Goal: Task Accomplishment & Management: Manage account settings

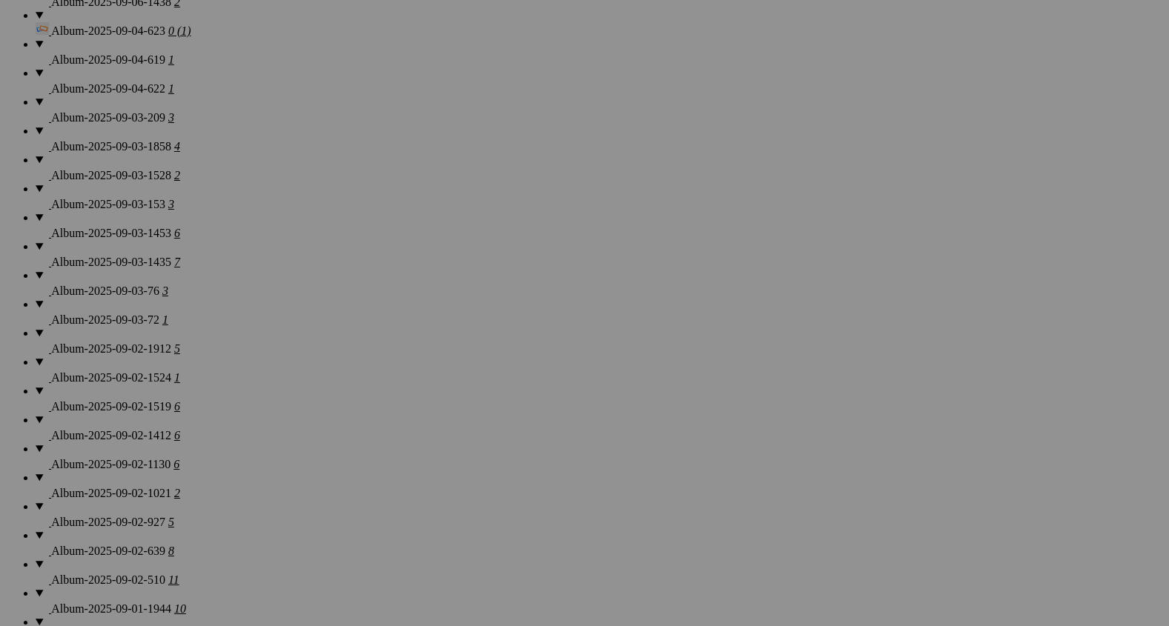
scroll to position [1272, 0]
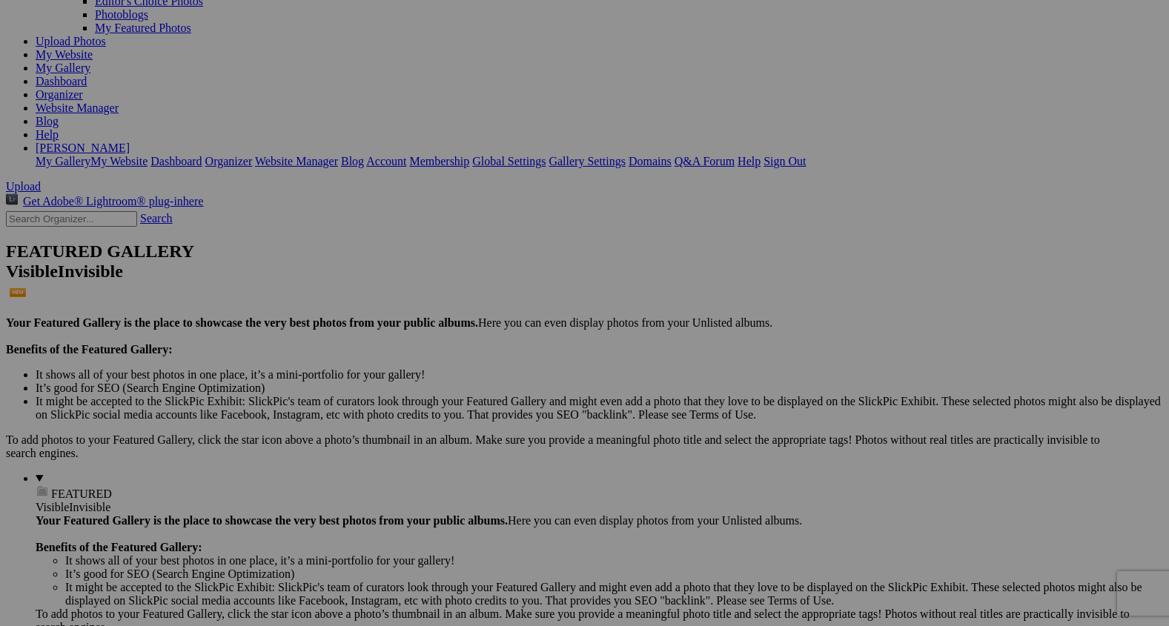
scroll to position [156, 0]
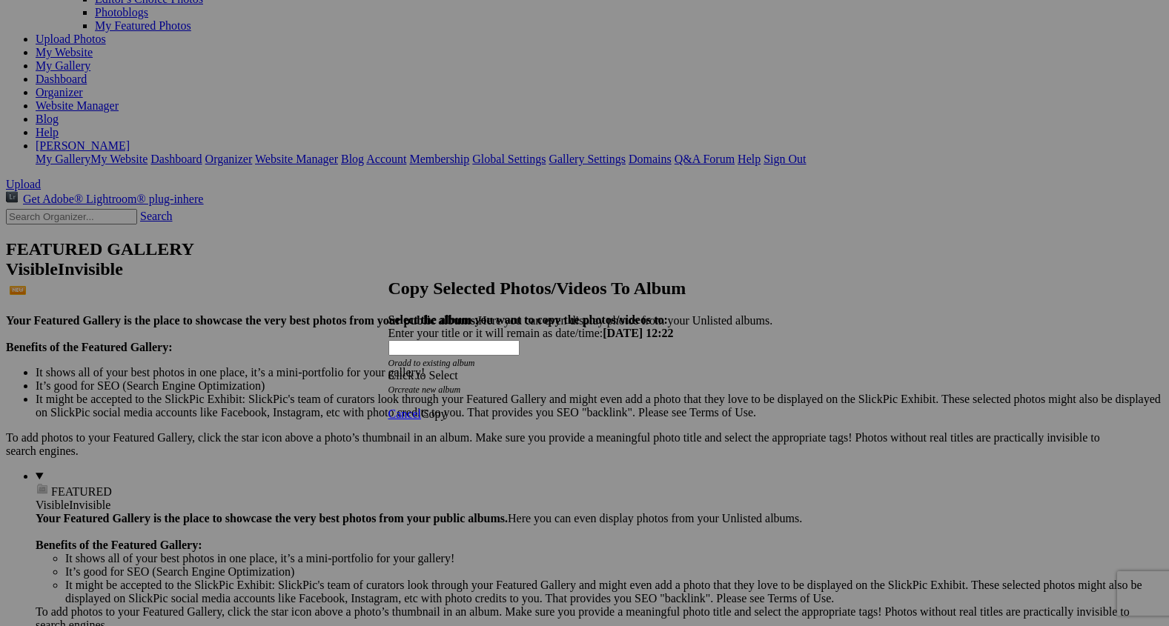
click at [389, 369] on span at bounding box center [389, 375] width 0 height 13
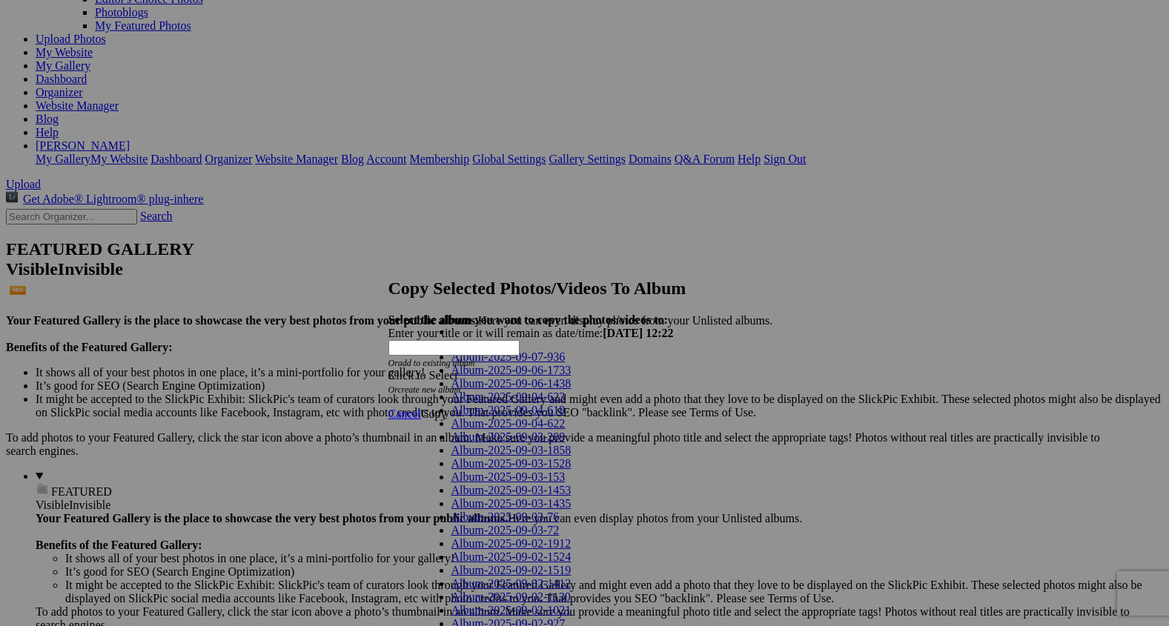
scroll to position [962, 0]
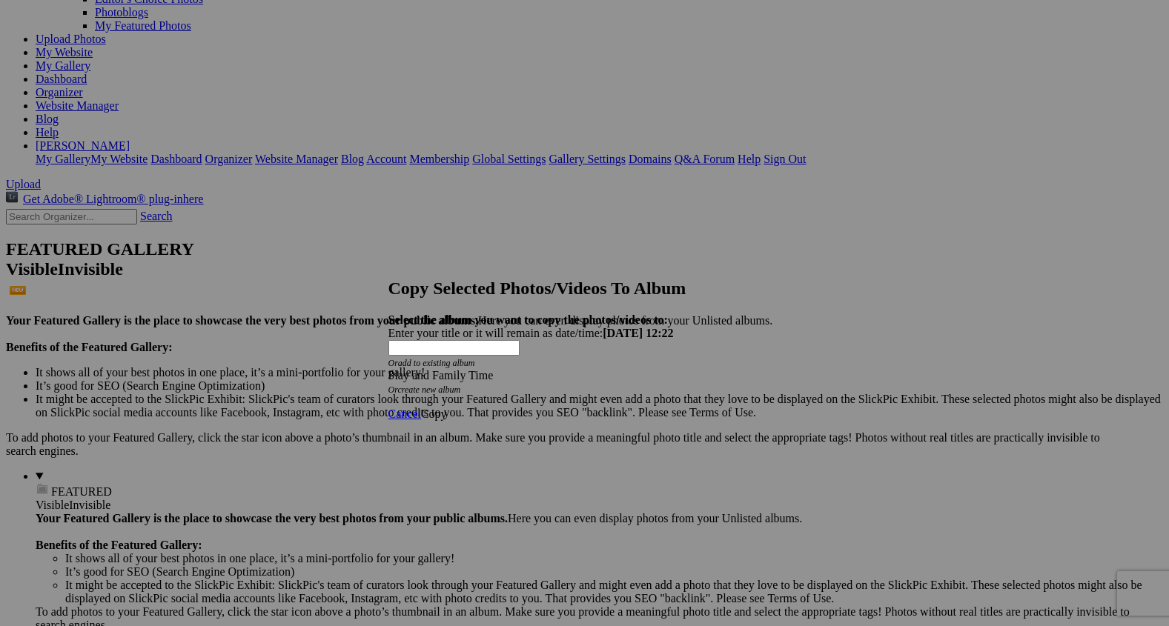
click at [447, 408] on span "Copy" at bounding box center [434, 414] width 26 height 13
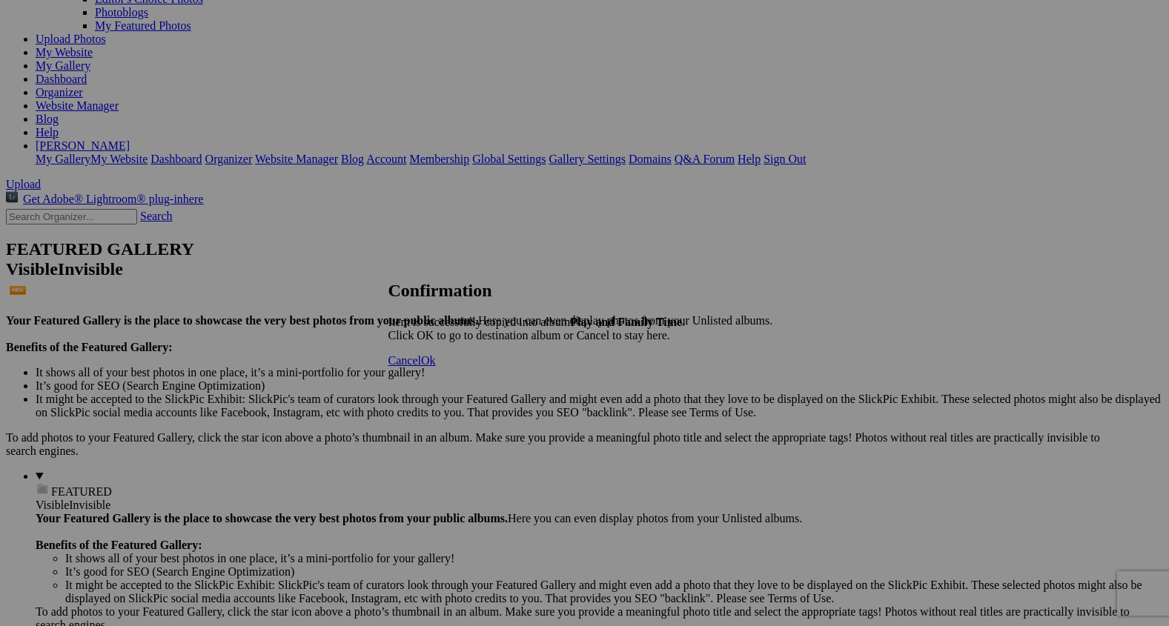
click at [436, 367] on span "Ok" at bounding box center [428, 360] width 15 height 13
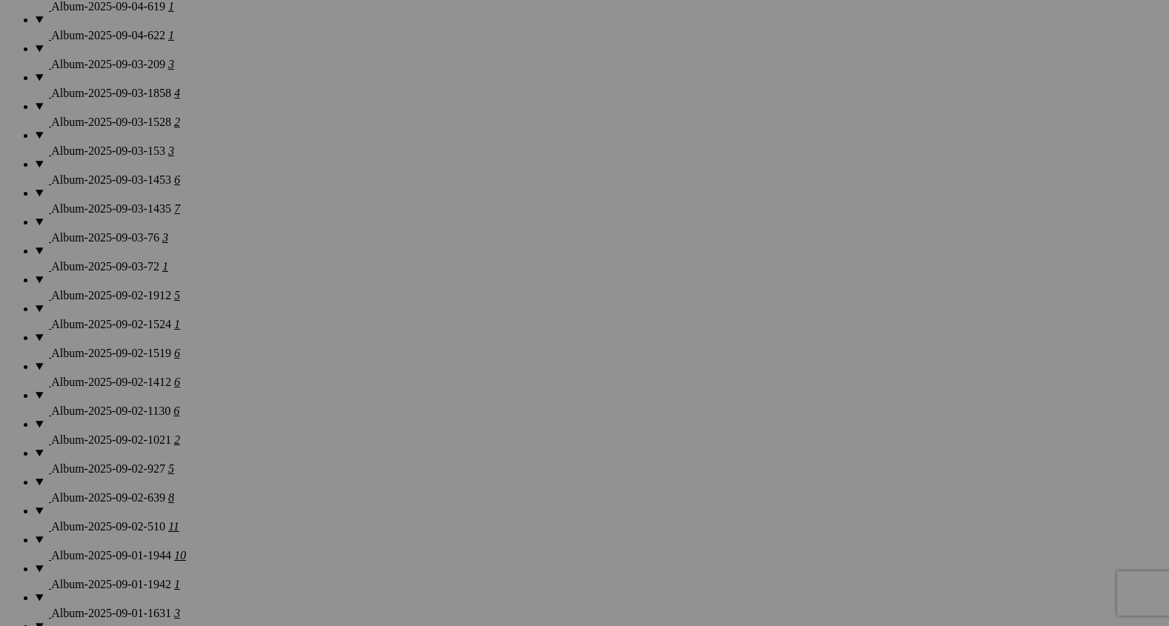
scroll to position [1332, 0]
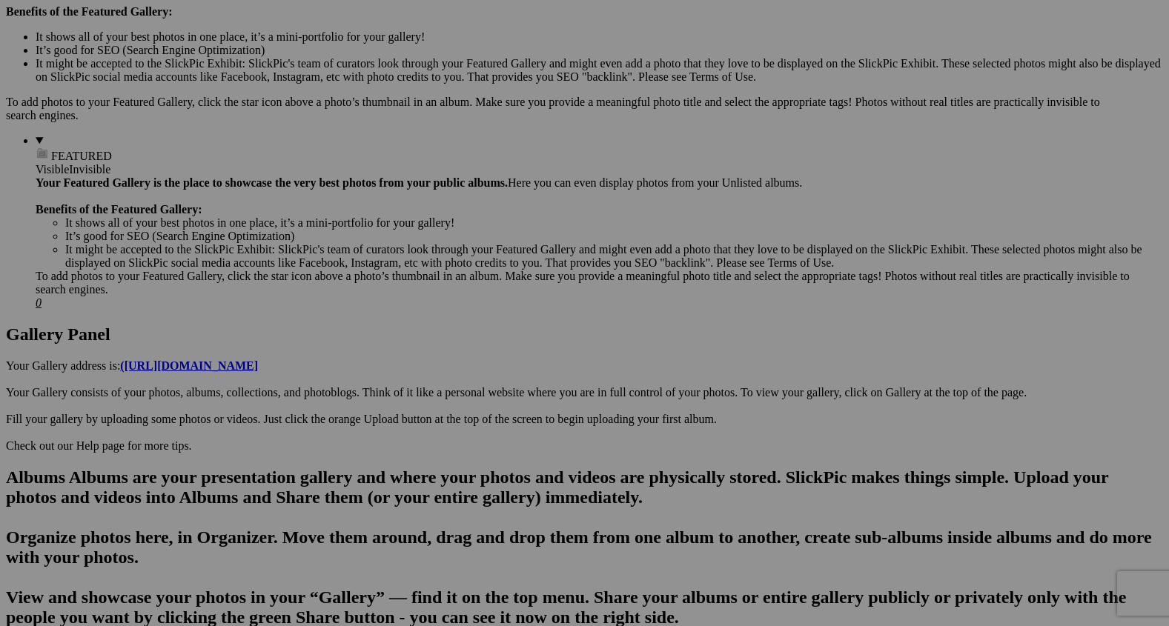
scroll to position [497, 0]
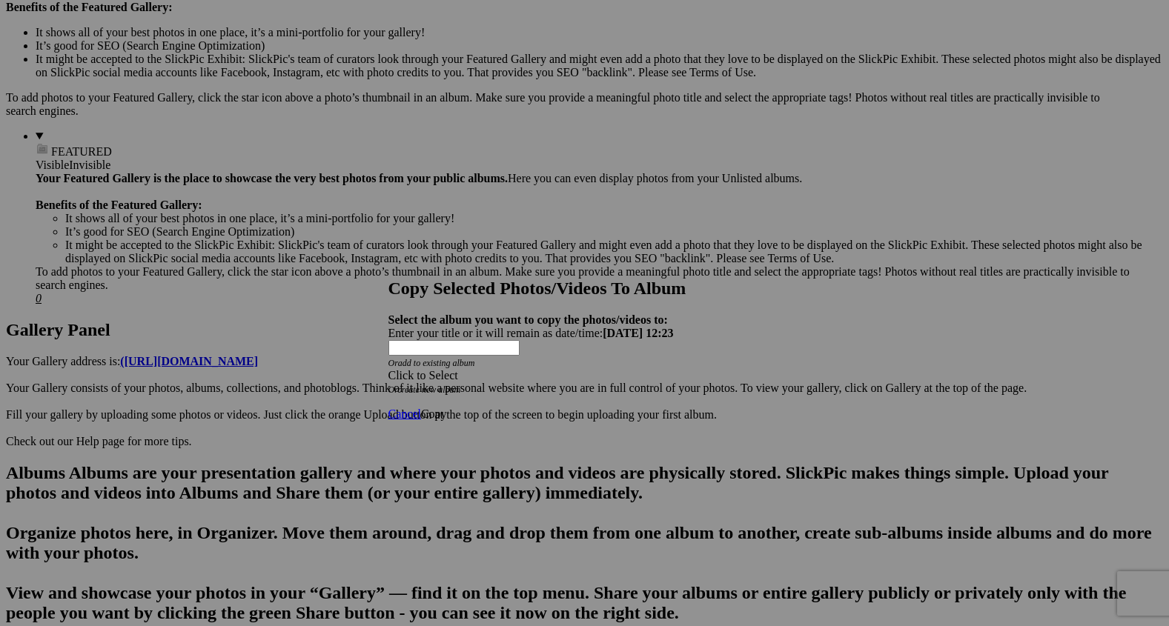
click at [389, 369] on span at bounding box center [389, 375] width 0 height 13
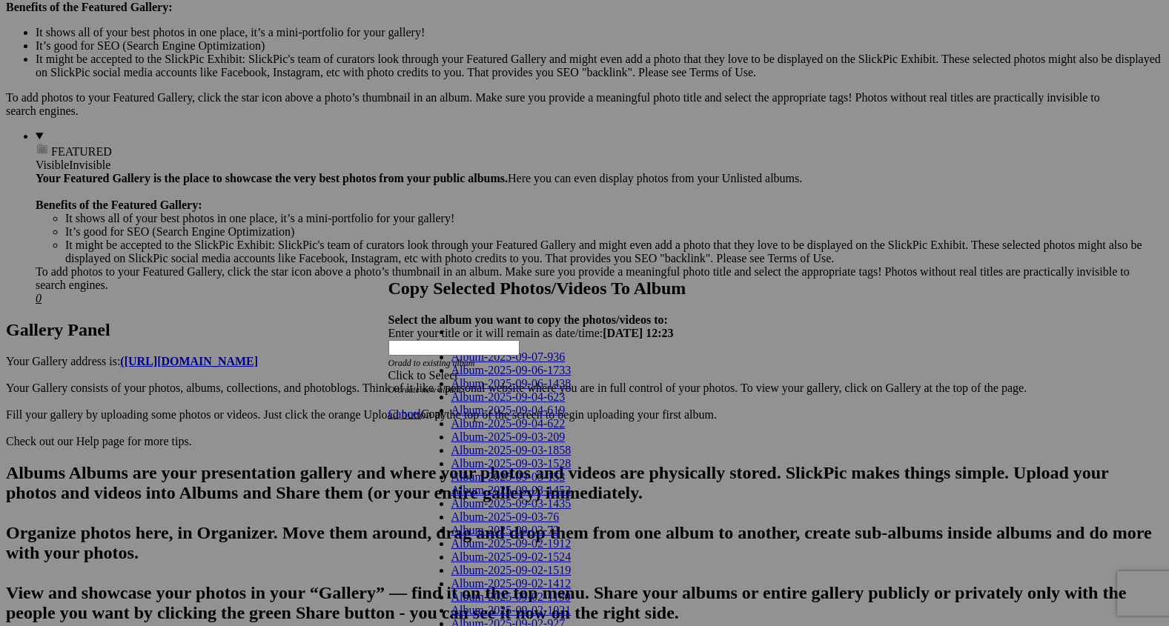
scroll to position [962, 0]
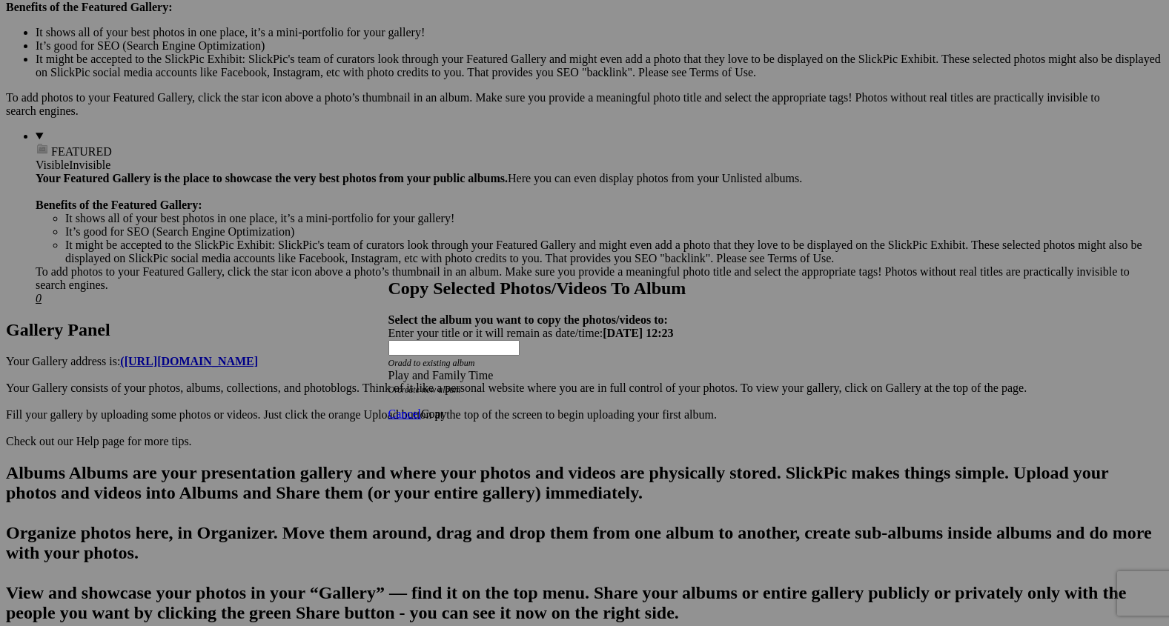
click at [447, 408] on span "Copy" at bounding box center [434, 414] width 26 height 13
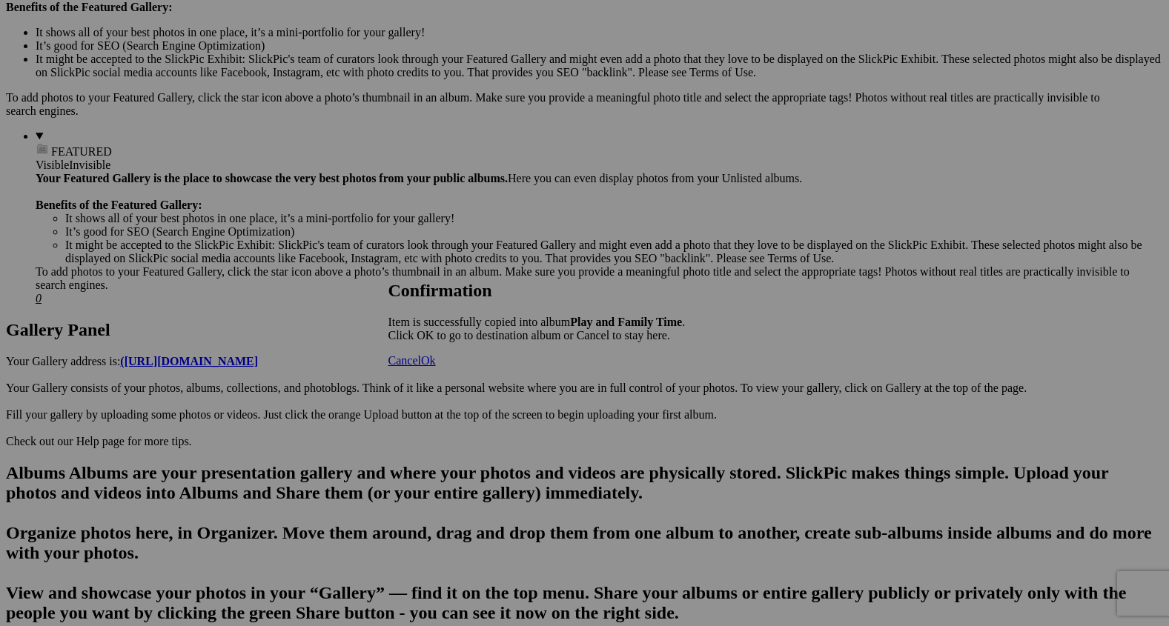
click at [436, 367] on span "Ok" at bounding box center [428, 360] width 15 height 13
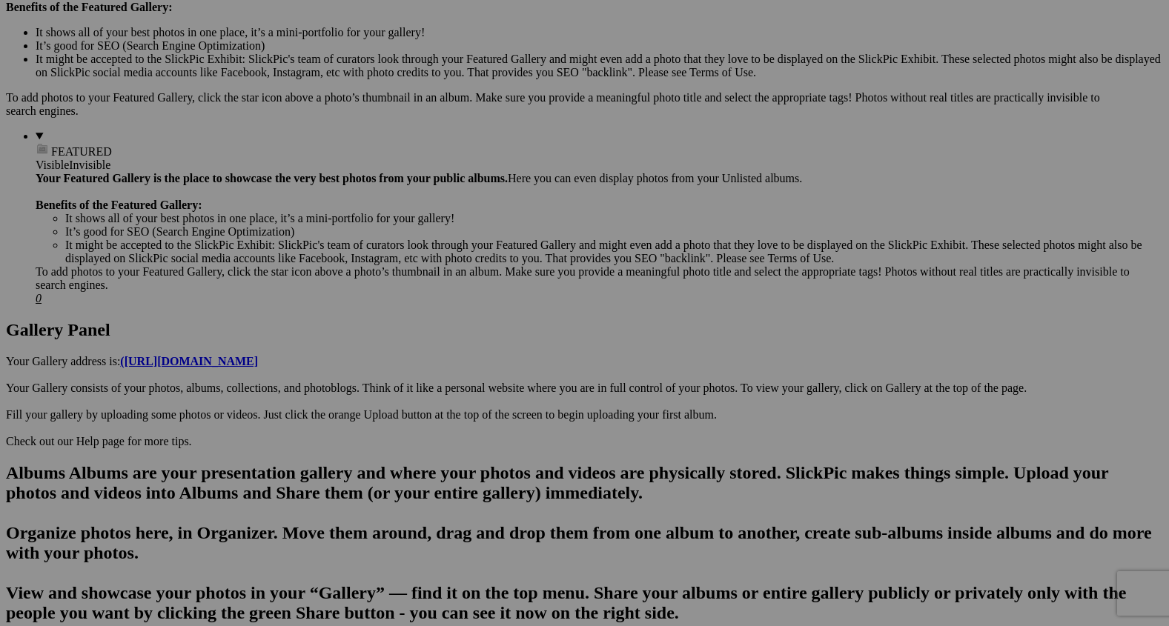
scroll to position [497, 0]
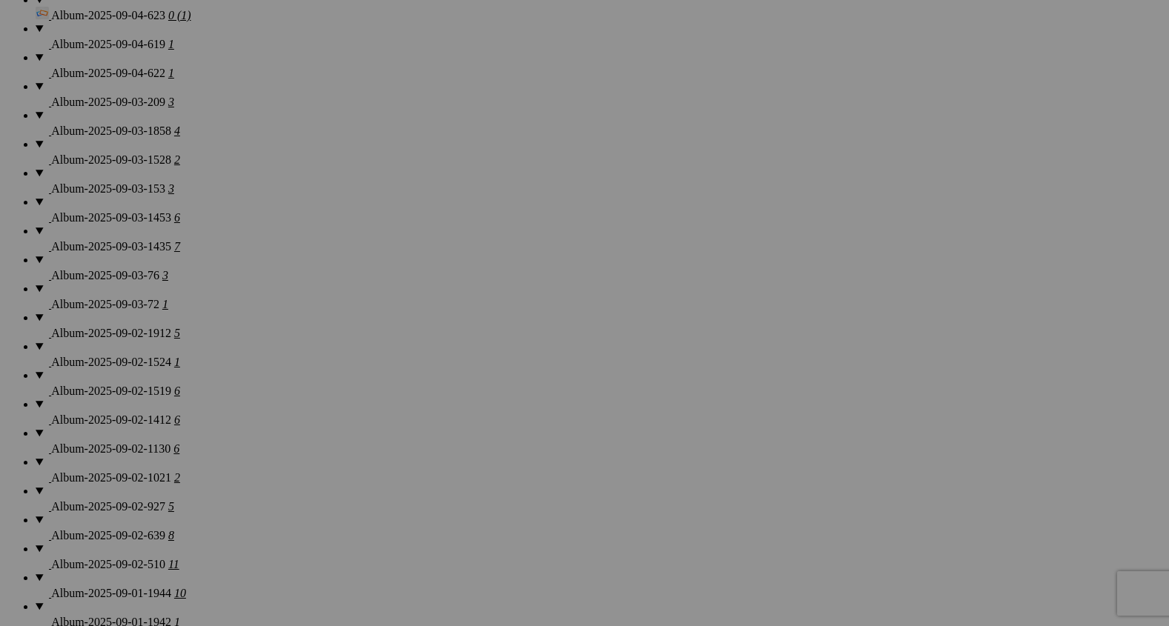
scroll to position [1346, 0]
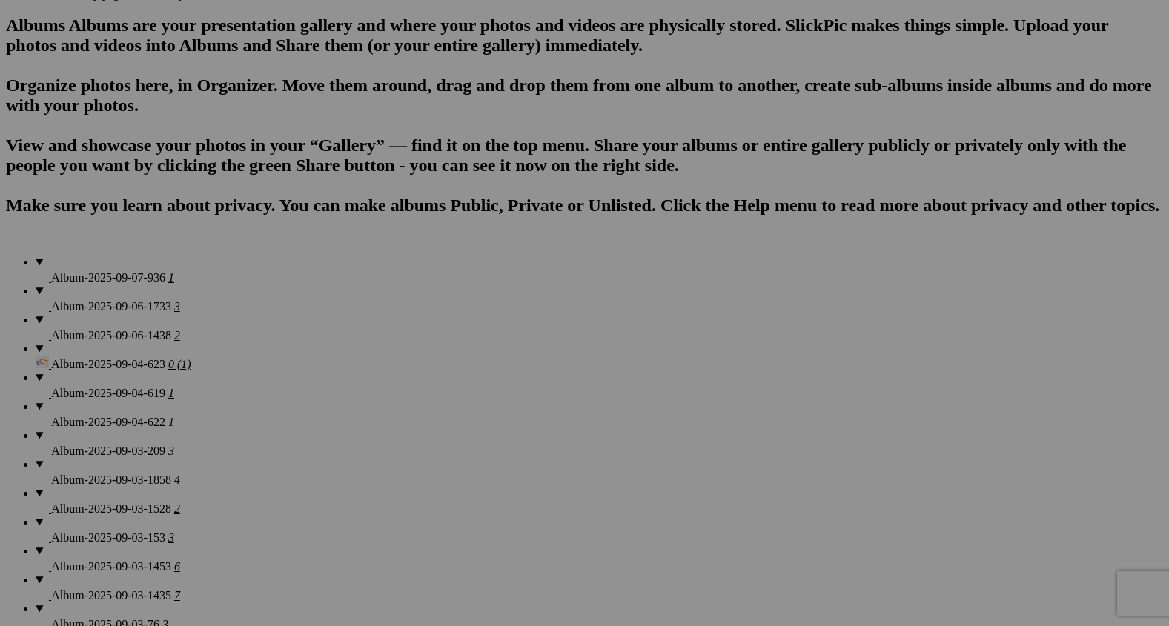
scroll to position [959, 0]
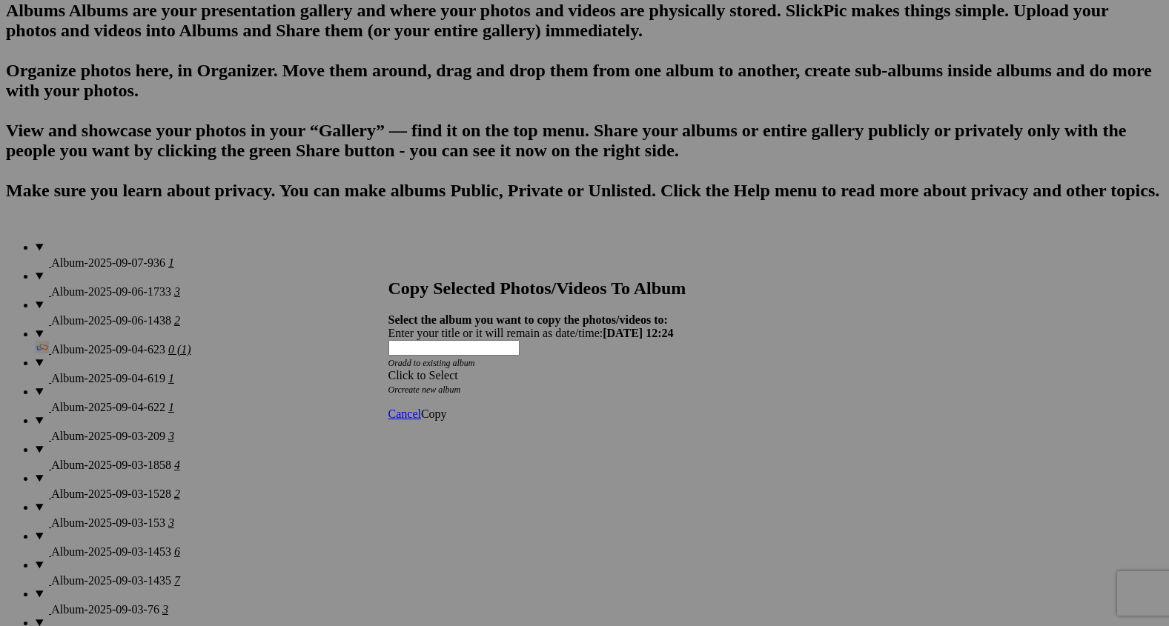
click at [389, 369] on span at bounding box center [389, 375] width 0 height 13
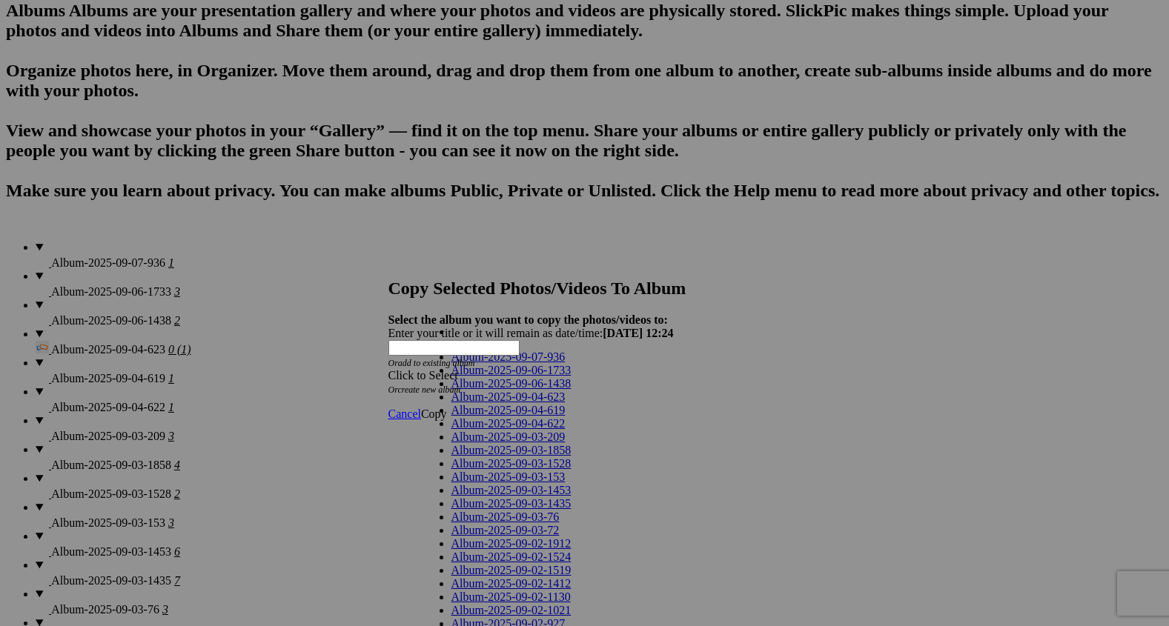
scroll to position [962, 0]
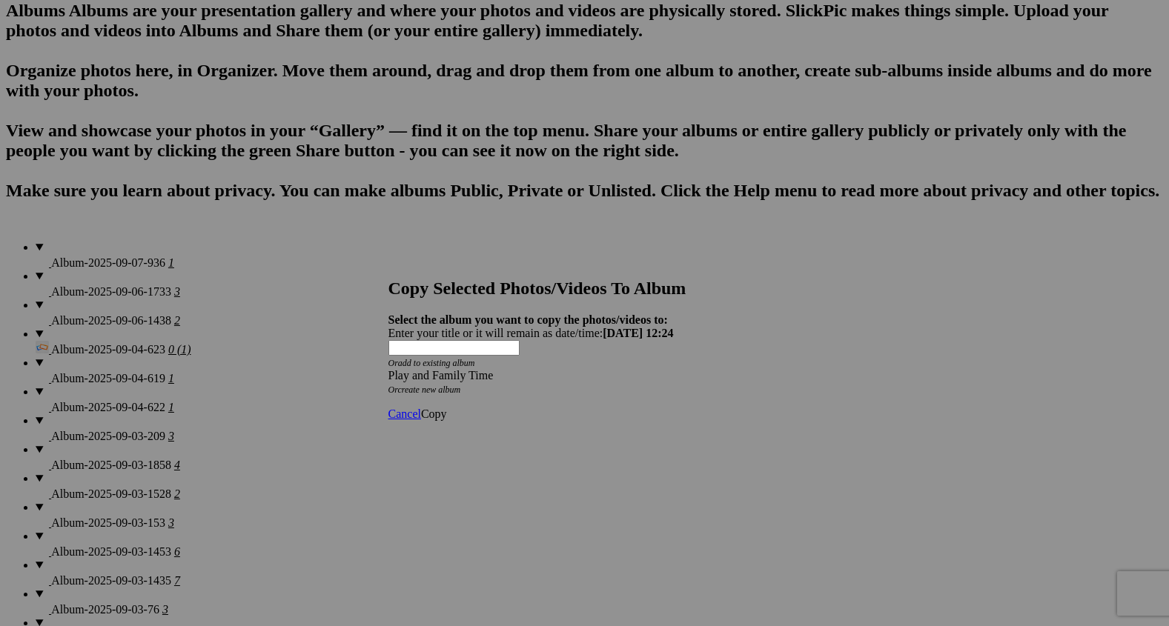
click at [447, 408] on span "Copy" at bounding box center [434, 414] width 26 height 13
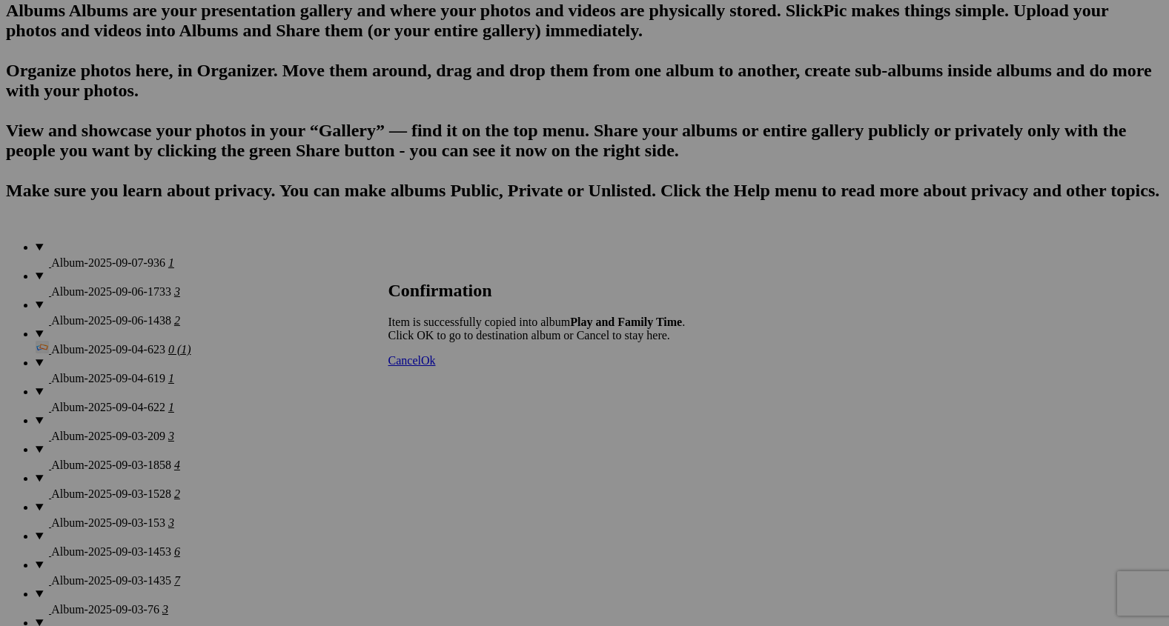
click at [436, 367] on span "Ok" at bounding box center [428, 360] width 15 height 13
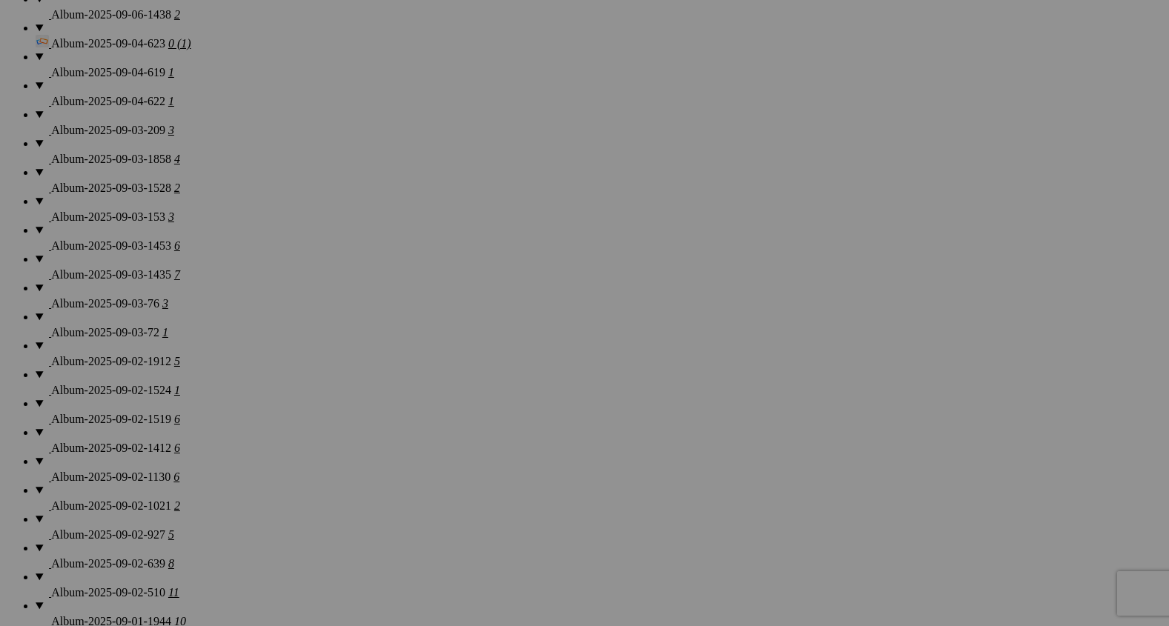
scroll to position [1250, 0]
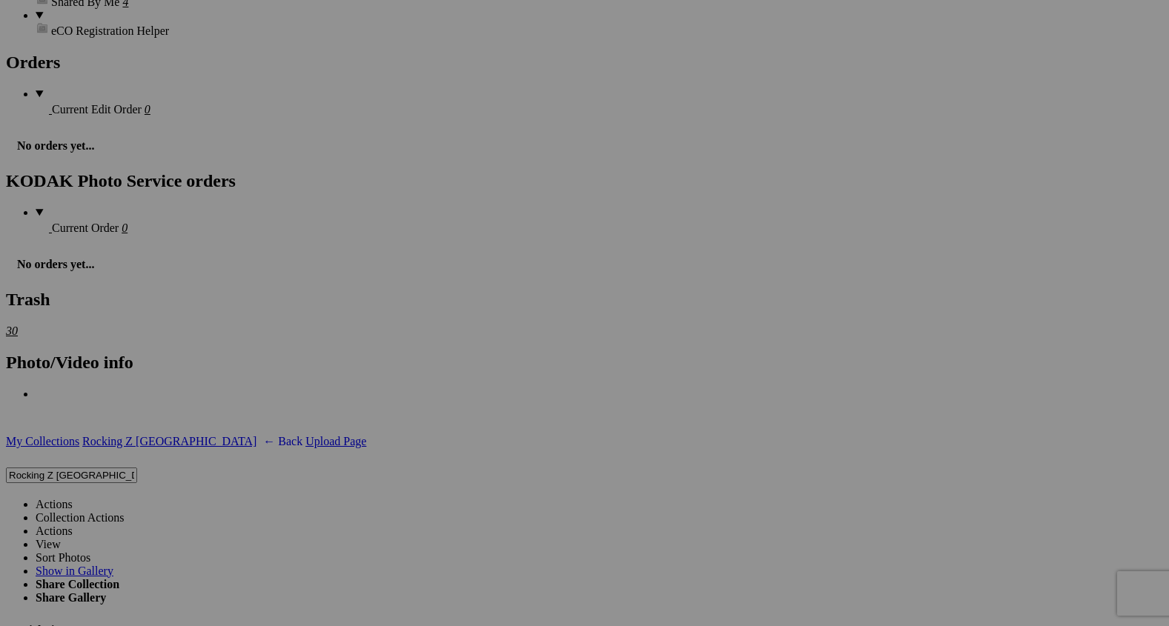
scroll to position [3622, 0]
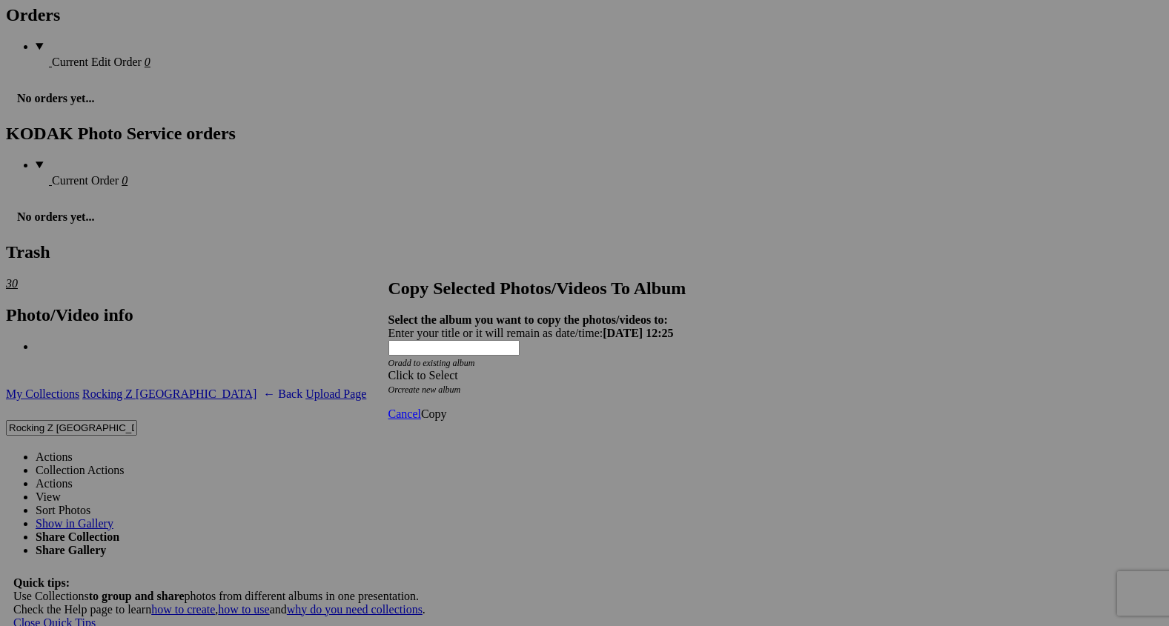
click at [389, 369] on span at bounding box center [389, 375] width 0 height 13
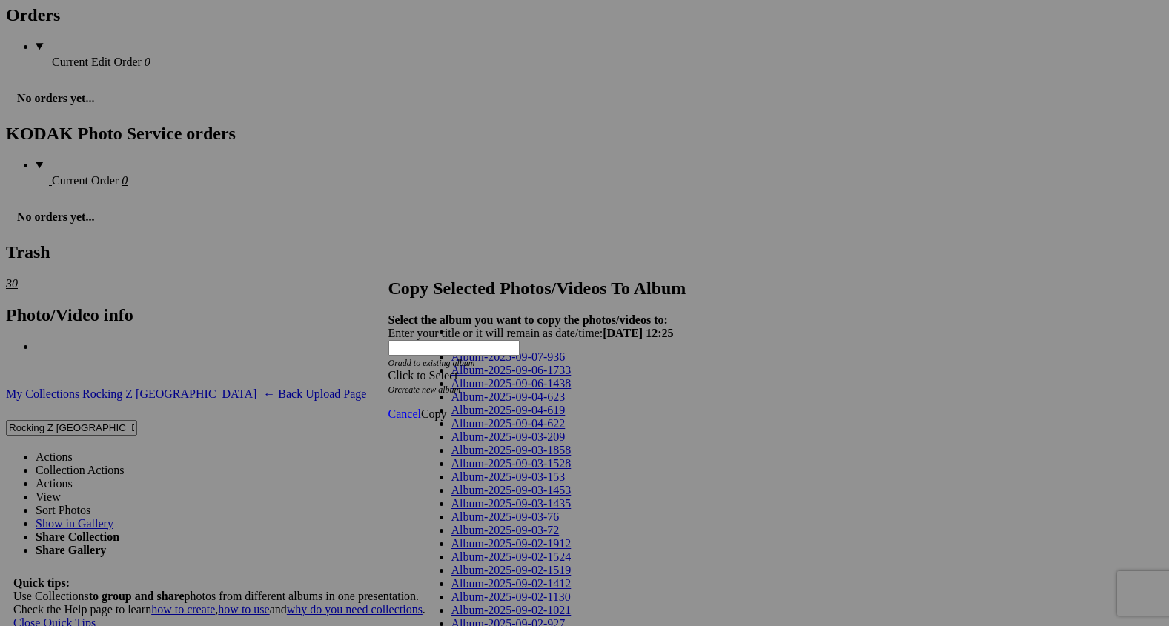
scroll to position [962, 0]
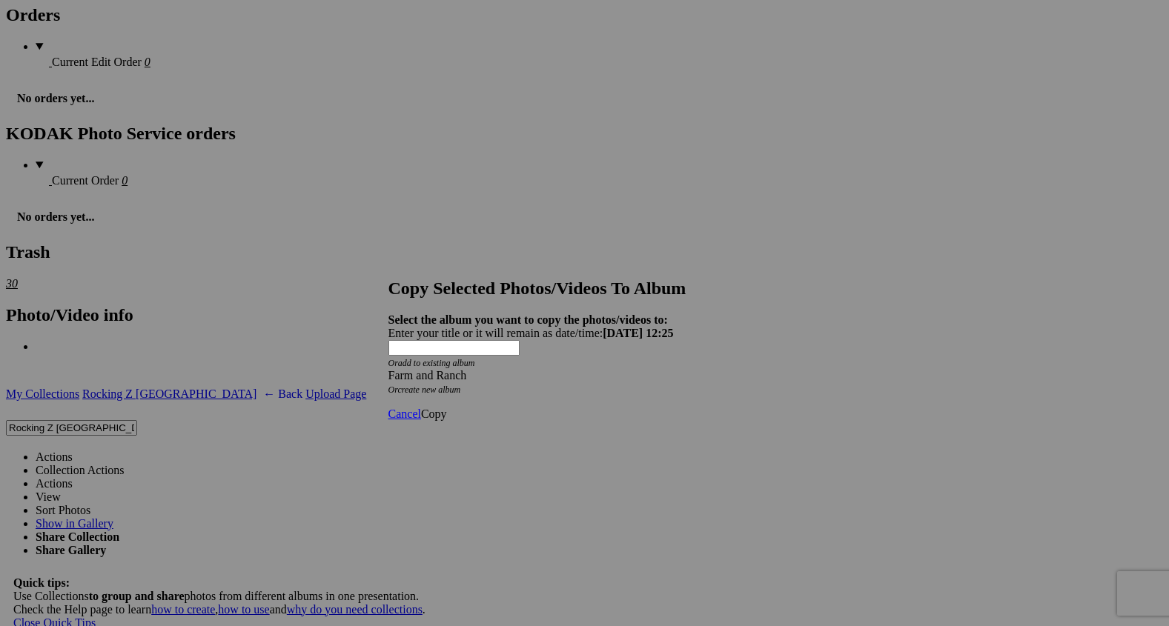
click at [447, 408] on span "Copy" at bounding box center [434, 414] width 26 height 13
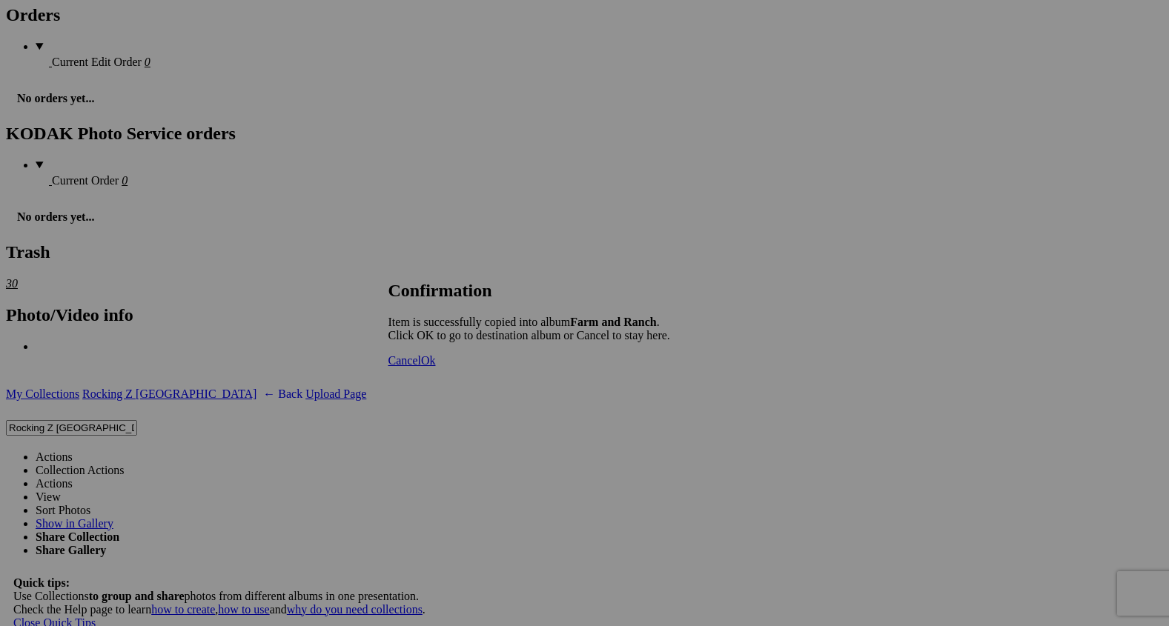
click at [436, 367] on span "Ok" at bounding box center [428, 360] width 15 height 13
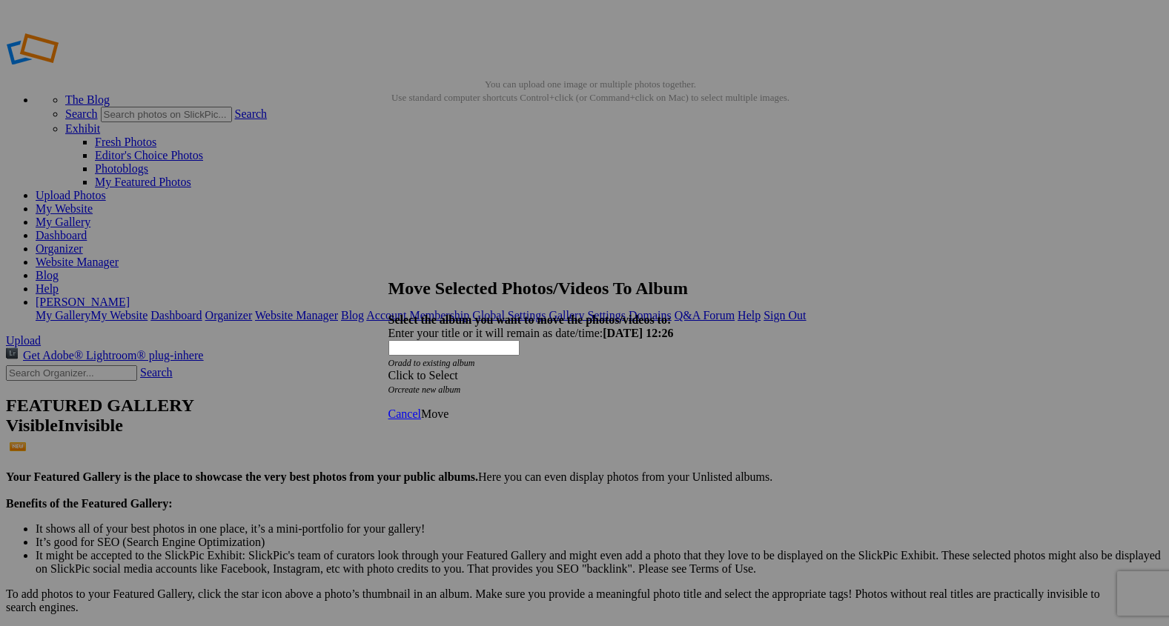
click at [389, 369] on span at bounding box center [389, 375] width 0 height 13
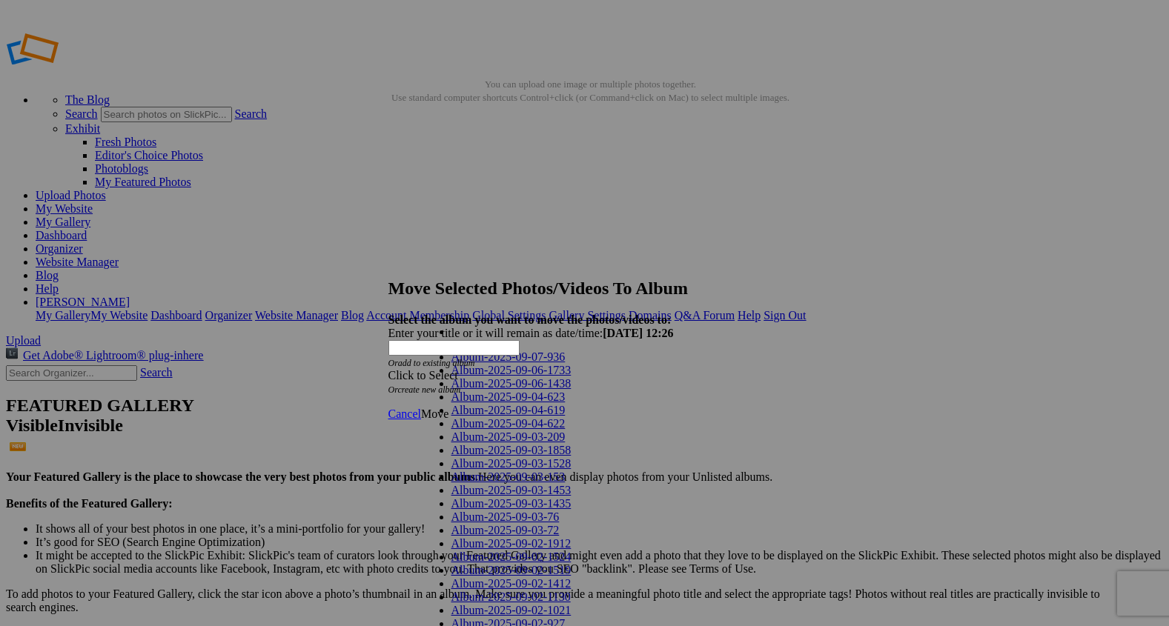
scroll to position [962, 0]
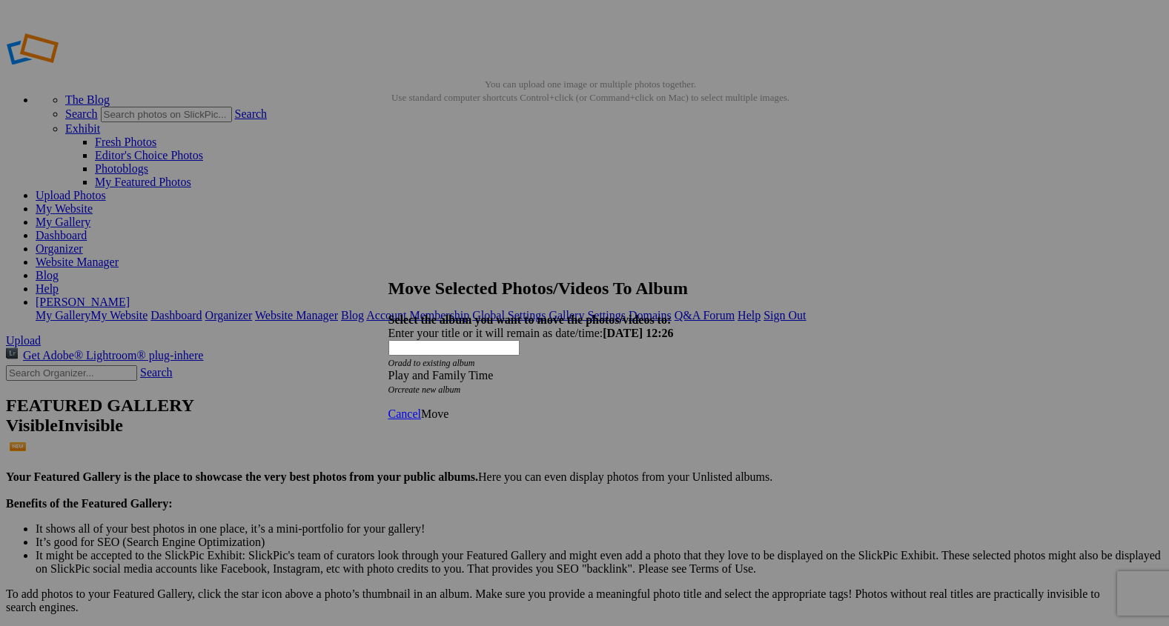
click at [449, 408] on span "Move" at bounding box center [434, 414] width 27 height 13
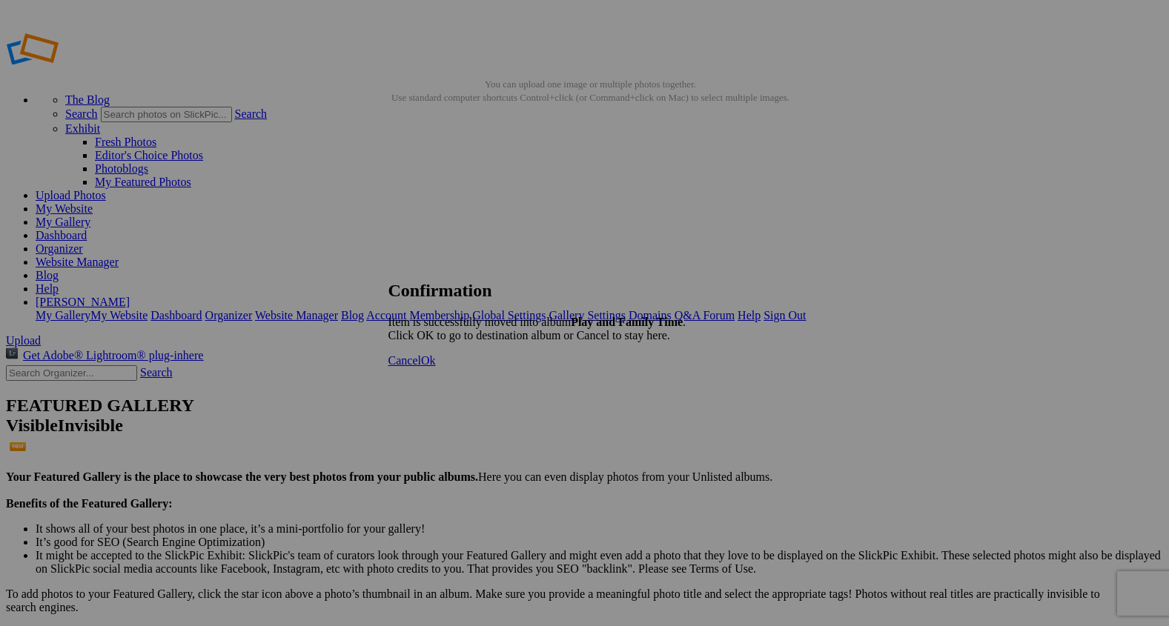
click at [436, 367] on span "Ok" at bounding box center [428, 360] width 15 height 13
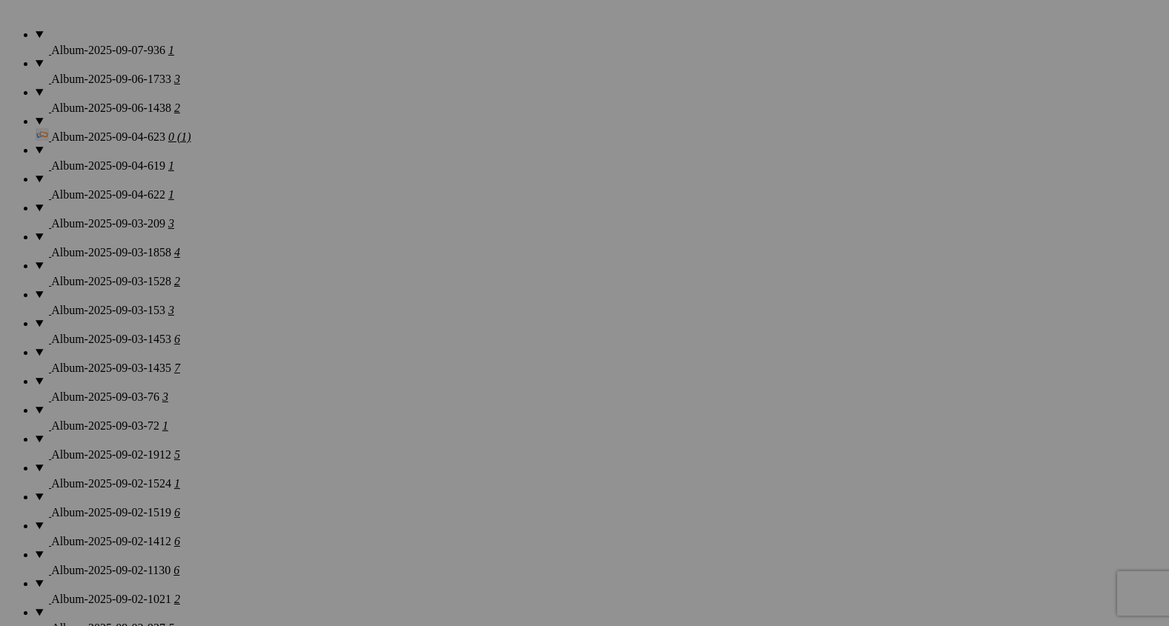
scroll to position [1174, 0]
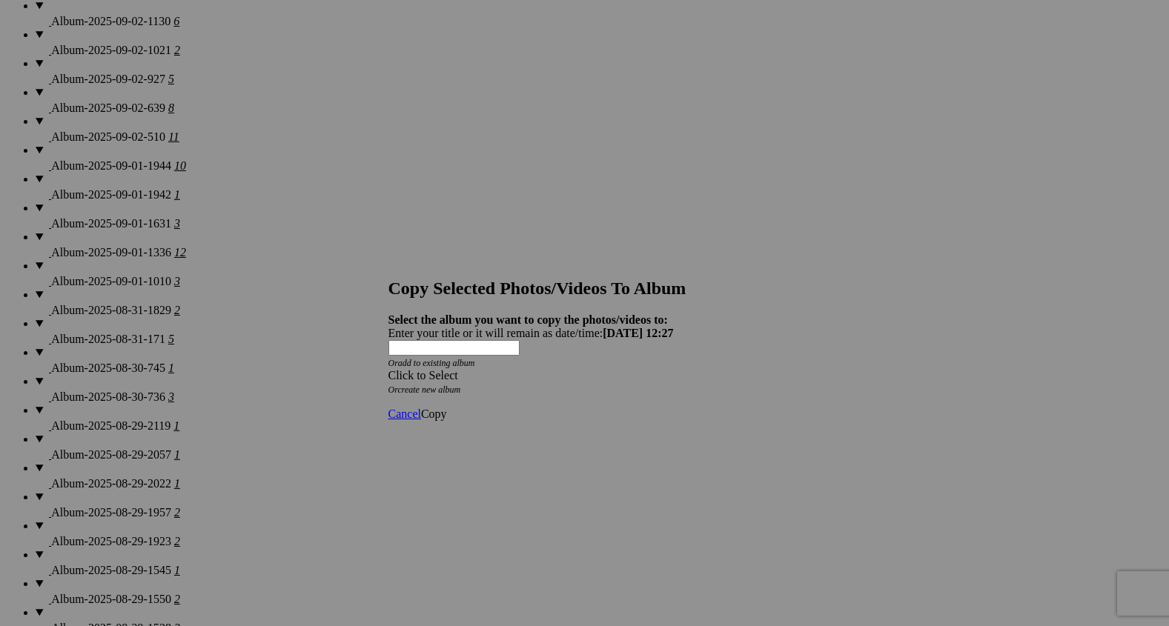
click at [389, 369] on span at bounding box center [389, 375] width 0 height 13
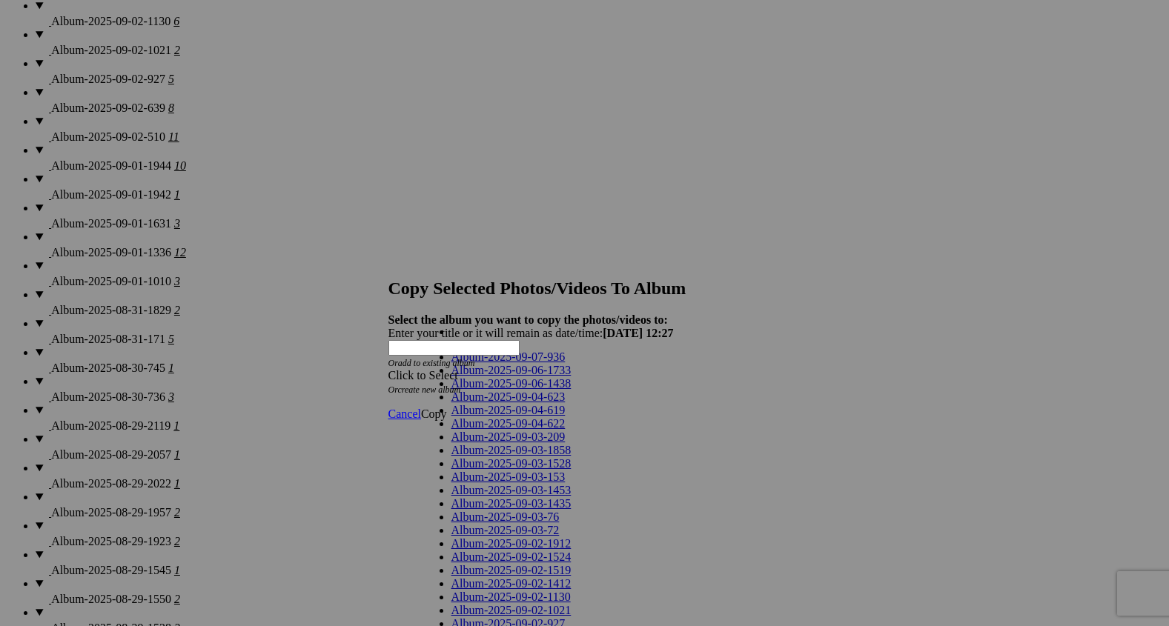
scroll to position [962, 0]
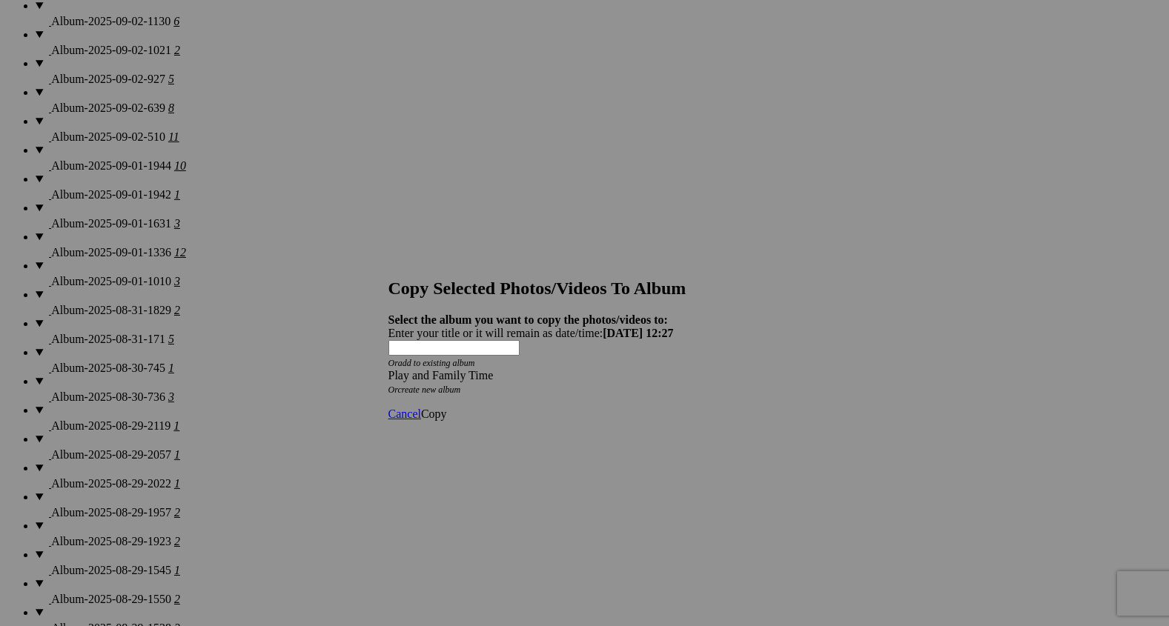
click at [447, 408] on span "Copy" at bounding box center [434, 414] width 26 height 13
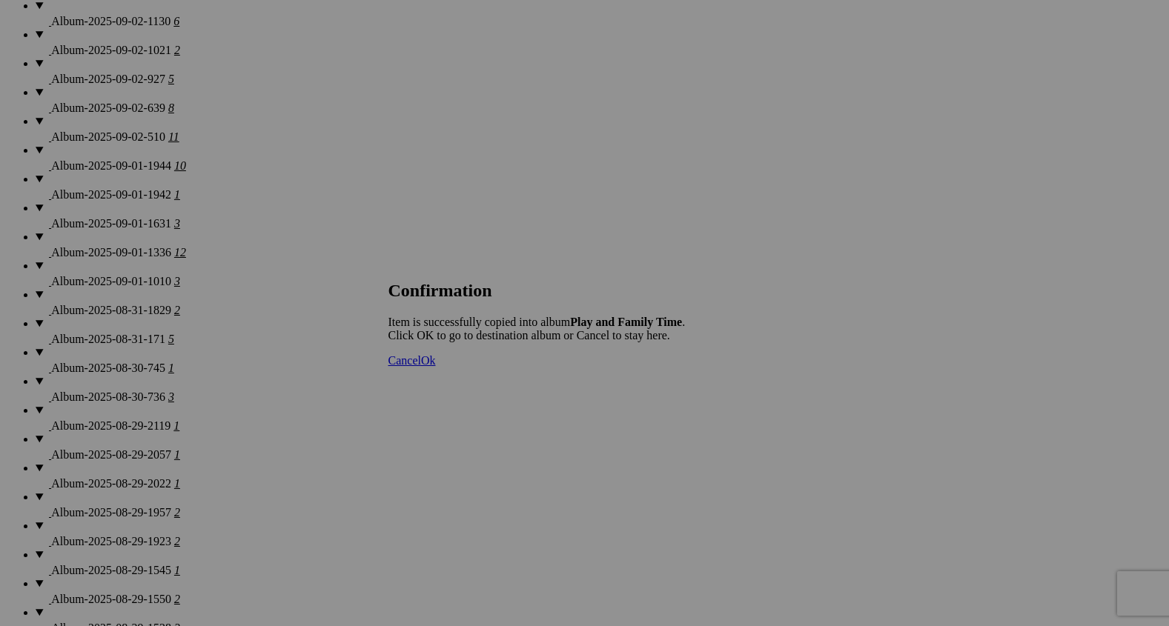
click at [436, 367] on span "Ok" at bounding box center [428, 360] width 15 height 13
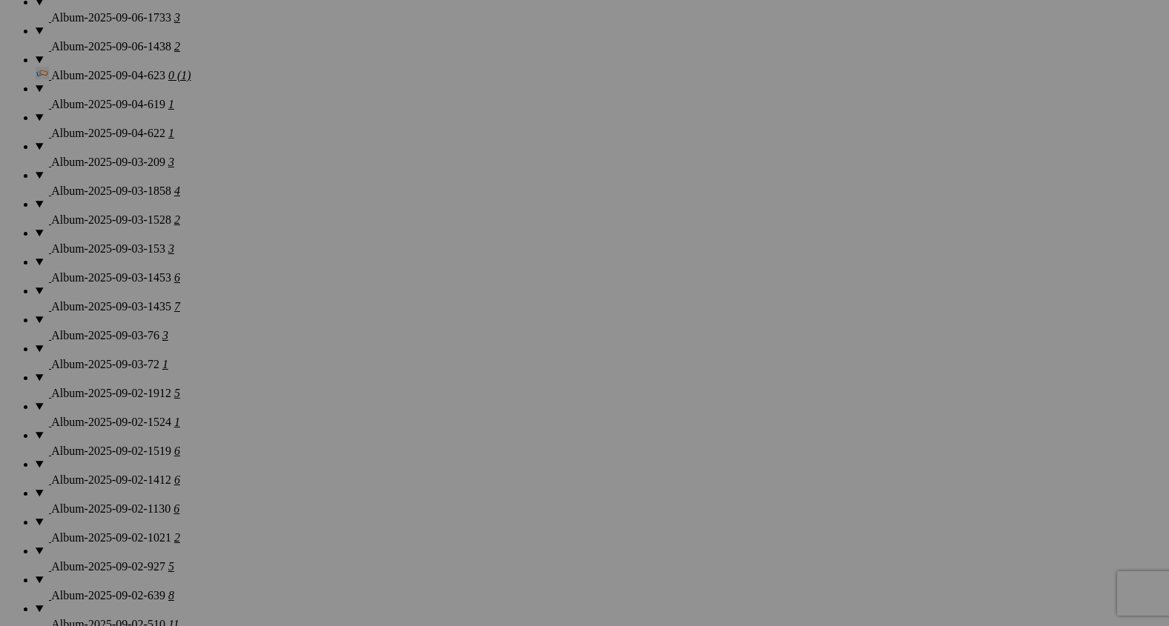
scroll to position [1223, 0]
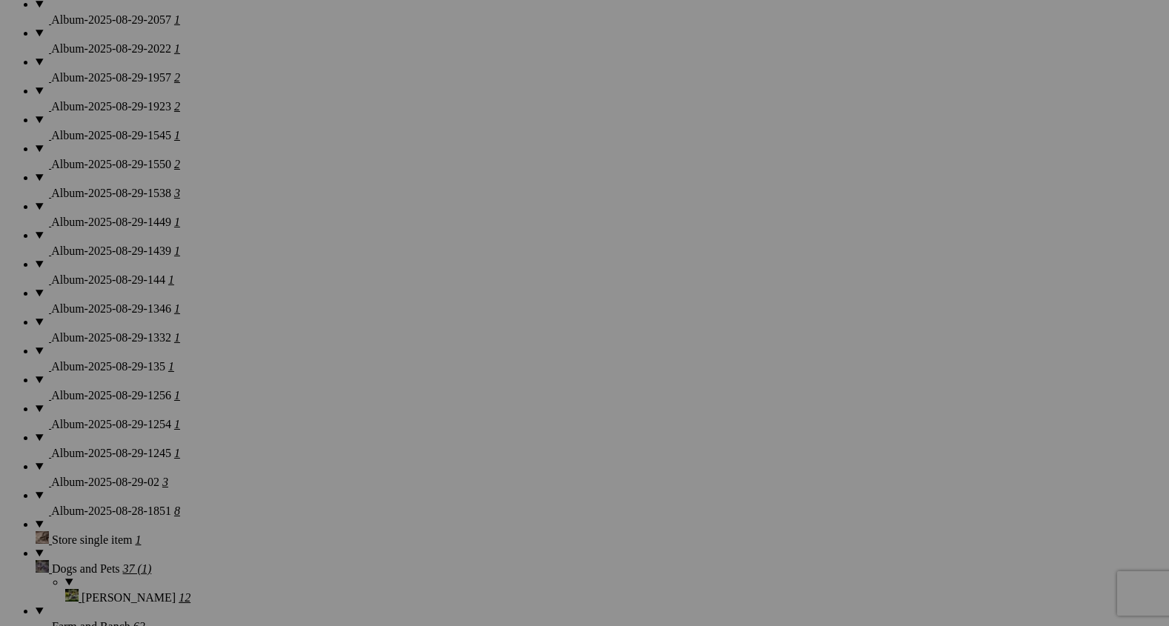
scroll to position [2160, 0]
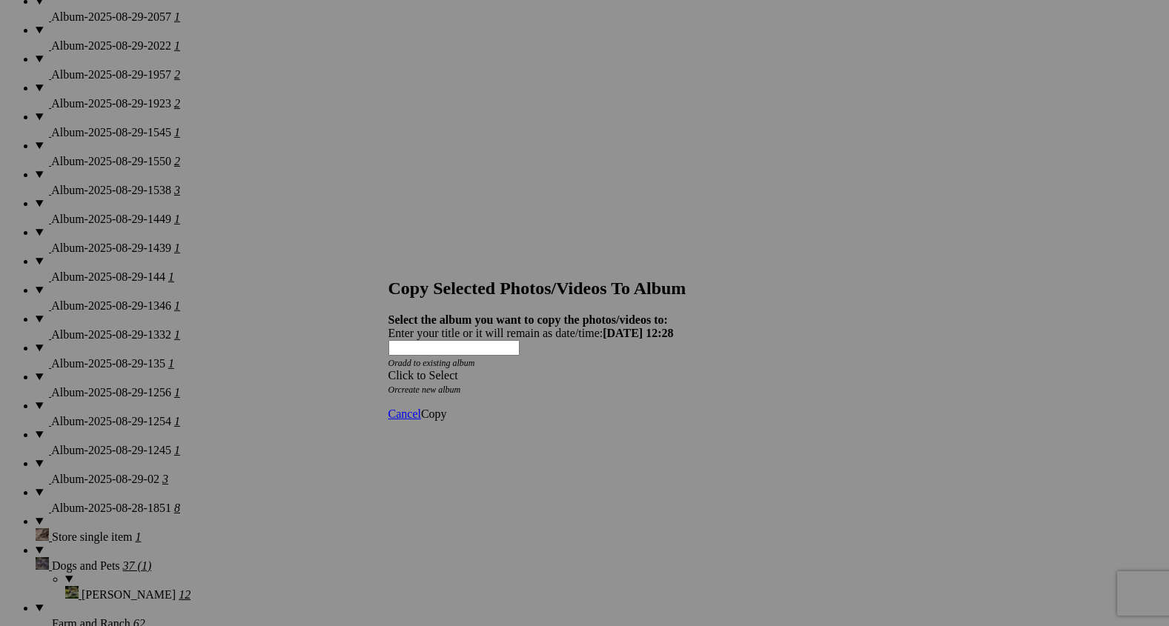
click at [389, 369] on span at bounding box center [389, 375] width 0 height 13
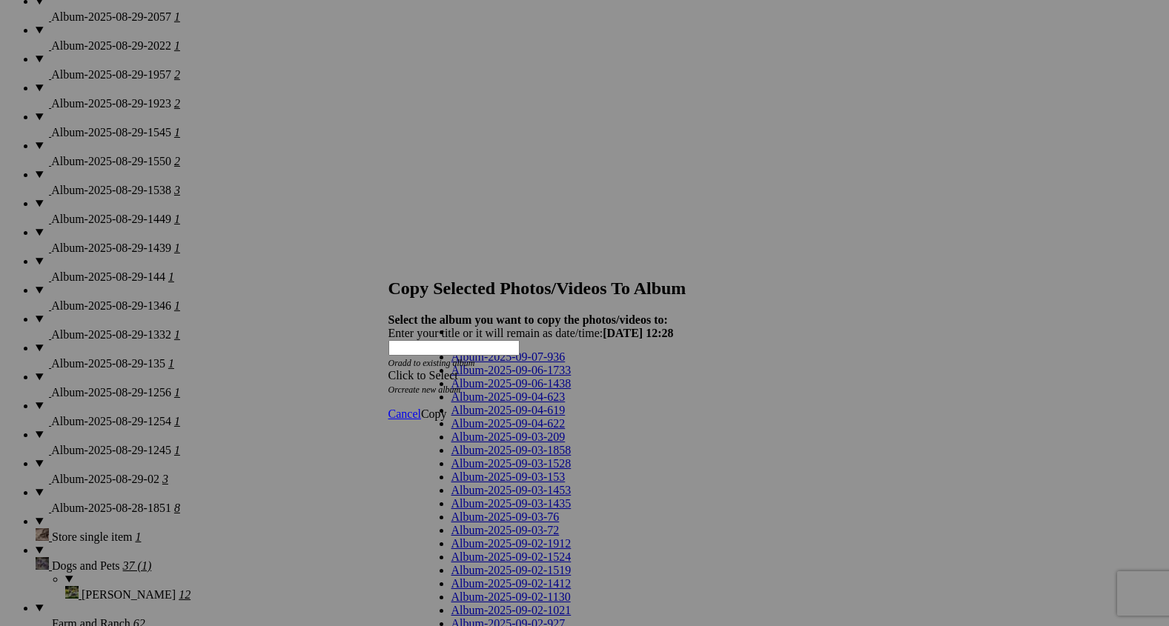
scroll to position [962, 0]
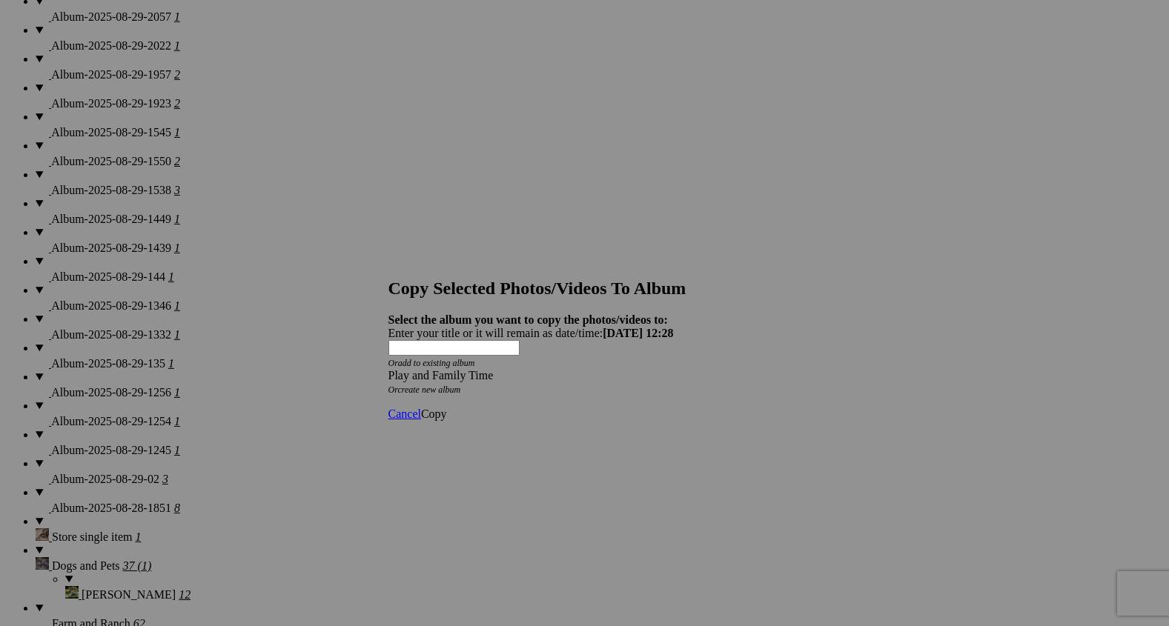
click at [447, 408] on span "Copy" at bounding box center [434, 414] width 26 height 13
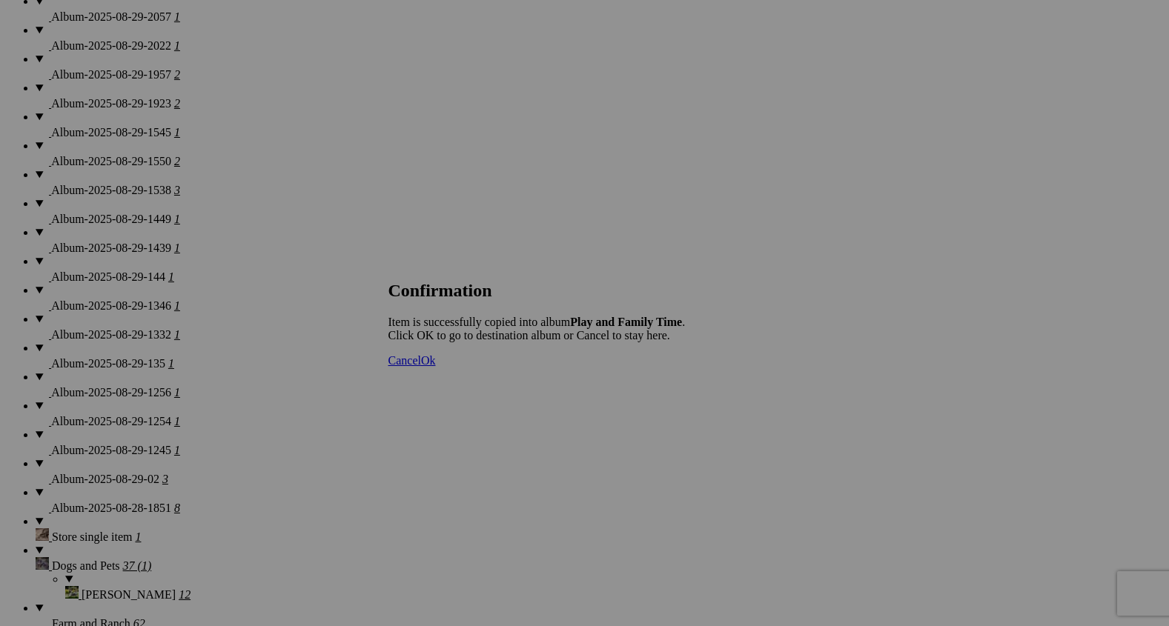
click at [436, 367] on span "Ok" at bounding box center [428, 360] width 15 height 13
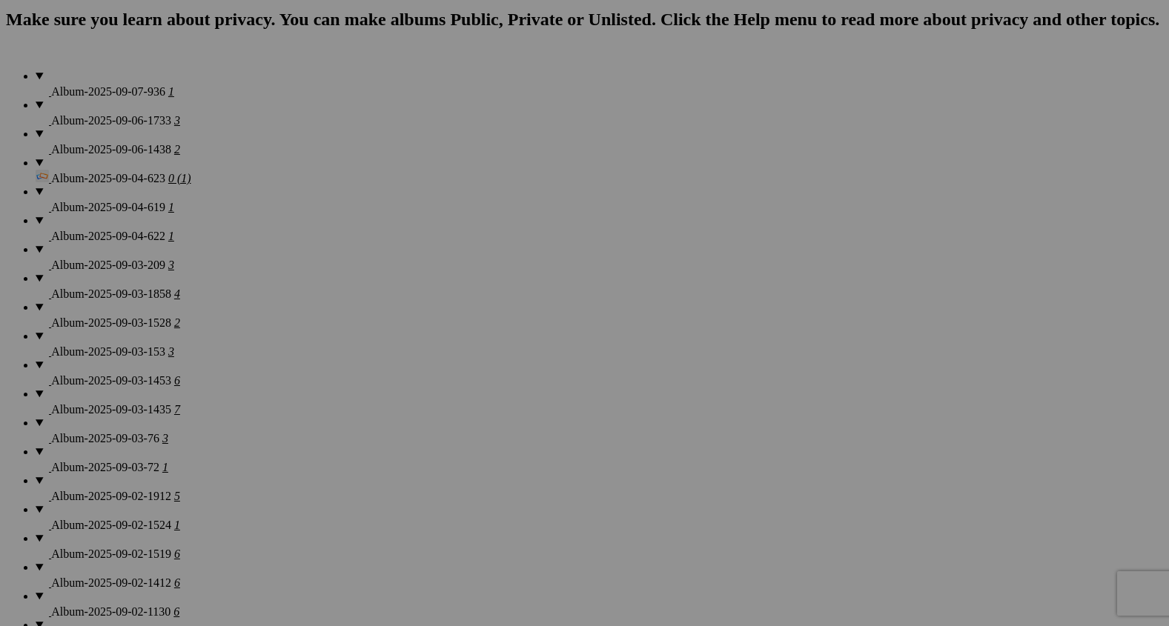
scroll to position [1139, 0]
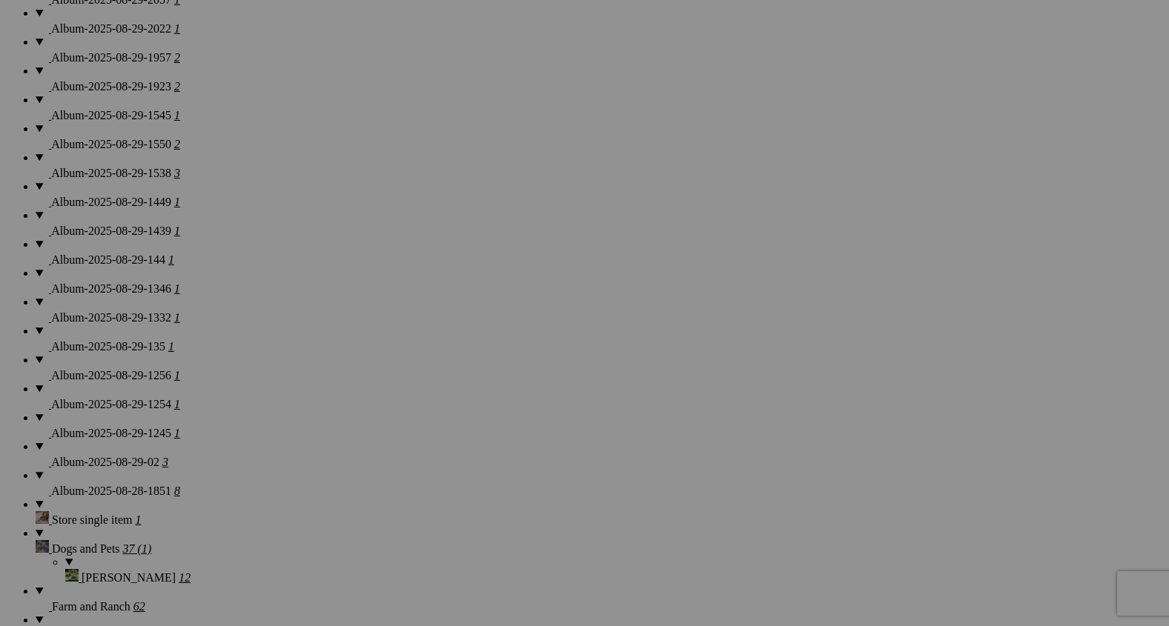
scroll to position [2176, 0]
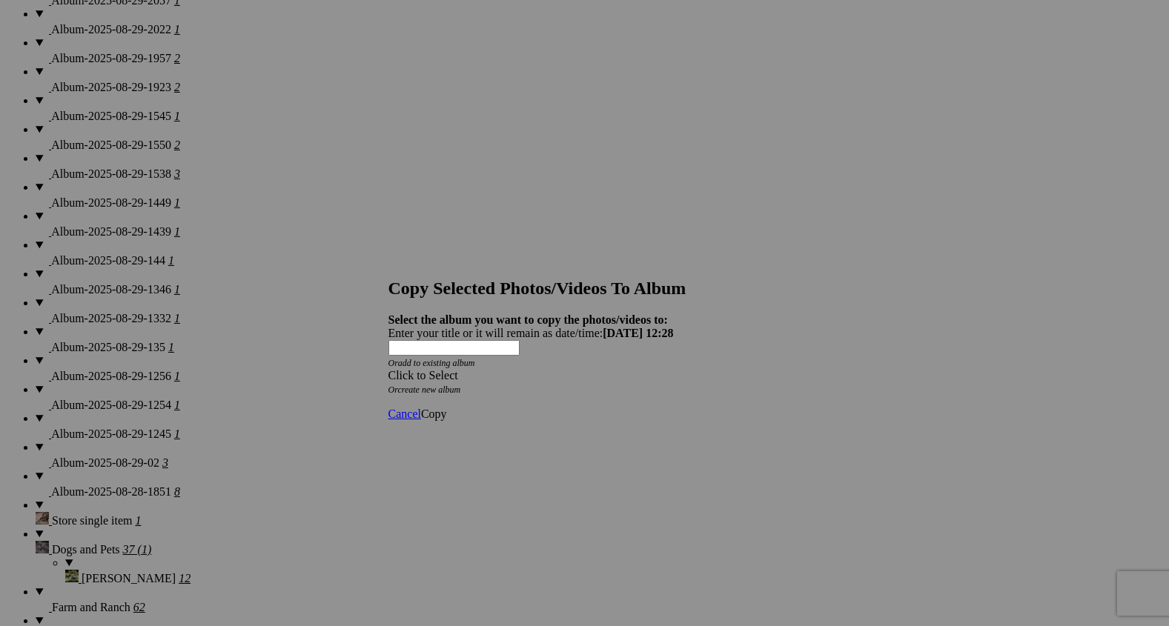
click at [389, 369] on span at bounding box center [389, 375] width 0 height 13
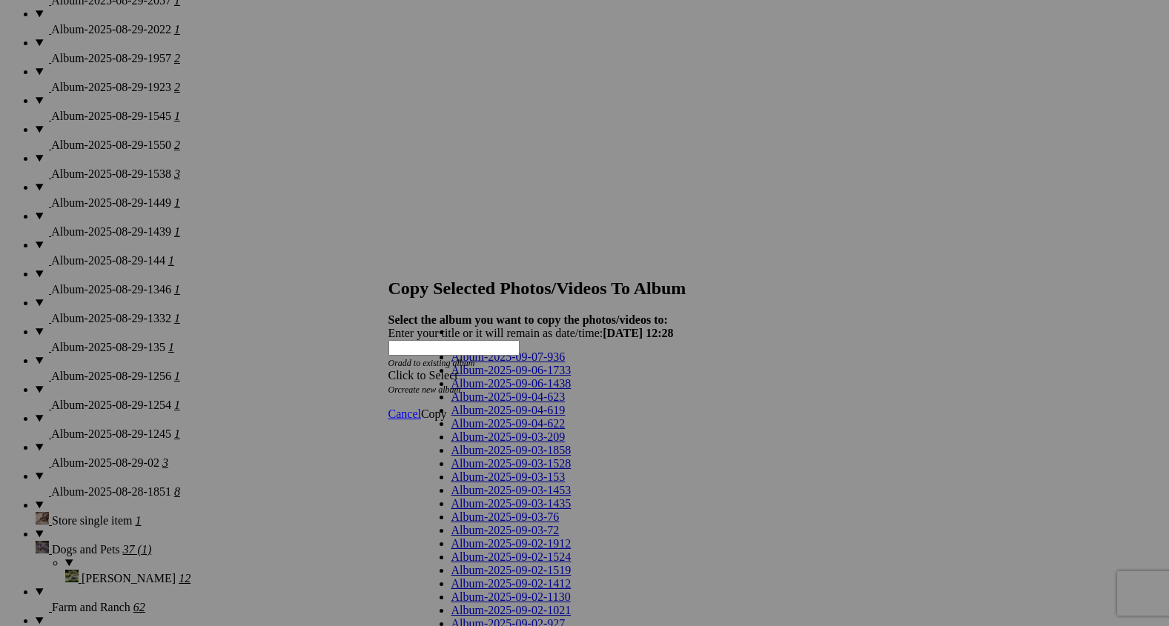
scroll to position [952, 0]
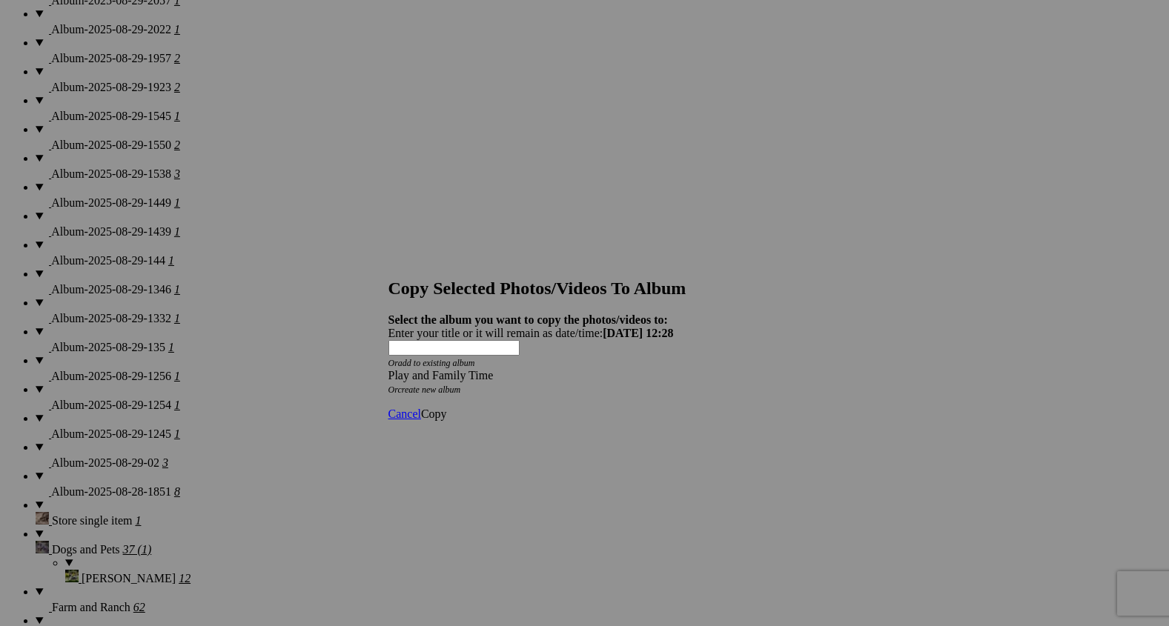
click at [447, 408] on span "Copy" at bounding box center [434, 414] width 26 height 13
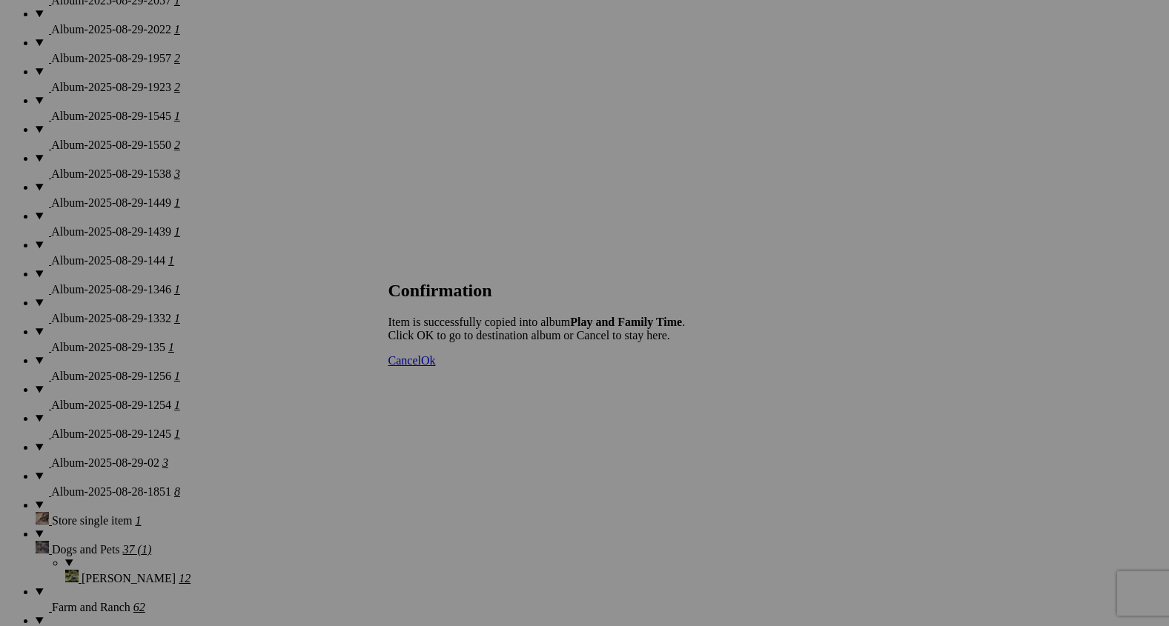
click at [436, 367] on span "Ok" at bounding box center [428, 360] width 15 height 13
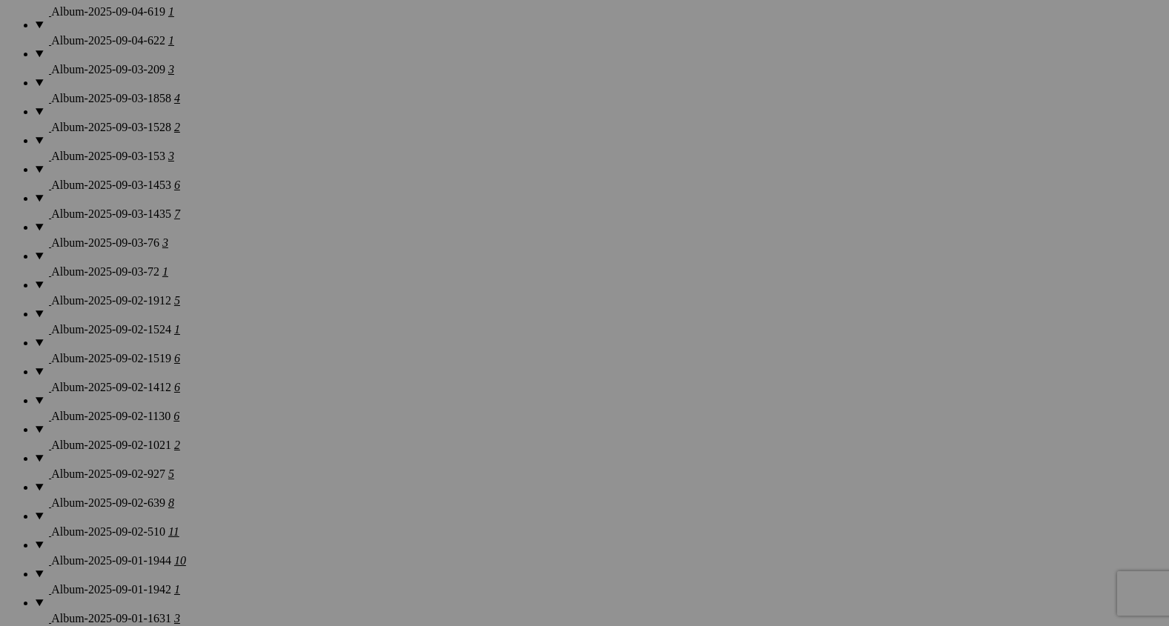
scroll to position [1327, 0]
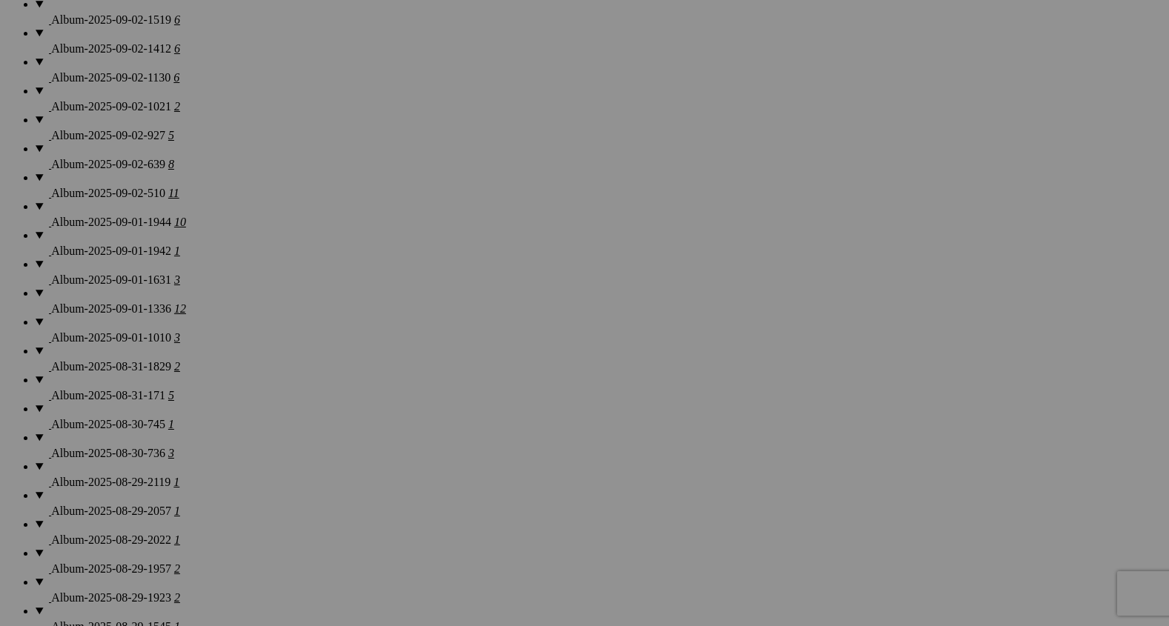
scroll to position [1674, 0]
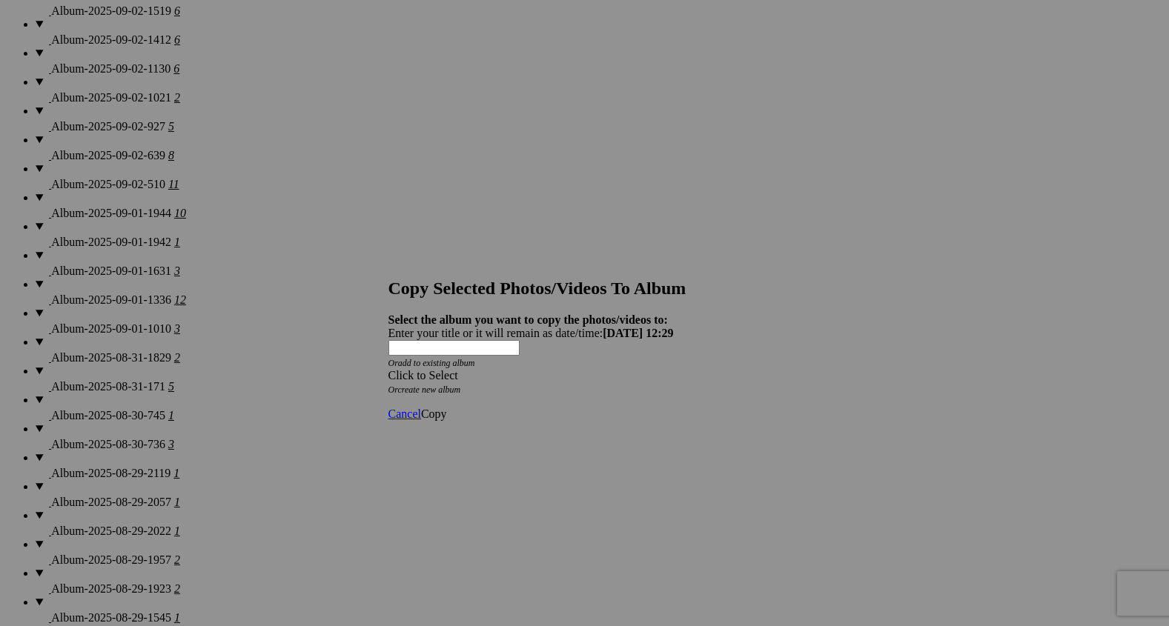
click at [389, 369] on span at bounding box center [389, 375] width 0 height 13
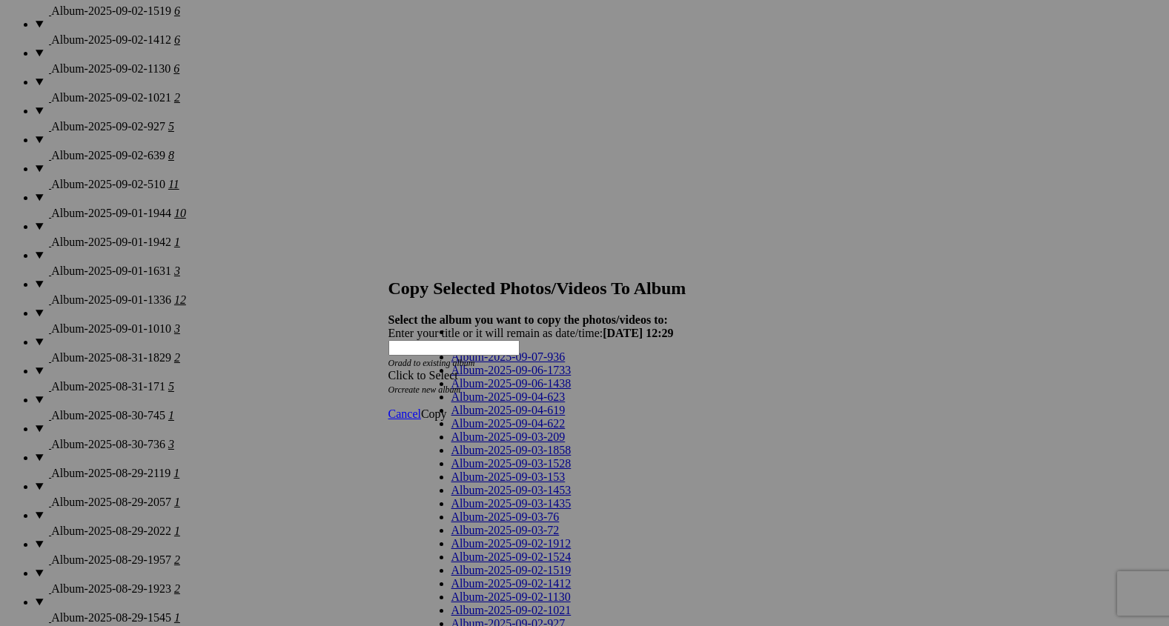
scroll to position [962, 0]
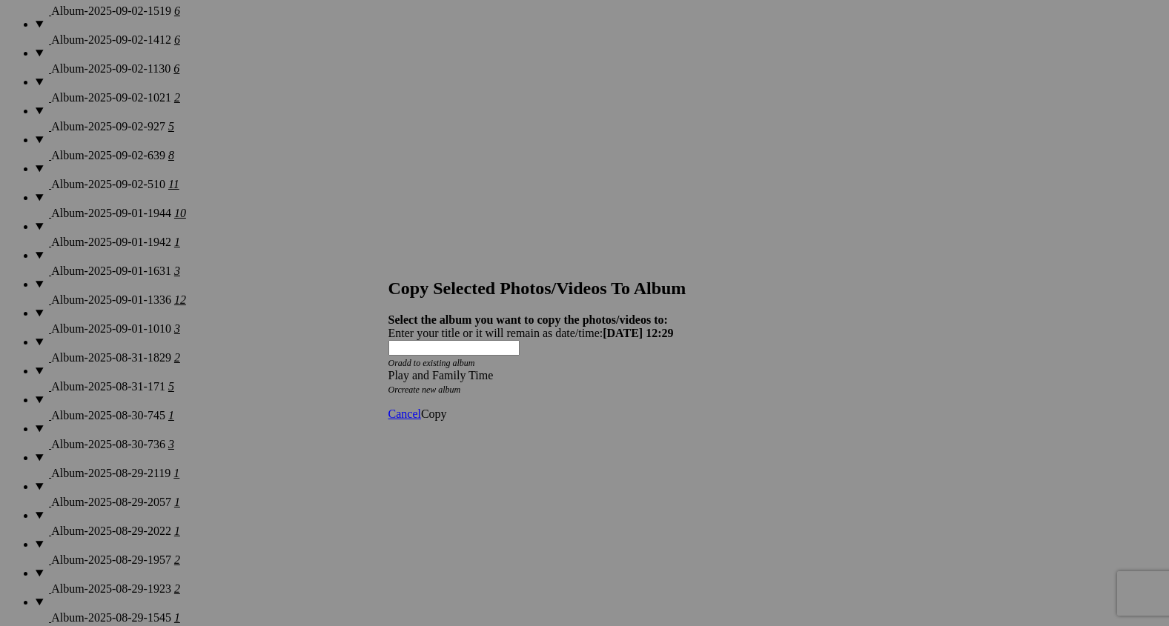
click at [447, 408] on span "Copy" at bounding box center [434, 414] width 26 height 13
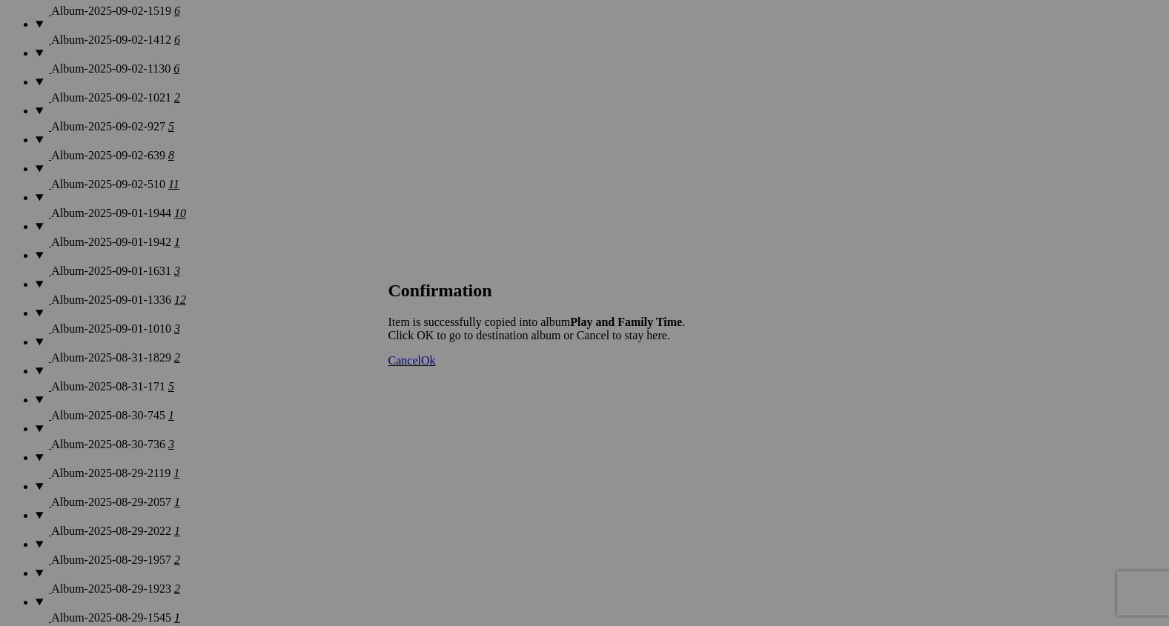
click at [436, 367] on span "Ok" at bounding box center [428, 360] width 15 height 13
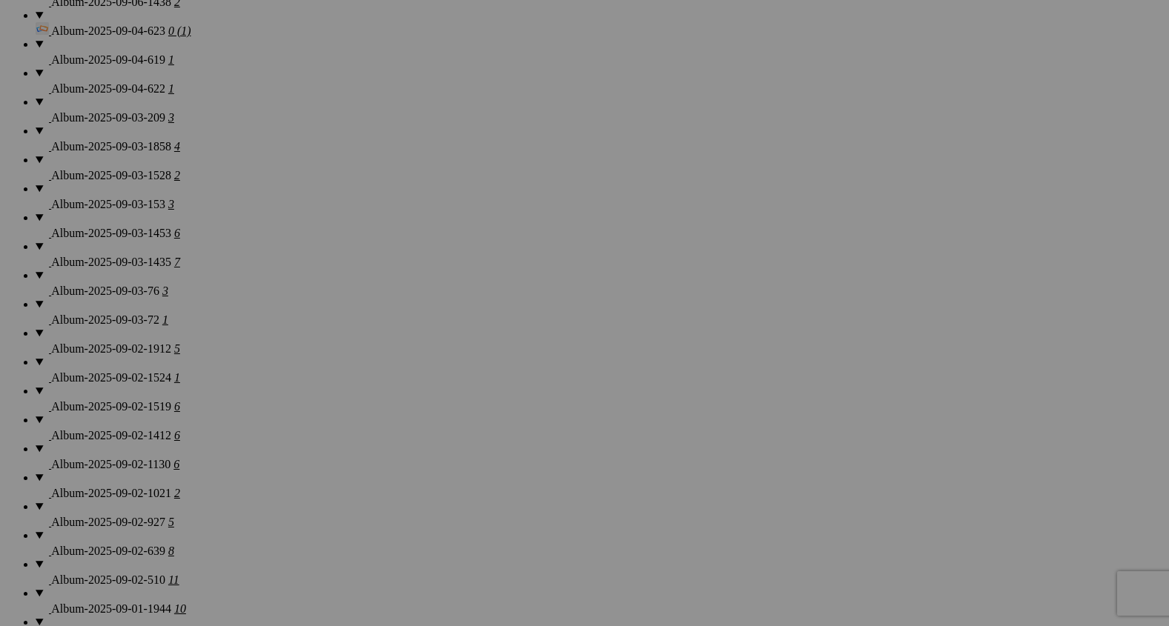
scroll to position [1346, 0]
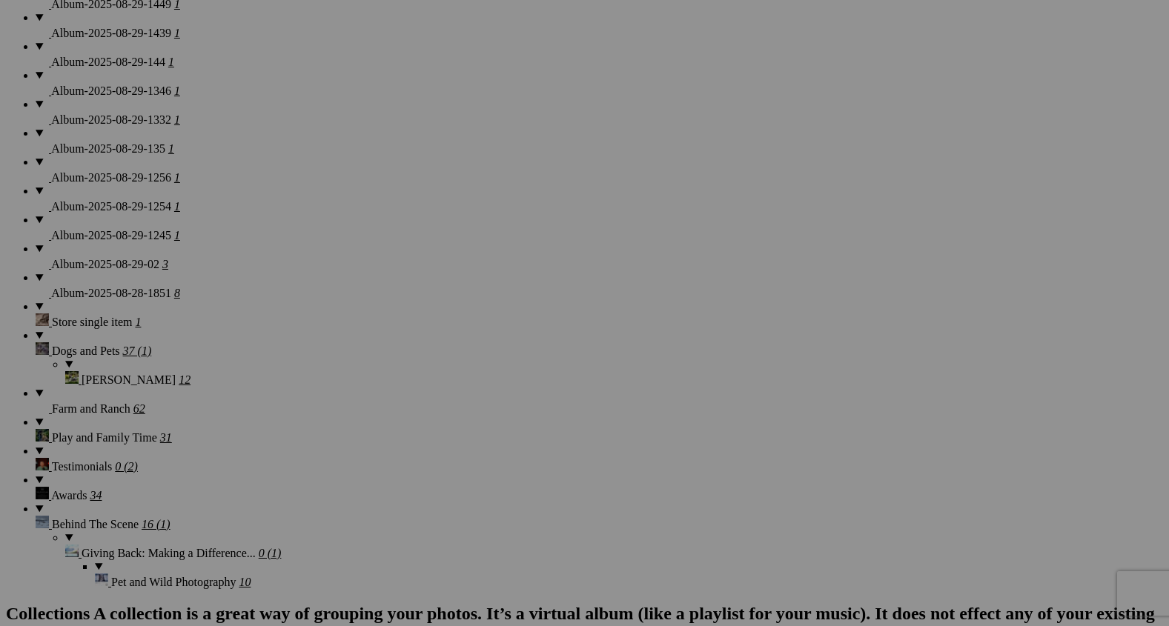
scroll to position [2415, 0]
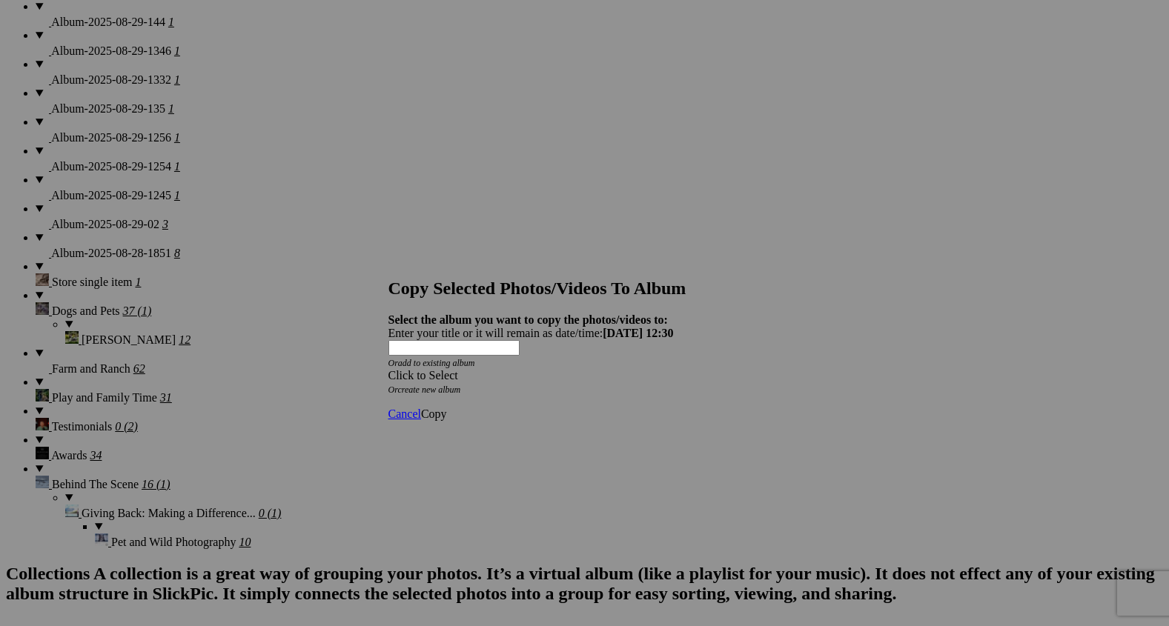
click at [389, 369] on span at bounding box center [389, 375] width 0 height 13
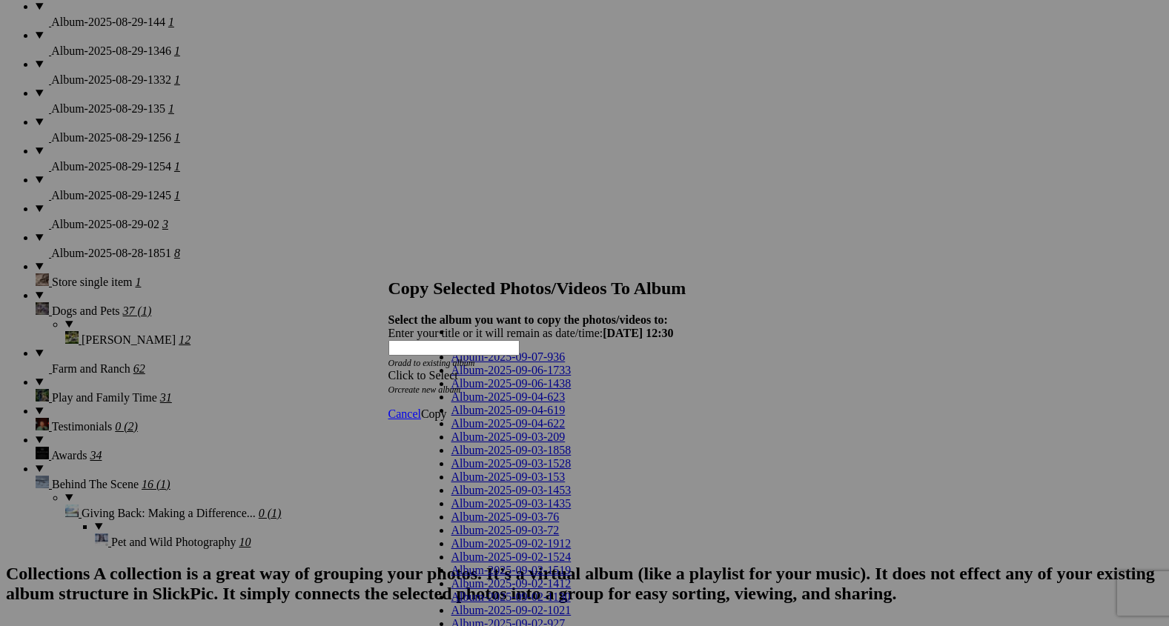
scroll to position [962, 0]
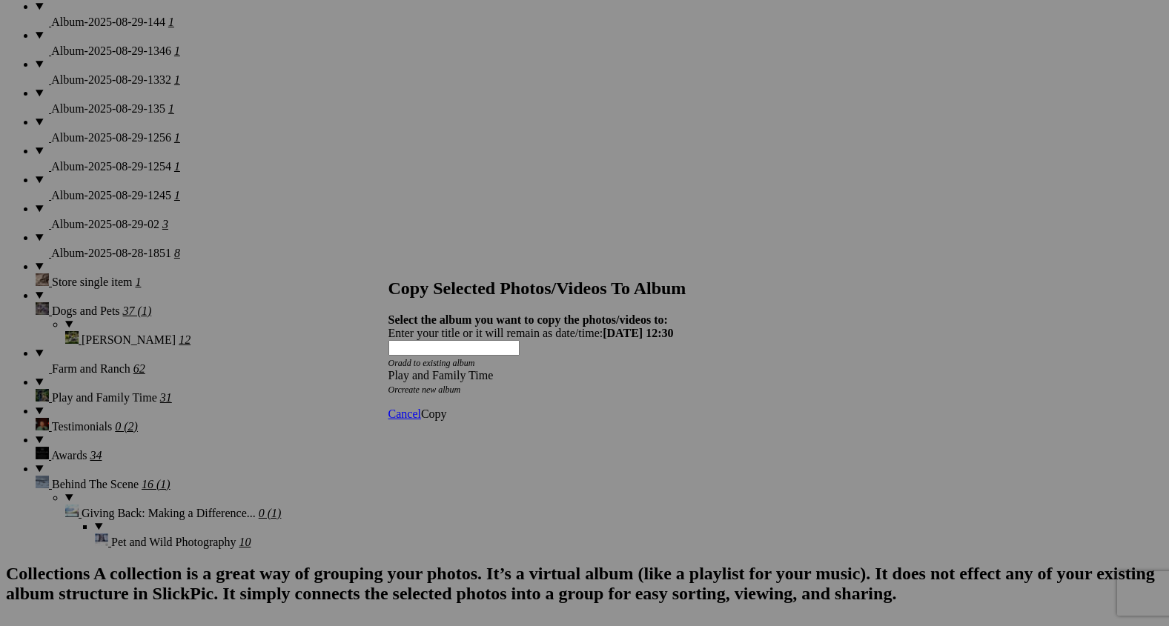
click at [447, 408] on span "Copy" at bounding box center [434, 414] width 26 height 13
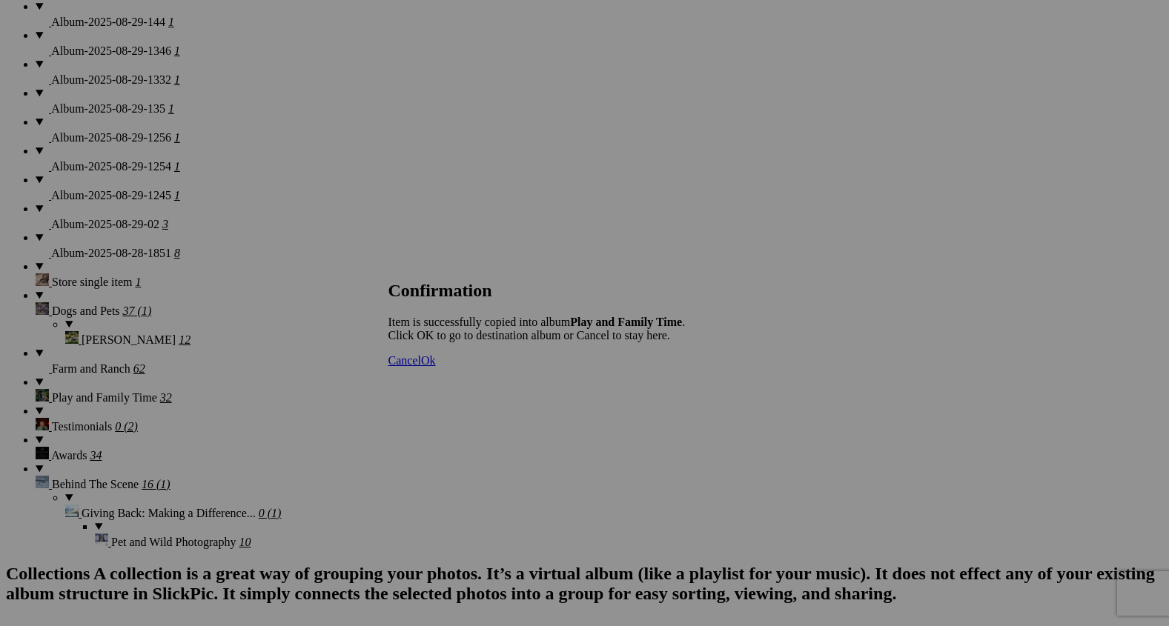
click at [436, 367] on span "Ok" at bounding box center [428, 360] width 15 height 13
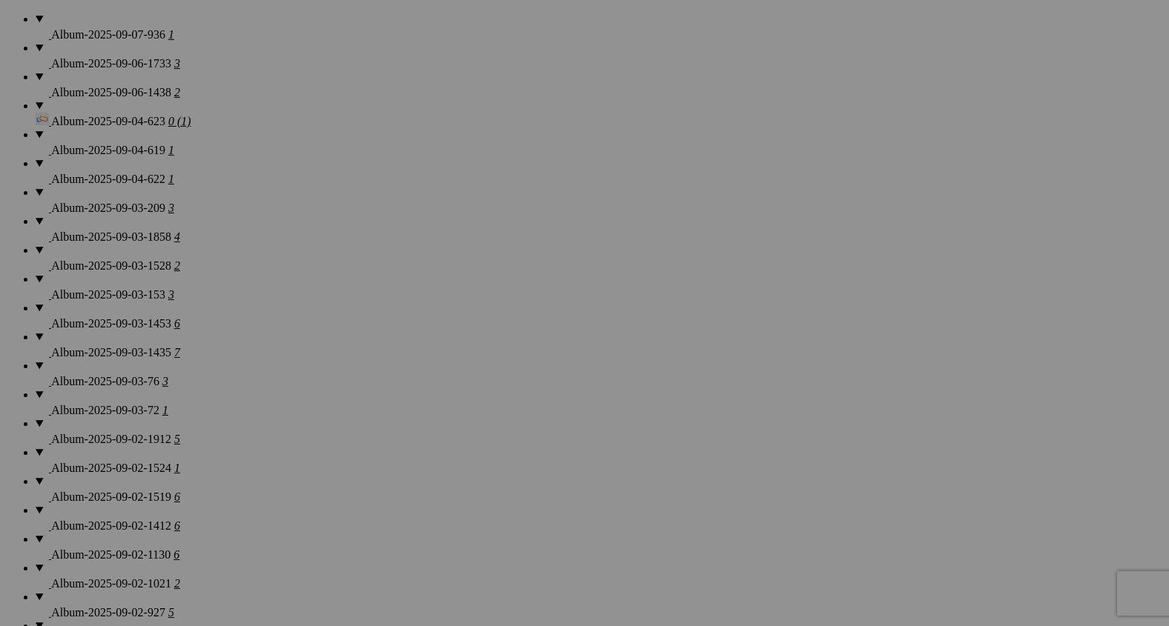
scroll to position [1192, 0]
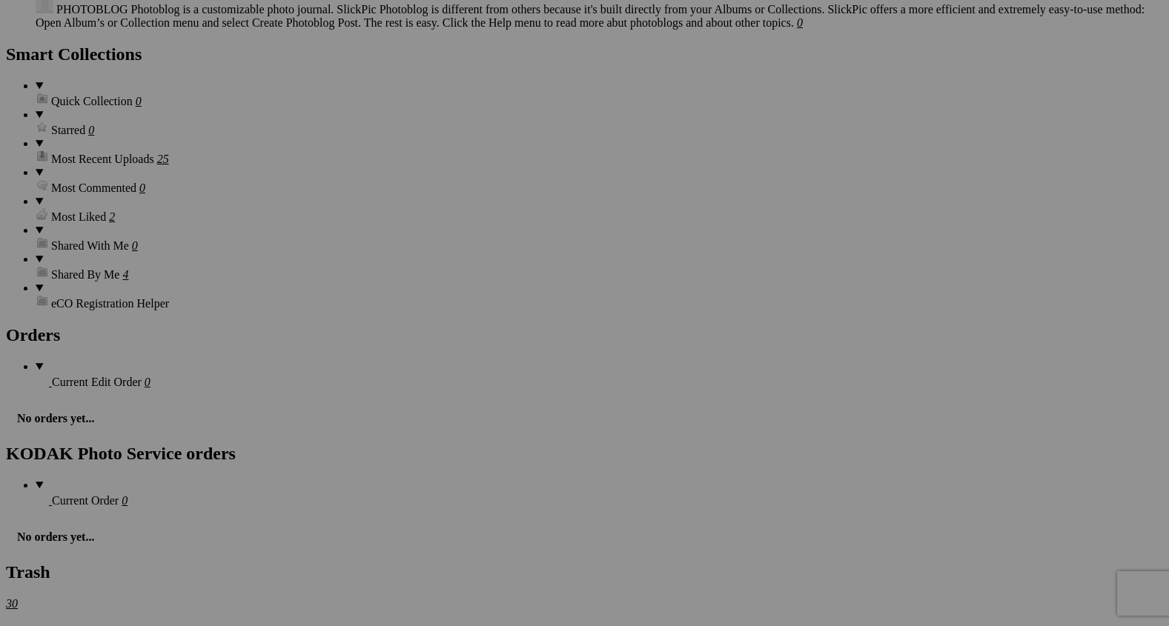
scroll to position [3304, 0]
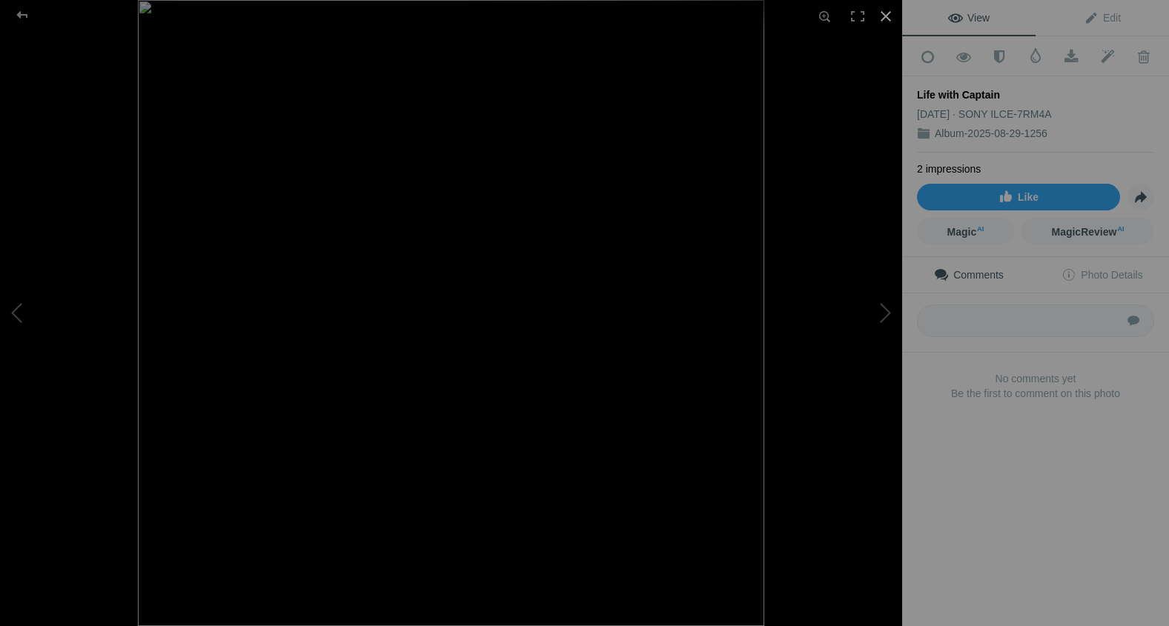
click at [885, 19] on div at bounding box center [886, 16] width 33 height 33
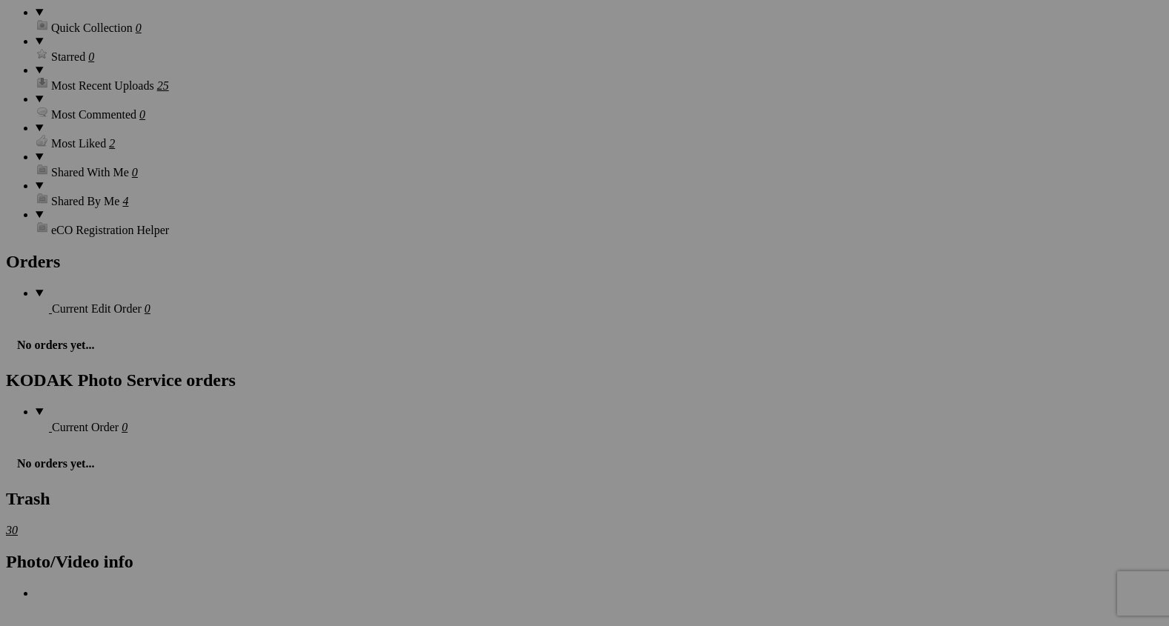
scroll to position [3388, 0]
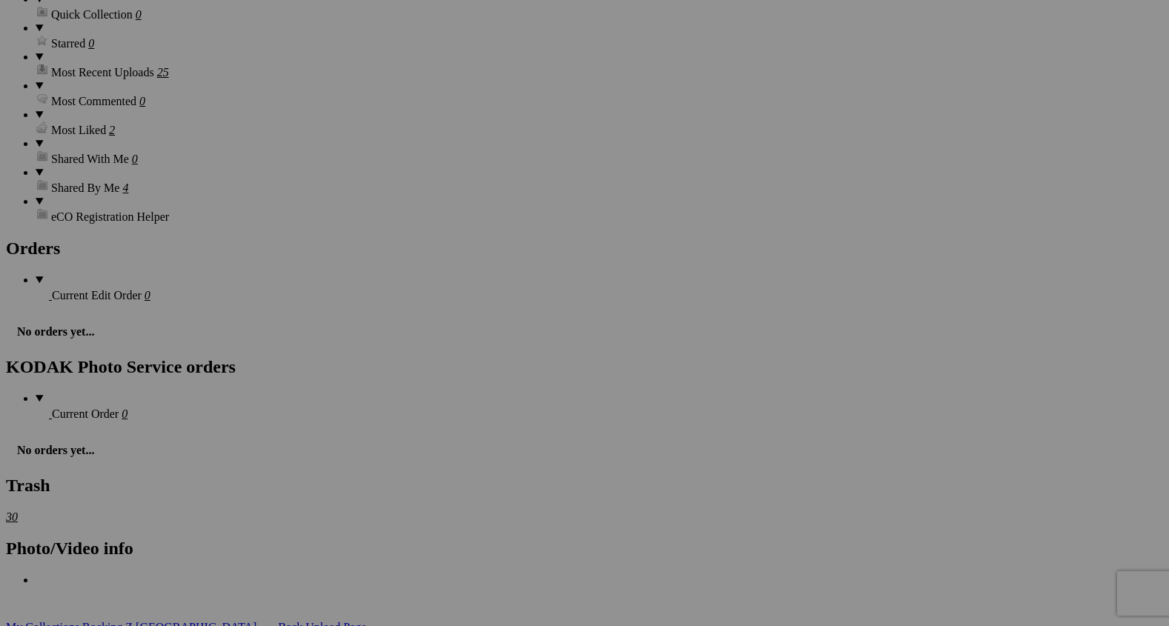
click span
click span "Copy To..."
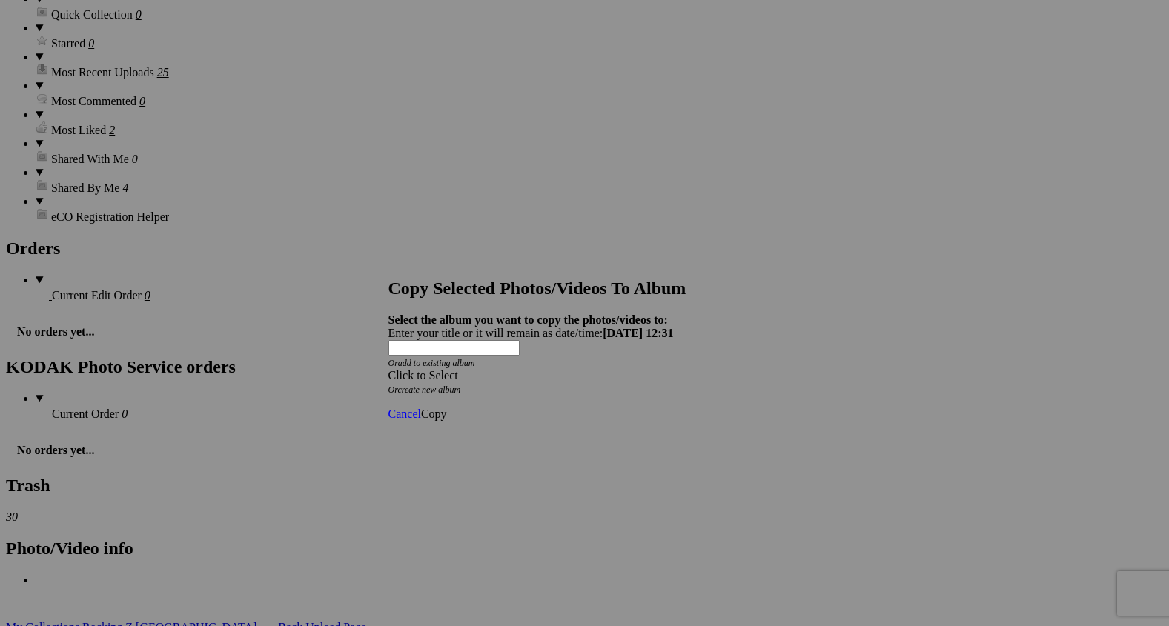
click span
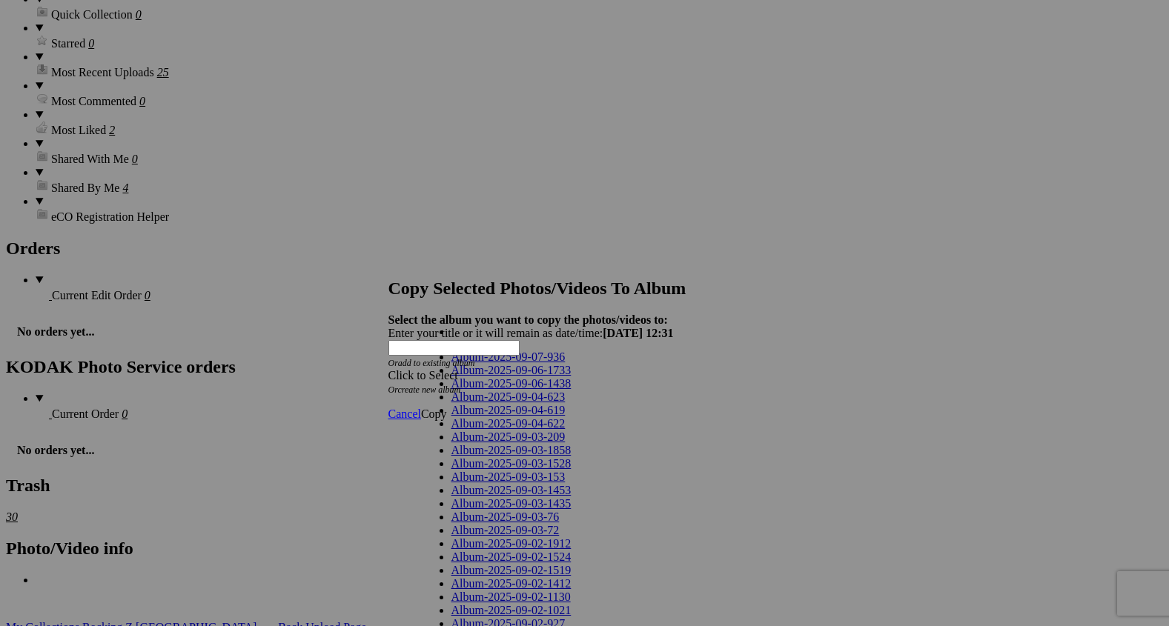
scroll to position [939, 0]
click link "Play and Family Time"
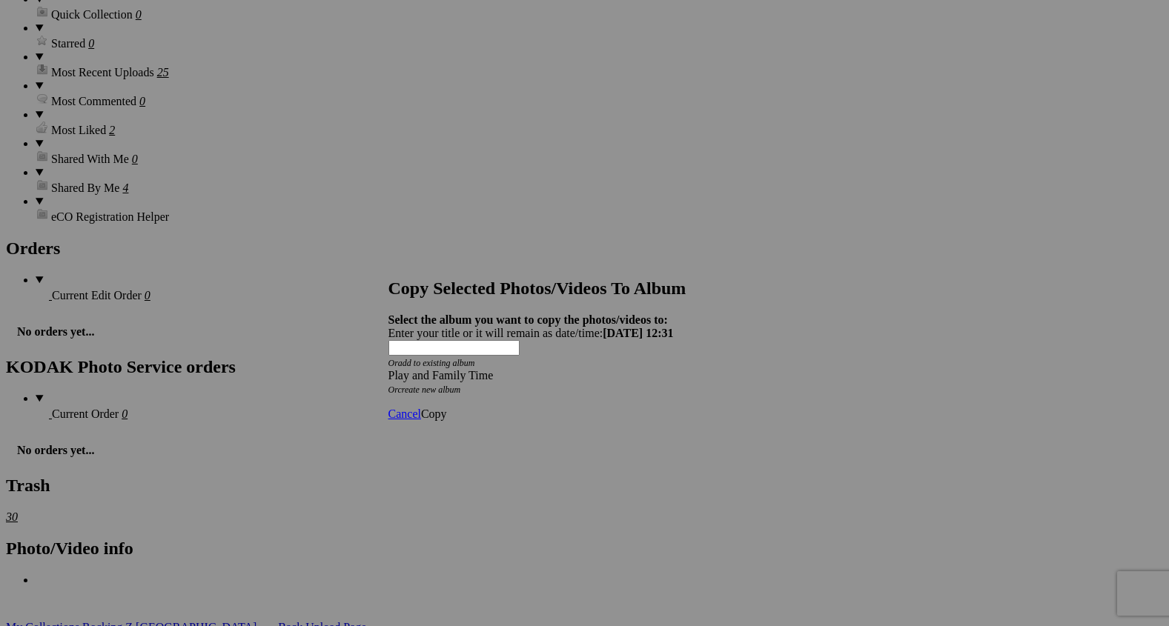
click span "Copy"
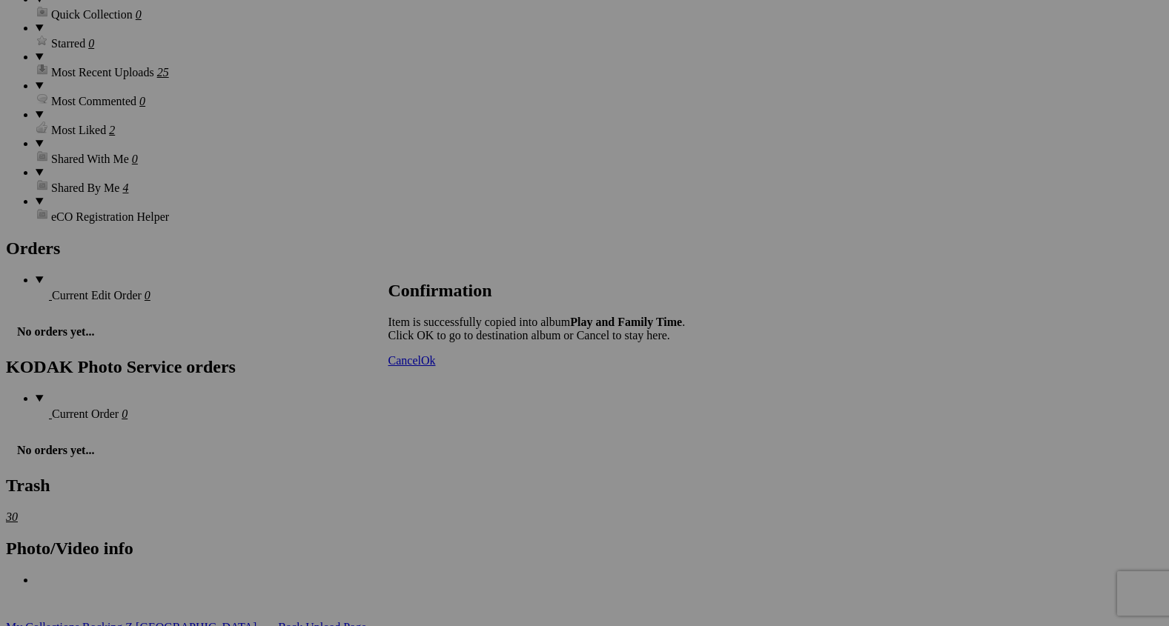
click span "Ok"
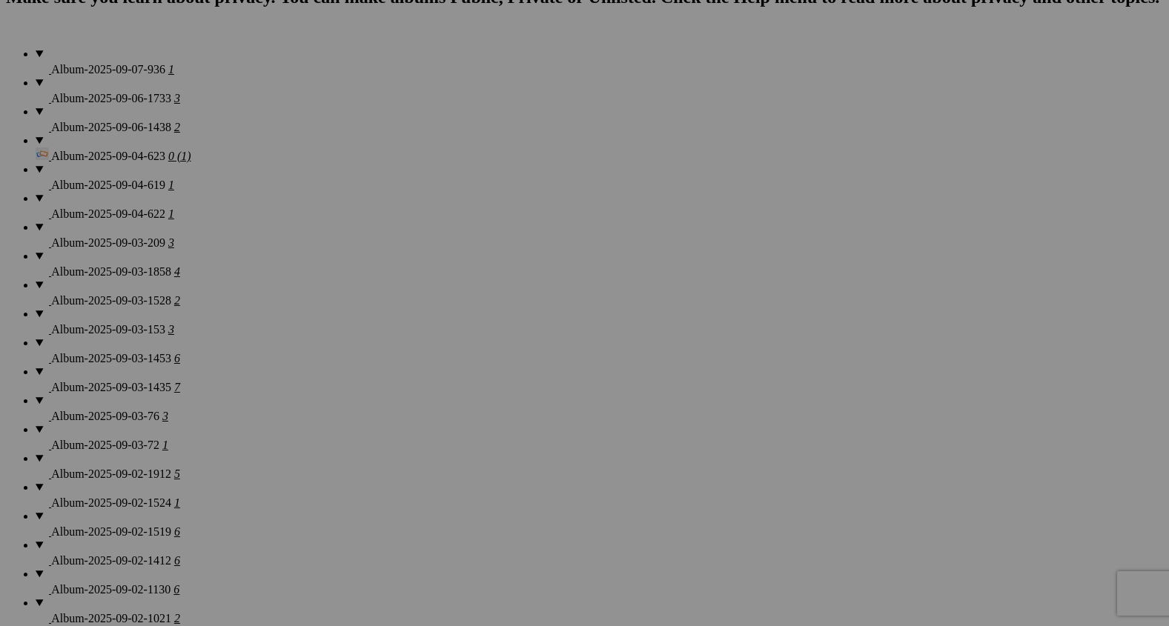
scroll to position [1154, 0]
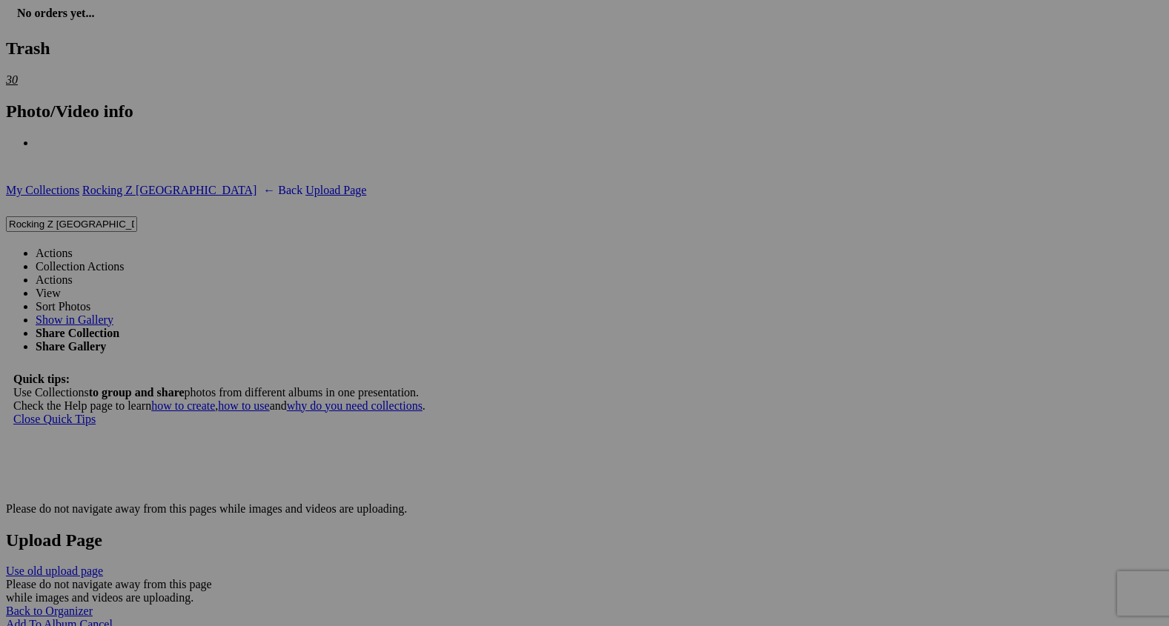
scroll to position [3832, 0]
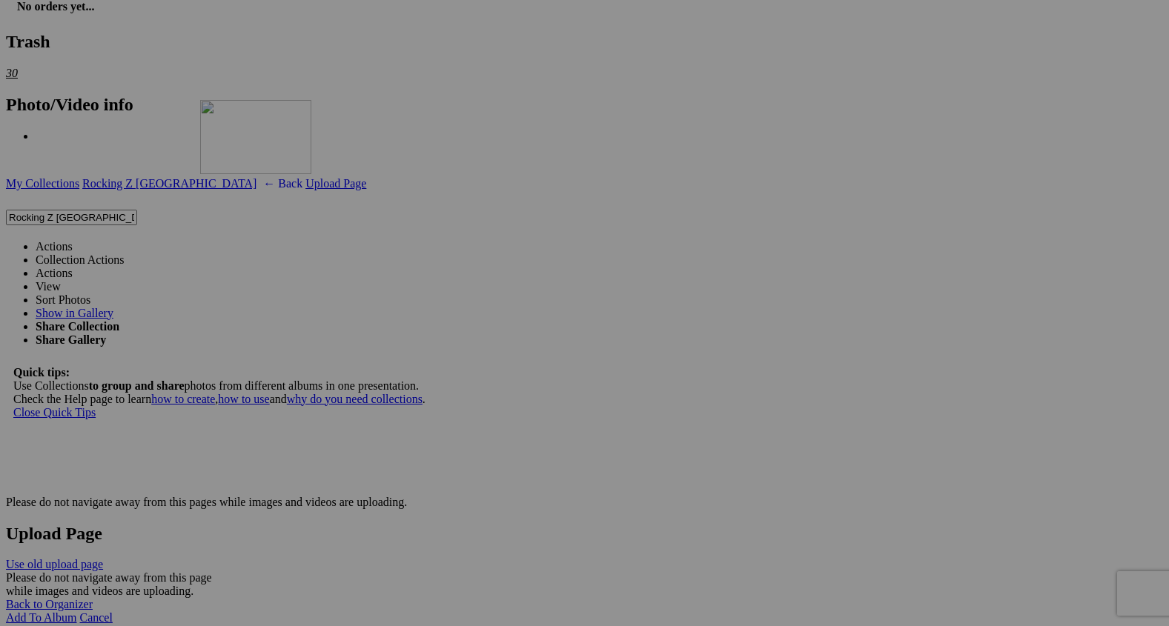
drag, startPoint x: 268, startPoint y: 563, endPoint x: 414, endPoint y: 228, distance: 365.6
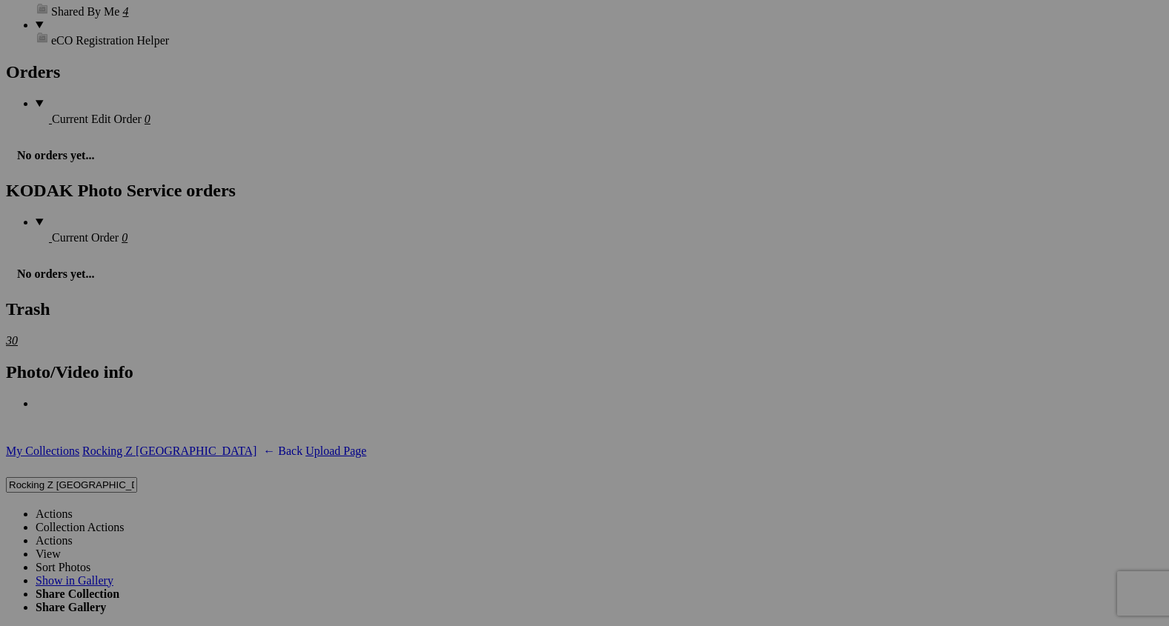
scroll to position [3554, 0]
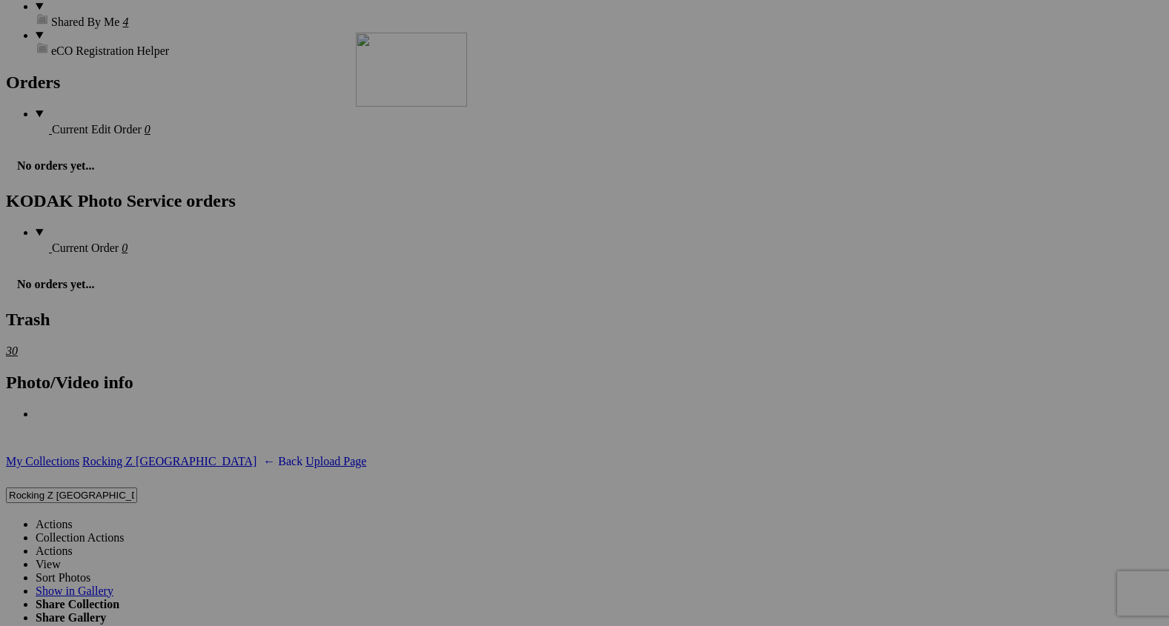
drag, startPoint x: 526, startPoint y: 463, endPoint x: 568, endPoint y: 136, distance: 329.6
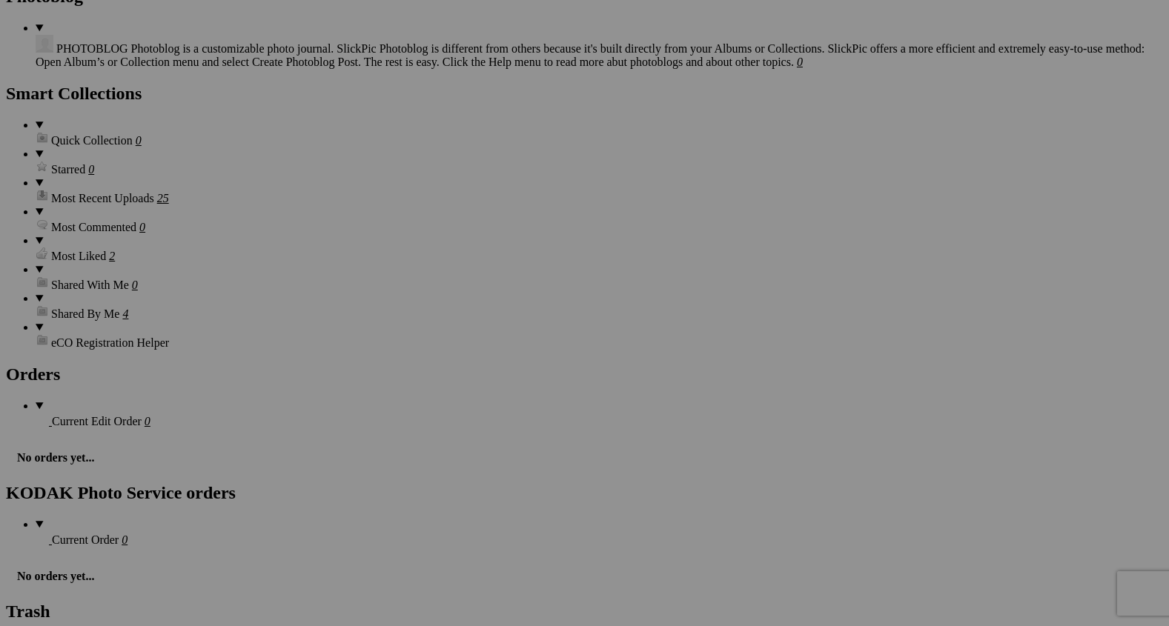
scroll to position [3256, 0]
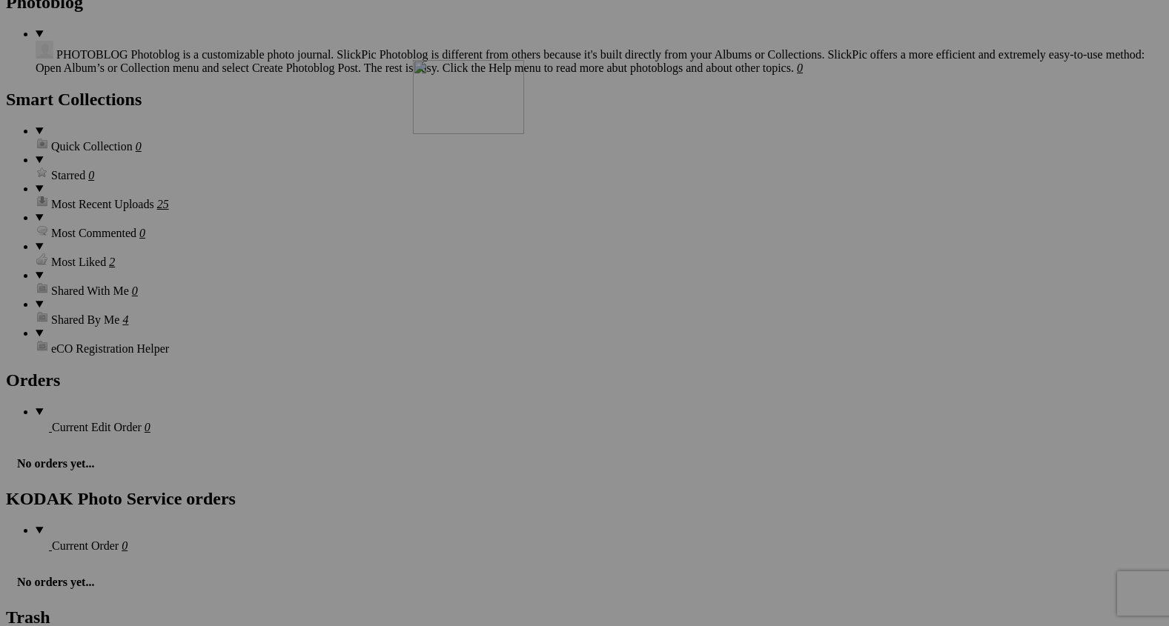
drag, startPoint x: 661, startPoint y: 550, endPoint x: 627, endPoint y: 185, distance: 367.0
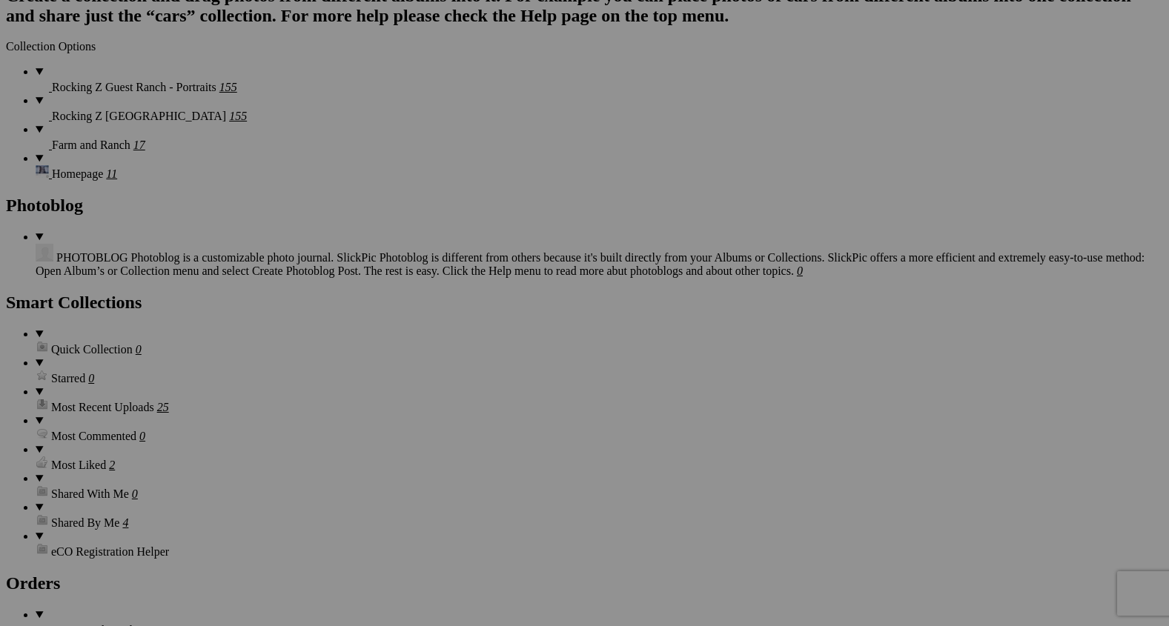
scroll to position [3046, 0]
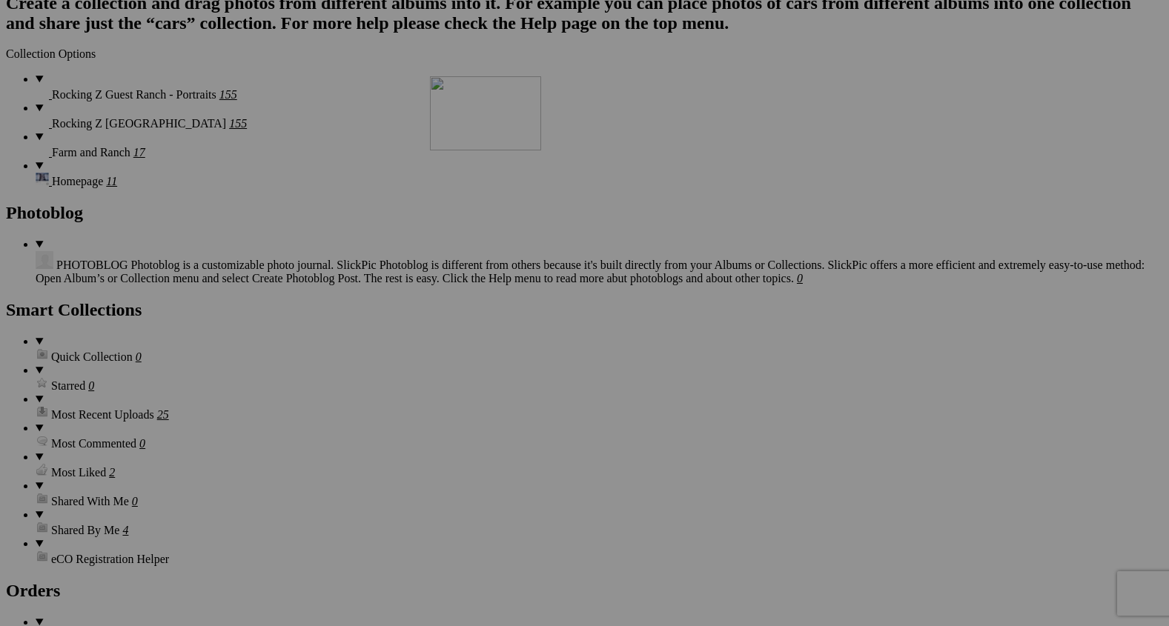
drag, startPoint x: 670, startPoint y: 401, endPoint x: 644, endPoint y: 205, distance: 197.4
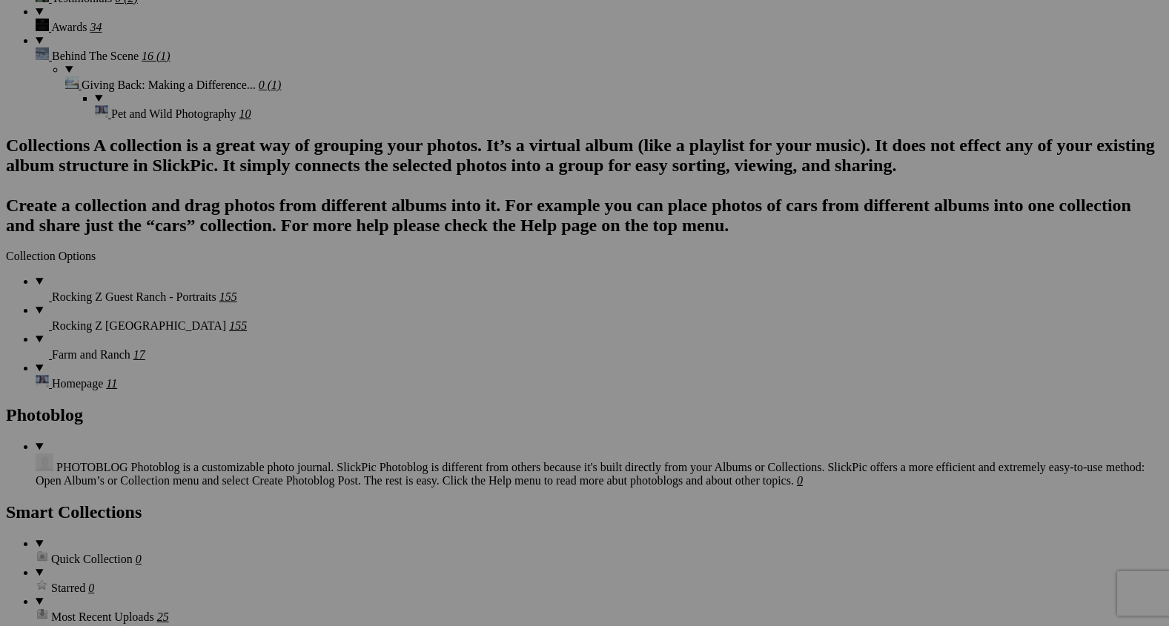
scroll to position [2842, 0]
drag, startPoint x: 667, startPoint y: 426, endPoint x: 552, endPoint y: 202, distance: 251.7
drag, startPoint x: 552, startPoint y: 202, endPoint x: 654, endPoint y: 194, distance: 102.0
drag, startPoint x: 668, startPoint y: 208, endPoint x: 494, endPoint y: 180, distance: 176.4
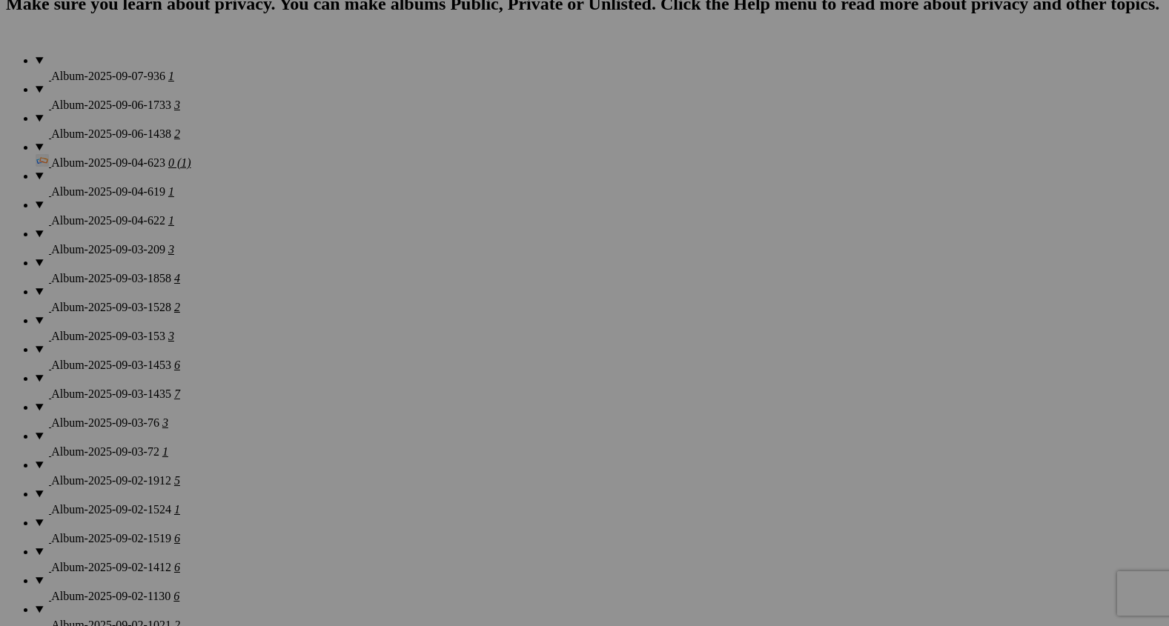
scroll to position [1142, 0]
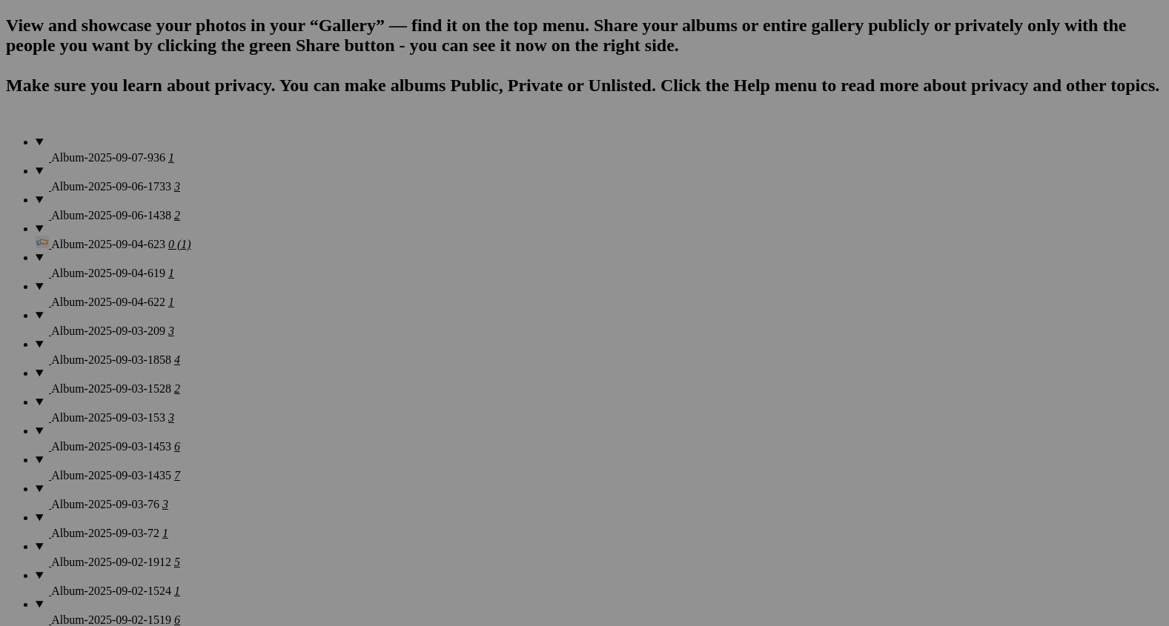
scroll to position [1224, 0]
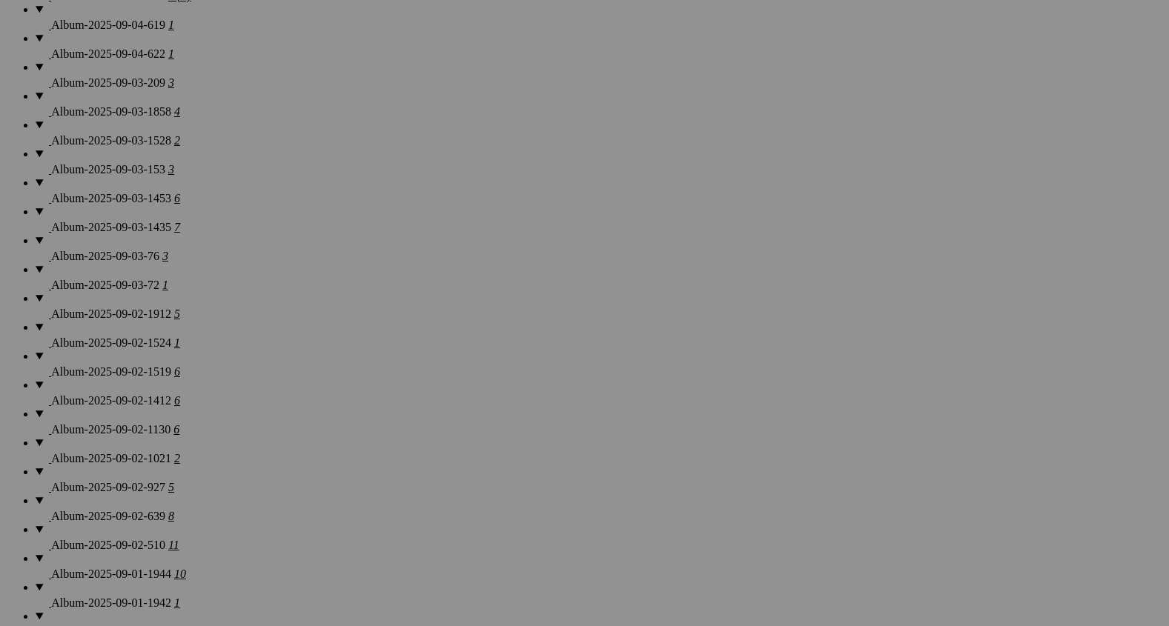
scroll to position [1314, 0]
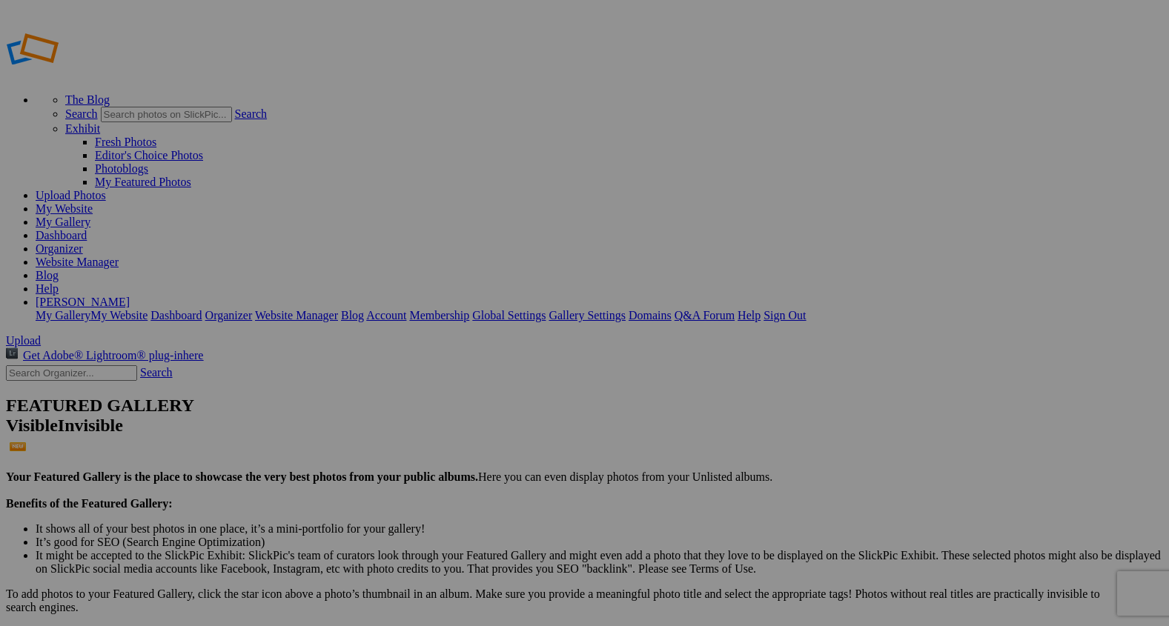
click at [41, 334] on span "Upload" at bounding box center [23, 340] width 35 height 13
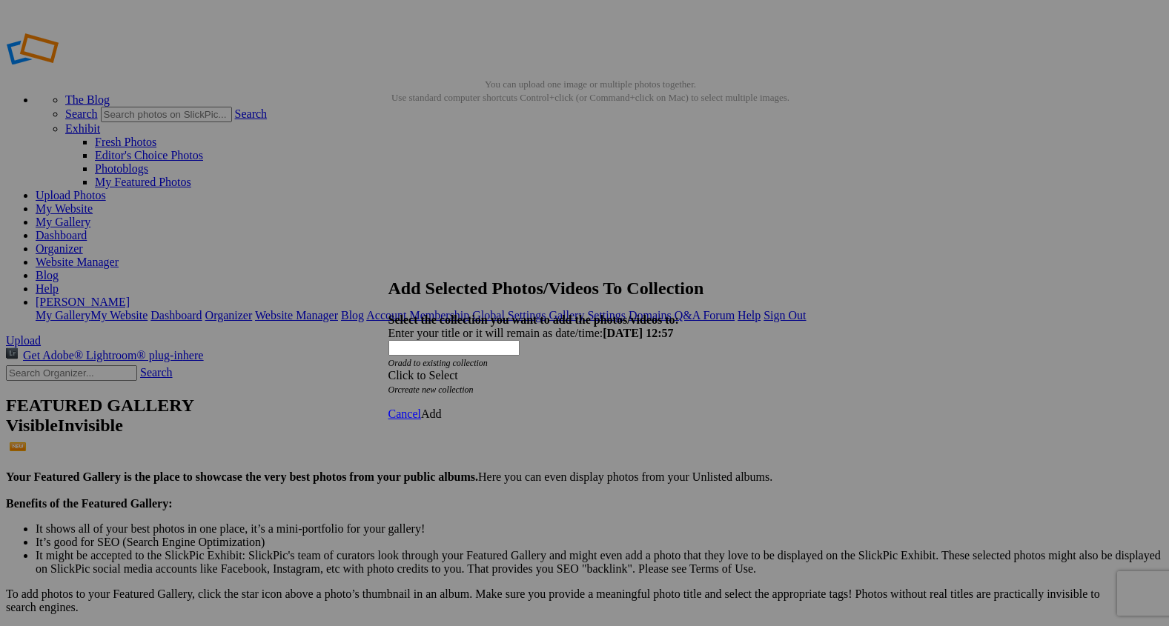
click at [389, 369] on span at bounding box center [389, 375] width 0 height 13
click at [566, 377] on link "Rocking Z [GEOGRAPHIC_DATA]" at bounding box center [539, 370] width 174 height 13
click at [442, 408] on span "Add" at bounding box center [431, 414] width 21 height 13
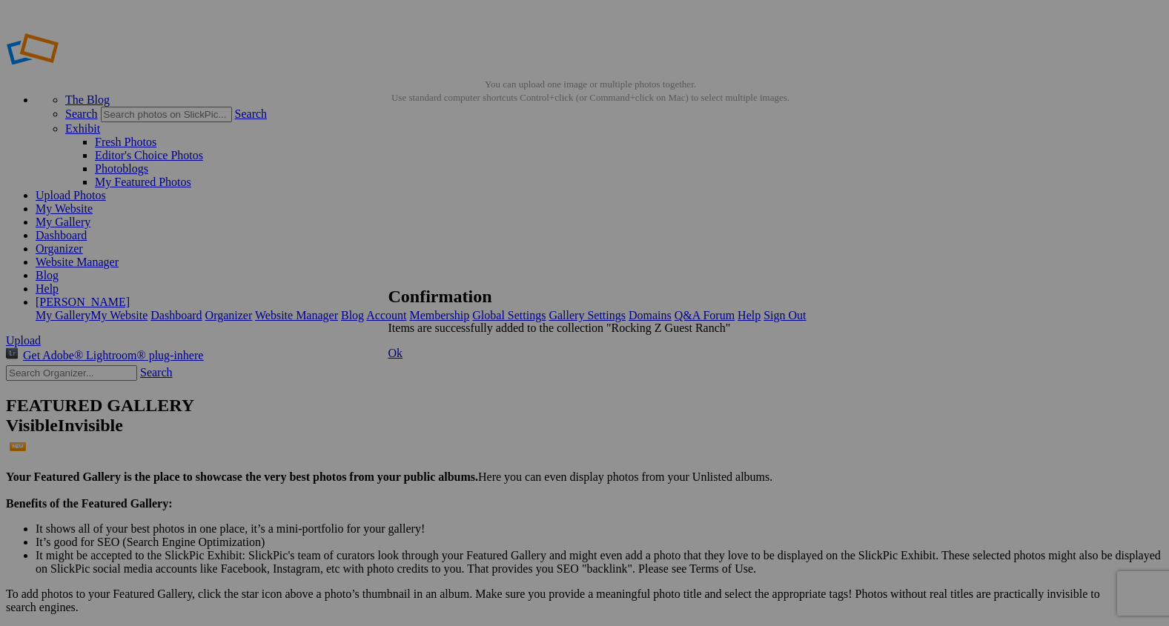
click at [403, 360] on span "Ok" at bounding box center [396, 353] width 15 height 13
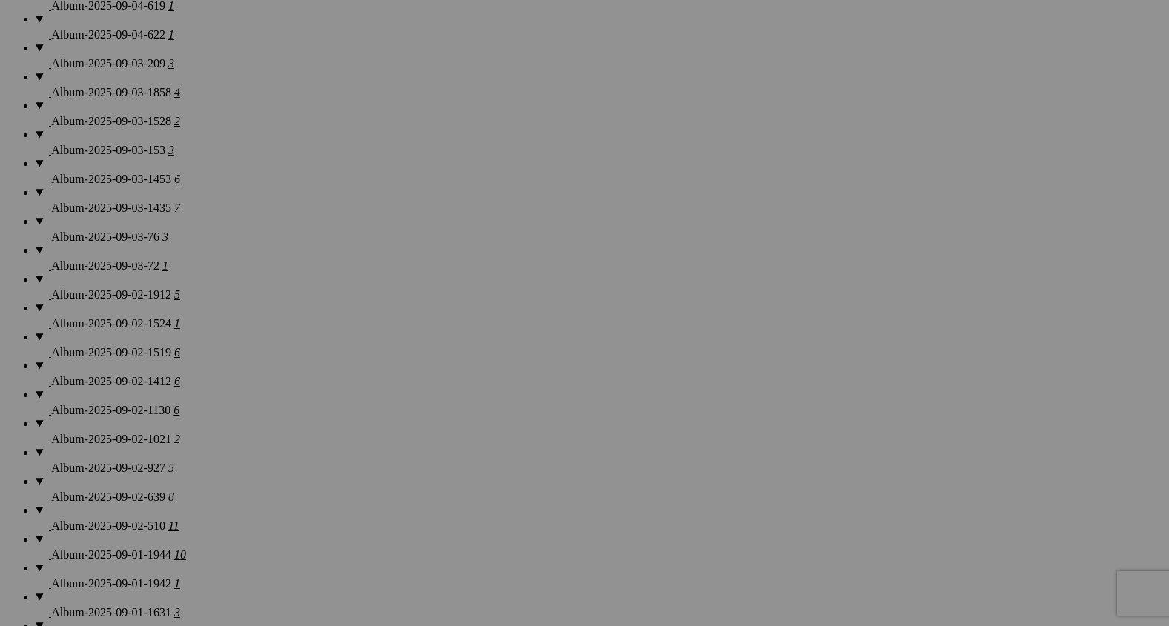
scroll to position [1370, 0]
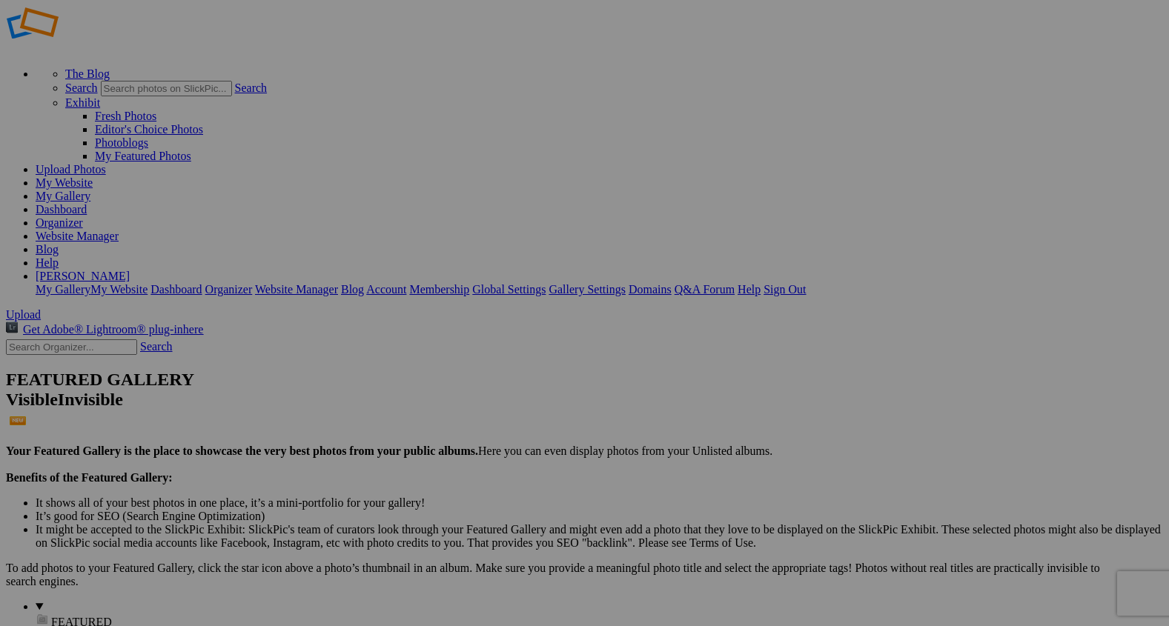
scroll to position [27, 0]
drag, startPoint x: 274, startPoint y: 205, endPoint x: 656, endPoint y: 525, distance: 498.9
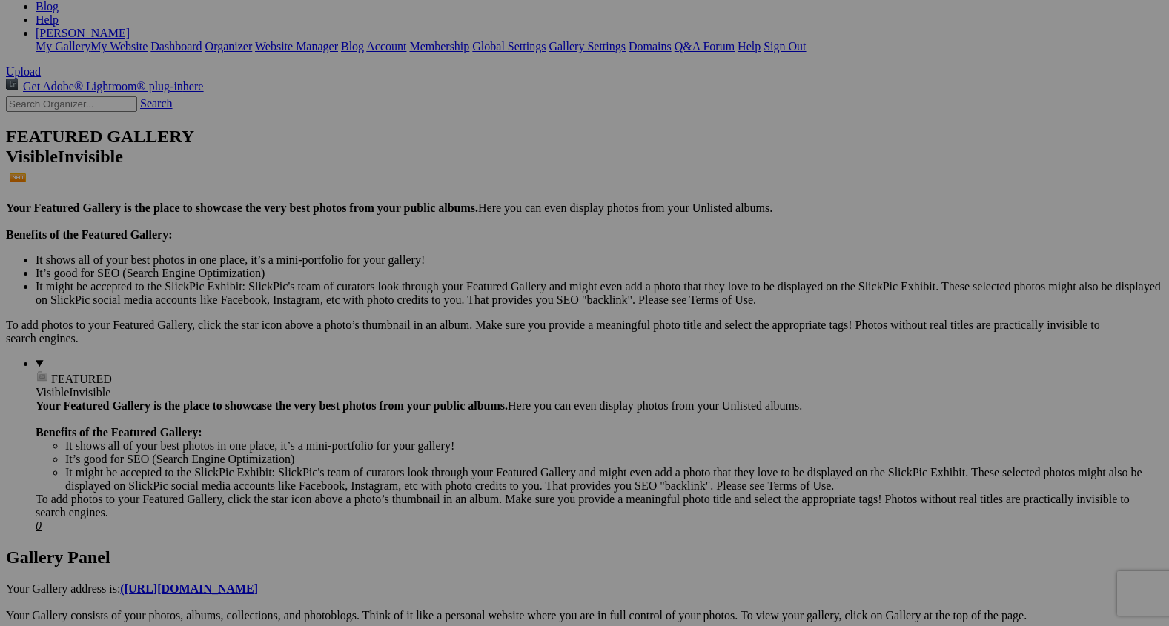
scroll to position [291, 0]
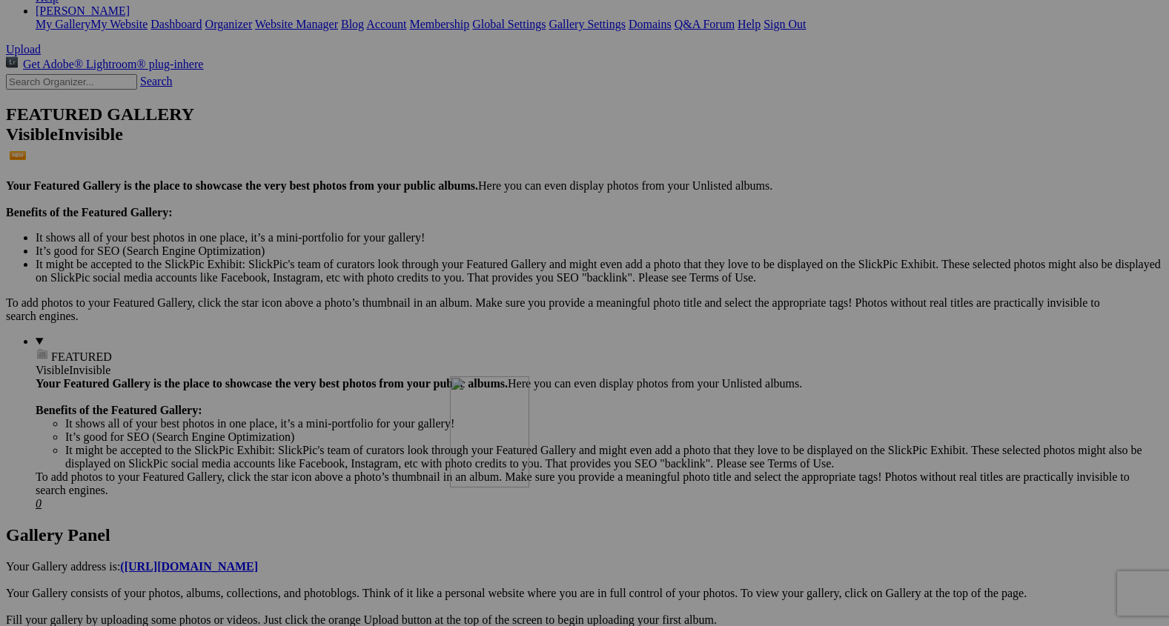
drag, startPoint x: 667, startPoint y: 352, endPoint x: 661, endPoint y: 506, distance: 154.3
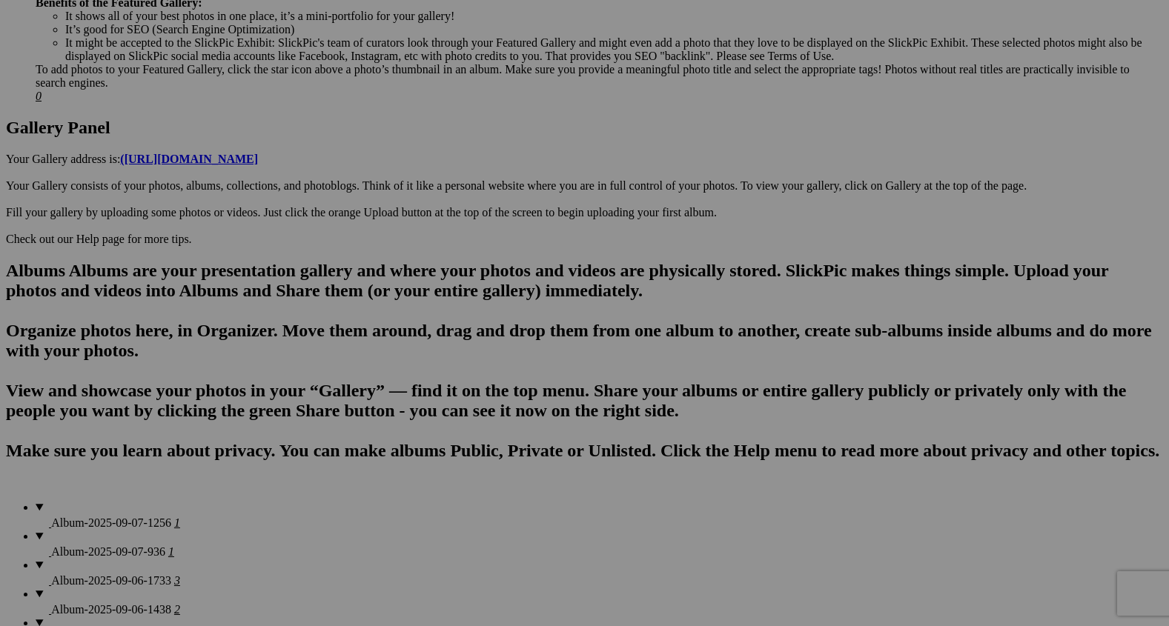
scroll to position [644, 0]
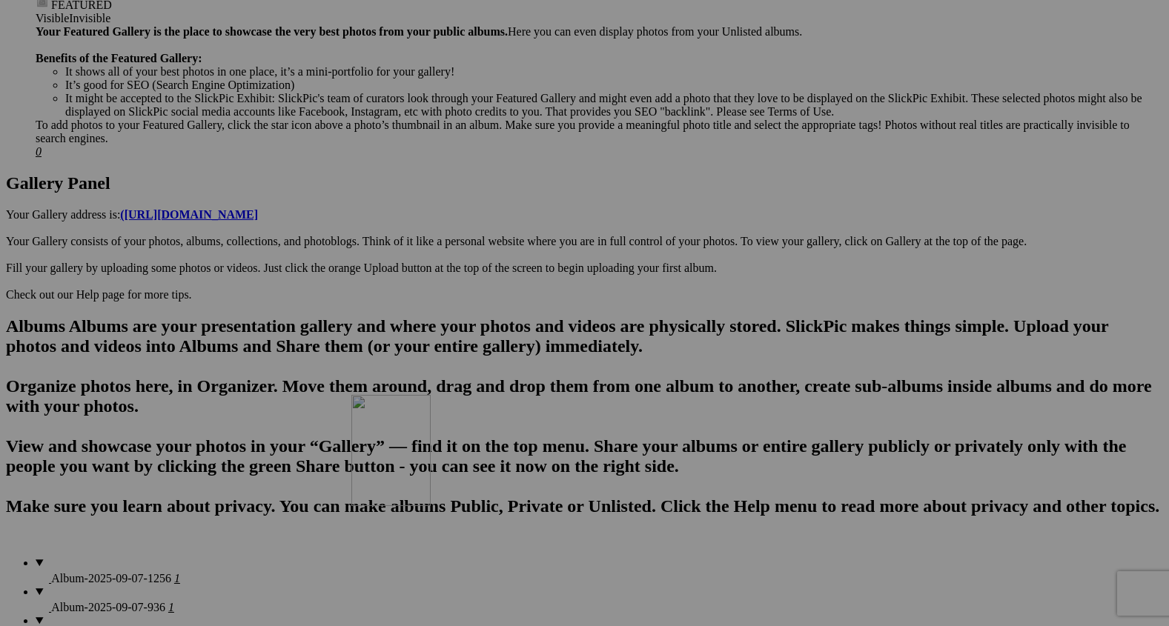
drag, startPoint x: 688, startPoint y: 183, endPoint x: 563, endPoint y: 526, distance: 364.7
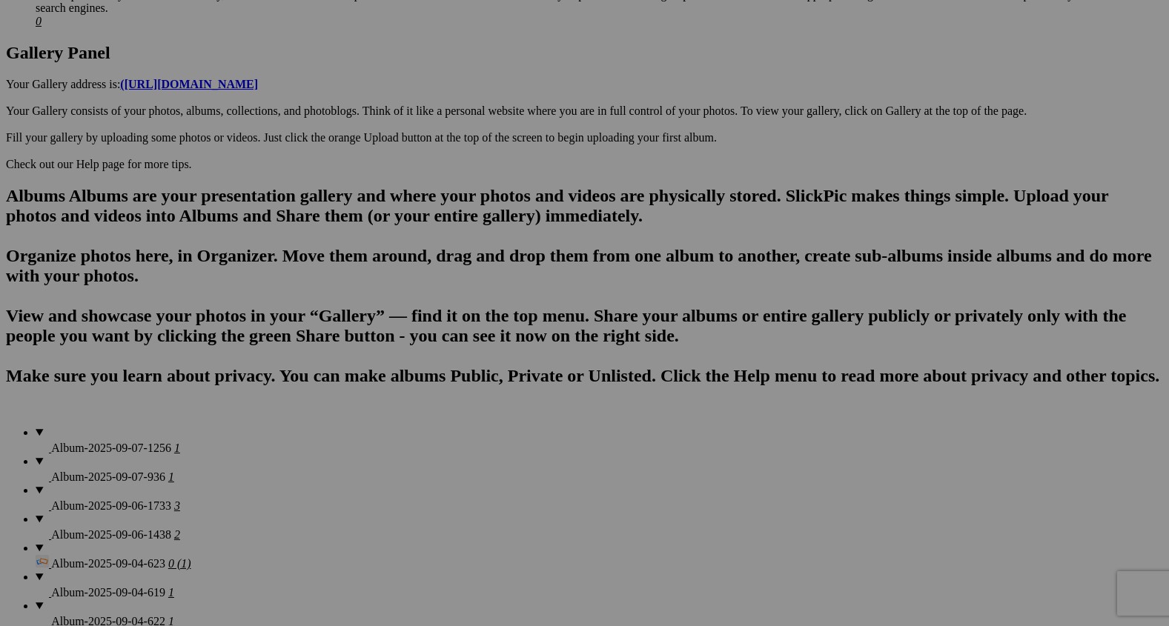
scroll to position [819, 0]
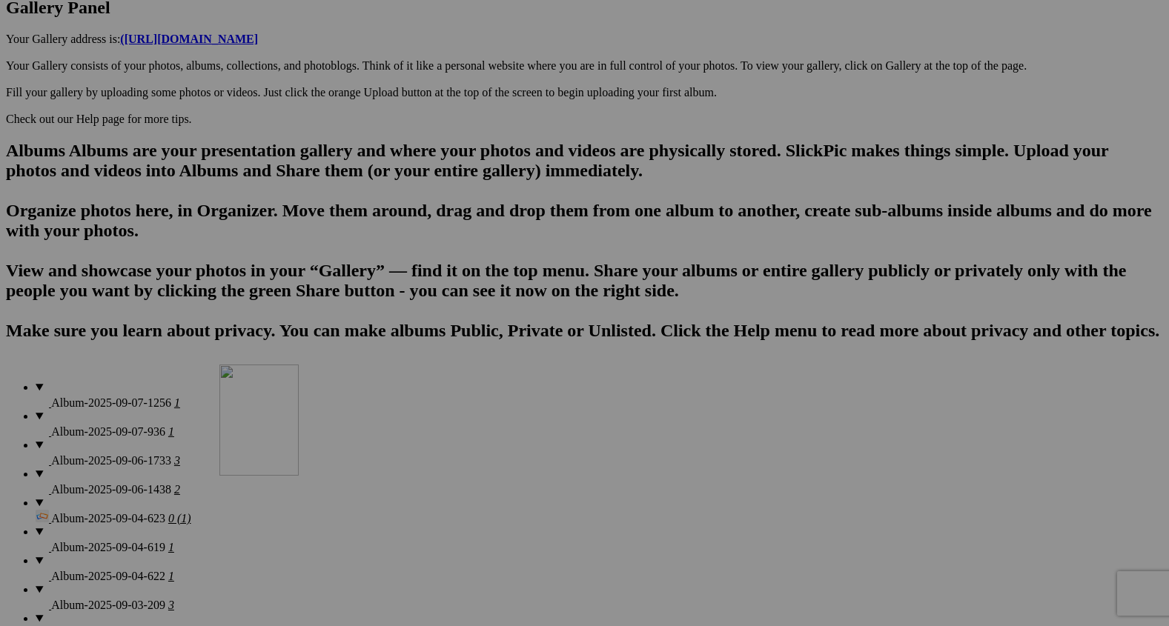
drag, startPoint x: 675, startPoint y: 215, endPoint x: 434, endPoint y: 495, distance: 369.0
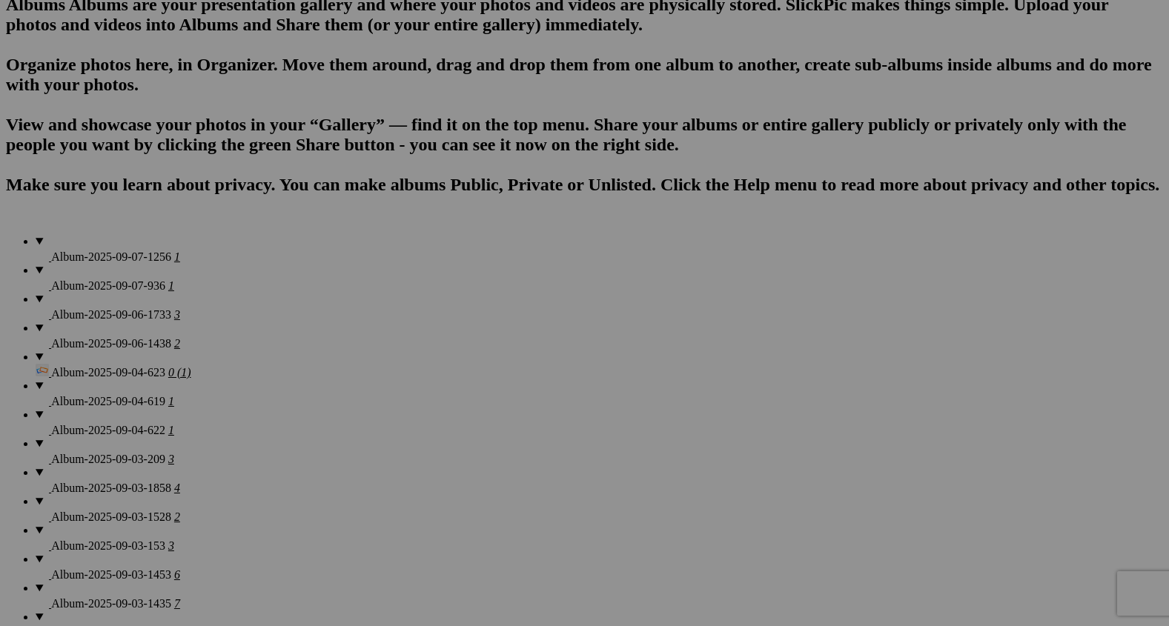
scroll to position [969, 0]
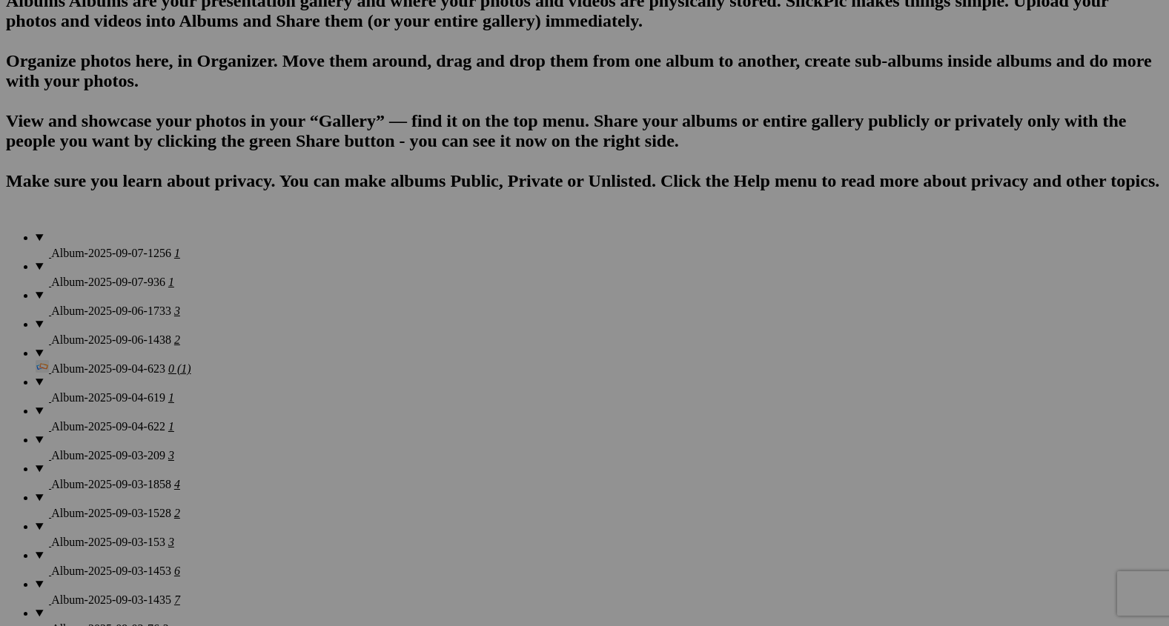
type input "2"
type input "I"
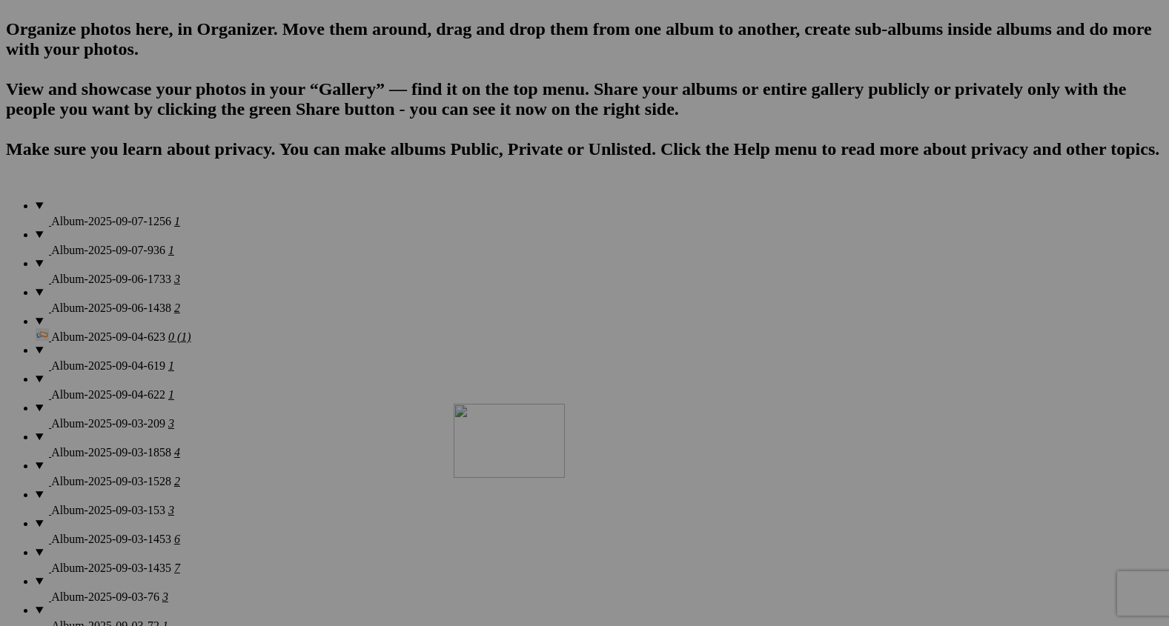
drag, startPoint x: 681, startPoint y: 568, endPoint x: 669, endPoint y: 531, distance: 39.2
drag, startPoint x: 543, startPoint y: 552, endPoint x: 679, endPoint y: 544, distance: 135.9
drag, startPoint x: 652, startPoint y: 569, endPoint x: 340, endPoint y: 347, distance: 382.2
drag, startPoint x: 794, startPoint y: 565, endPoint x: 499, endPoint y: 348, distance: 366.0
drag, startPoint x: 931, startPoint y: 379, endPoint x: 621, endPoint y: 351, distance: 311.9
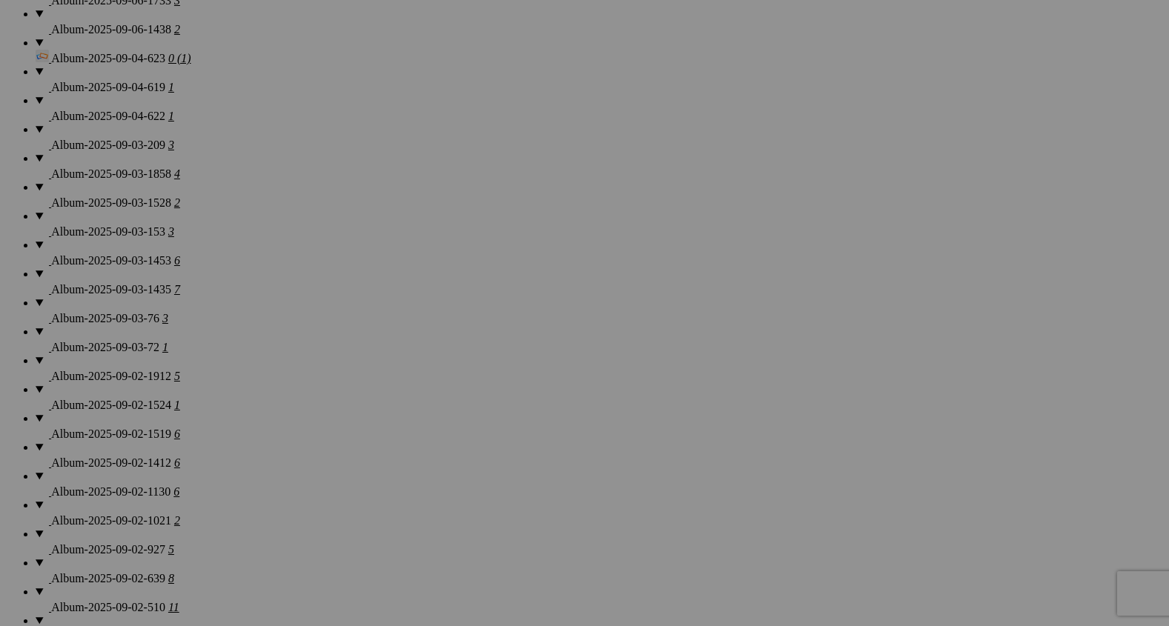
scroll to position [1225, 0]
type input "Right At Home"
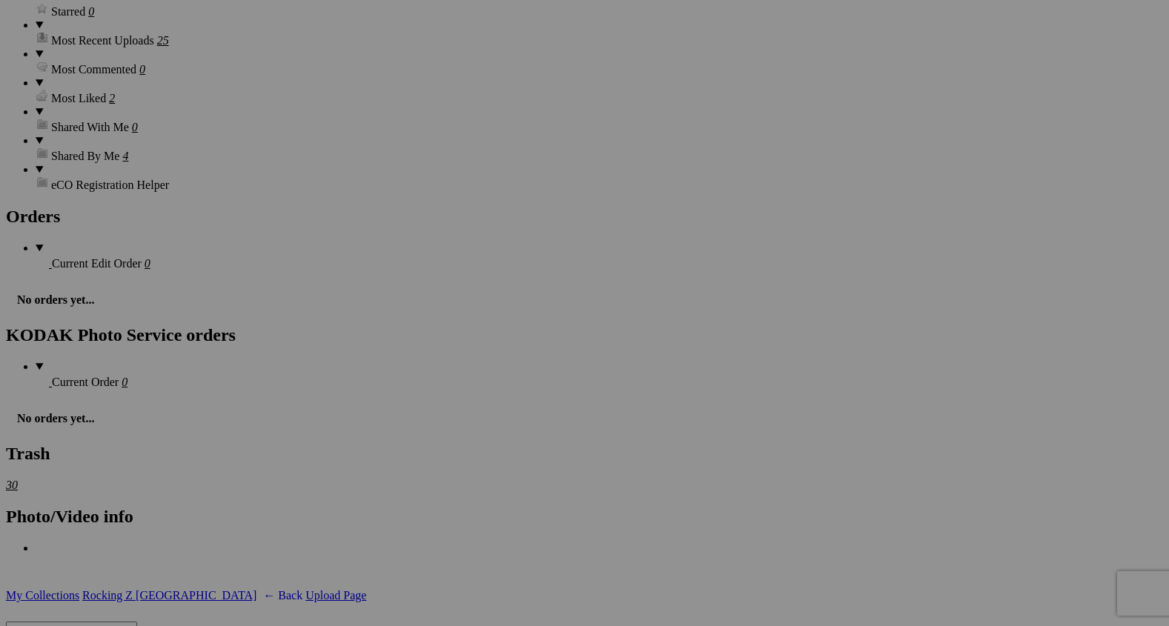
scroll to position [3488, 0]
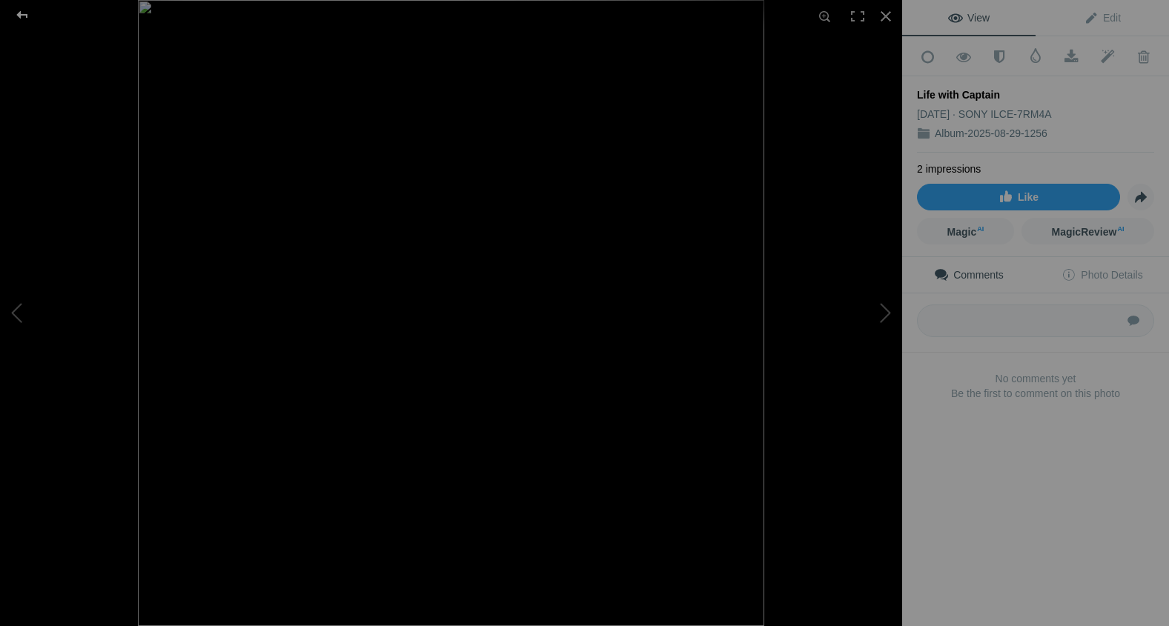
click at [22, 13] on div at bounding box center [22, 15] width 53 height 30
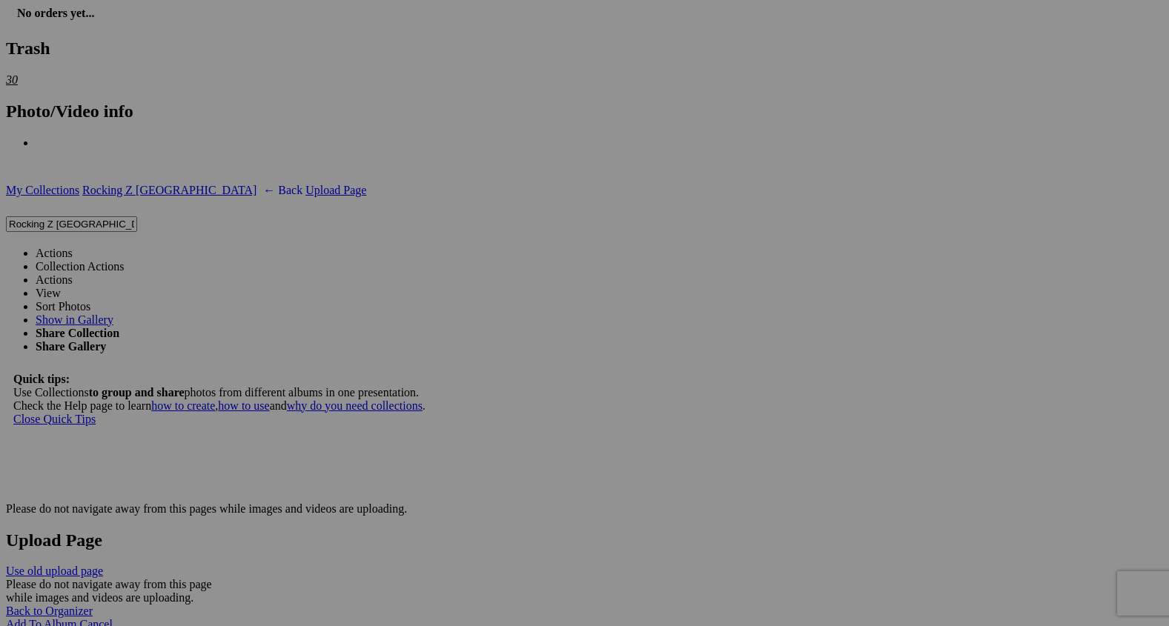
scroll to position [3855, 0]
drag, startPoint x: 297, startPoint y: 337, endPoint x: 541, endPoint y: 310, distance: 246.2
drag, startPoint x: 438, startPoint y: 335, endPoint x: 564, endPoint y: 325, distance: 126.5
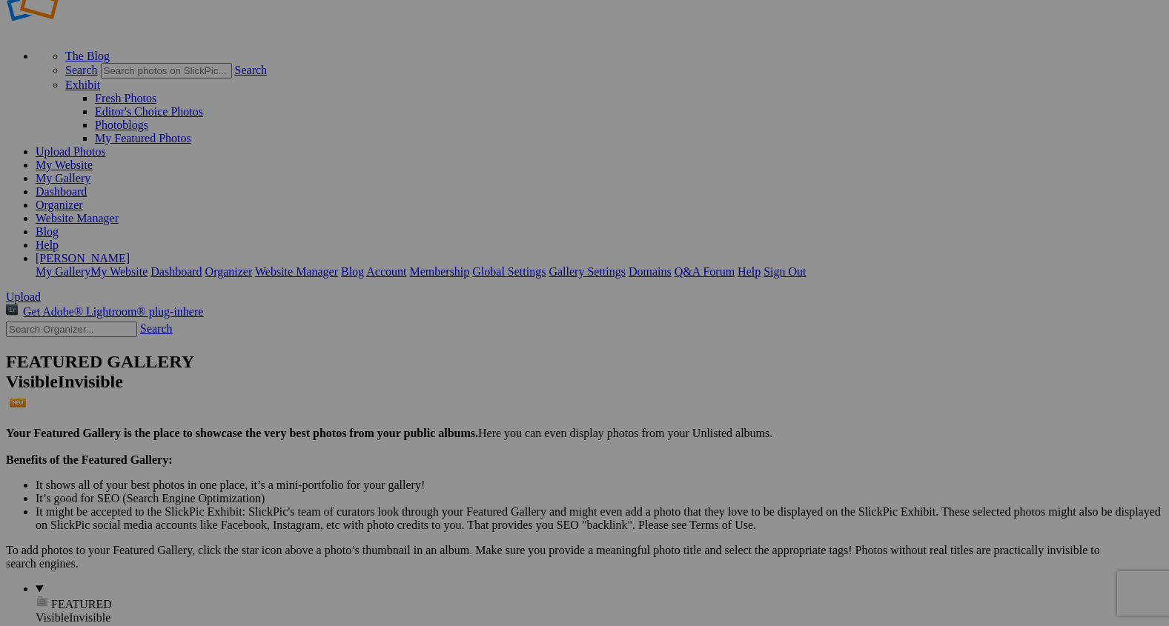
scroll to position [0, 0]
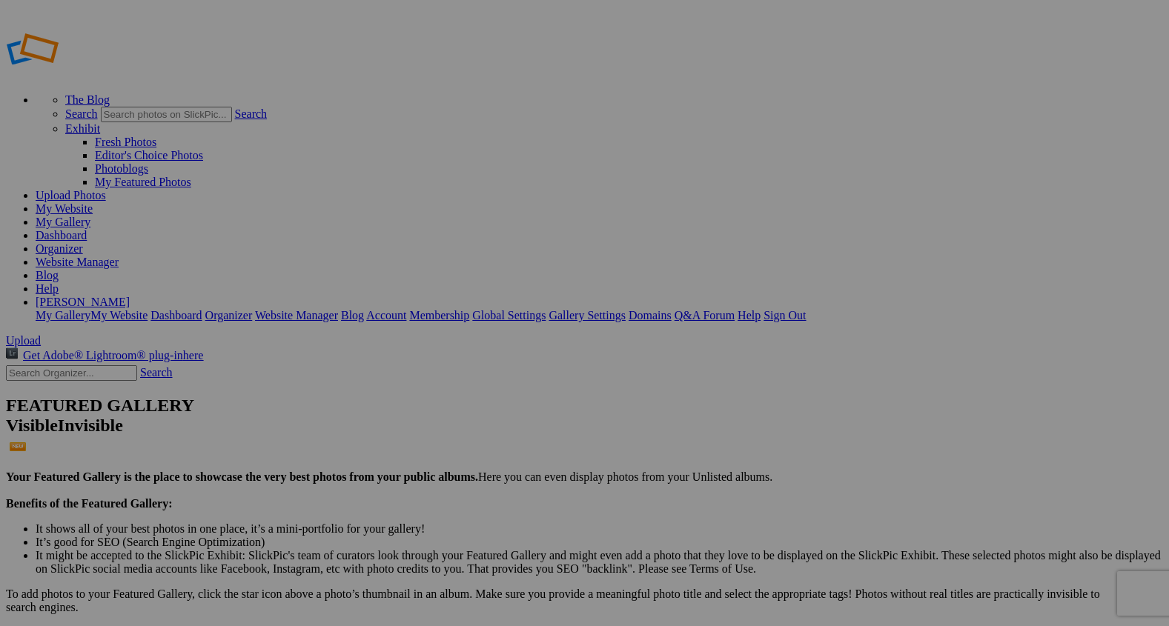
click at [41, 334] on span "Upload" at bounding box center [23, 340] width 35 height 13
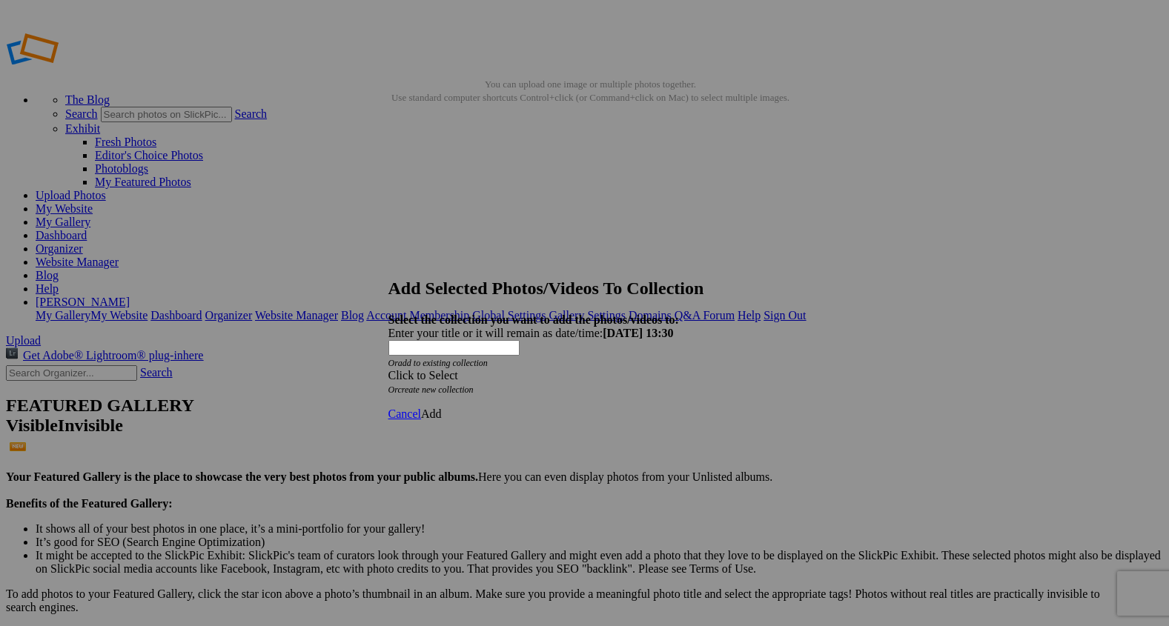
click at [389, 369] on span at bounding box center [389, 375] width 0 height 13
click at [537, 377] on link "Rocking Z [GEOGRAPHIC_DATA]" at bounding box center [539, 370] width 174 height 13
click at [442, 408] on span "Add" at bounding box center [431, 414] width 21 height 13
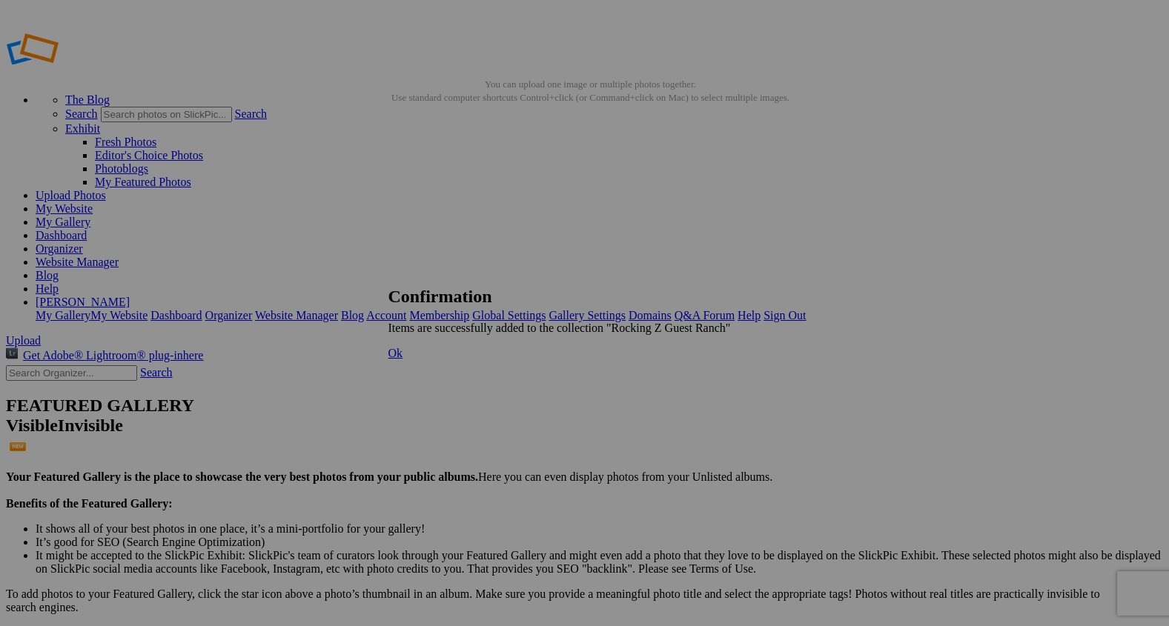
click at [403, 360] on span "Ok" at bounding box center [396, 353] width 15 height 13
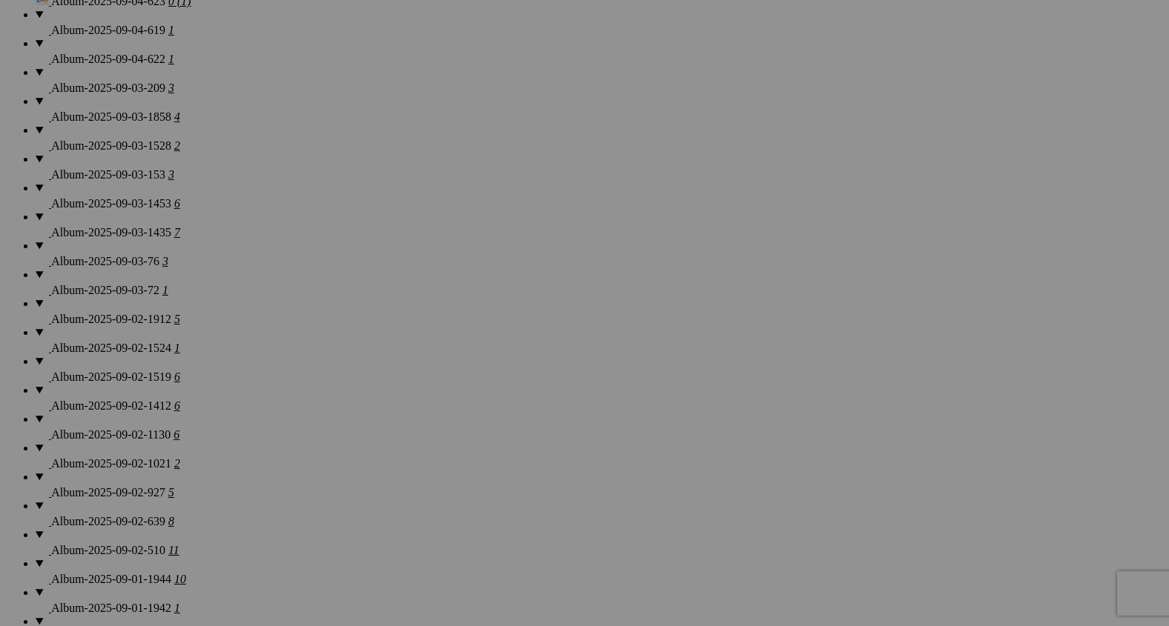
scroll to position [1394, 0]
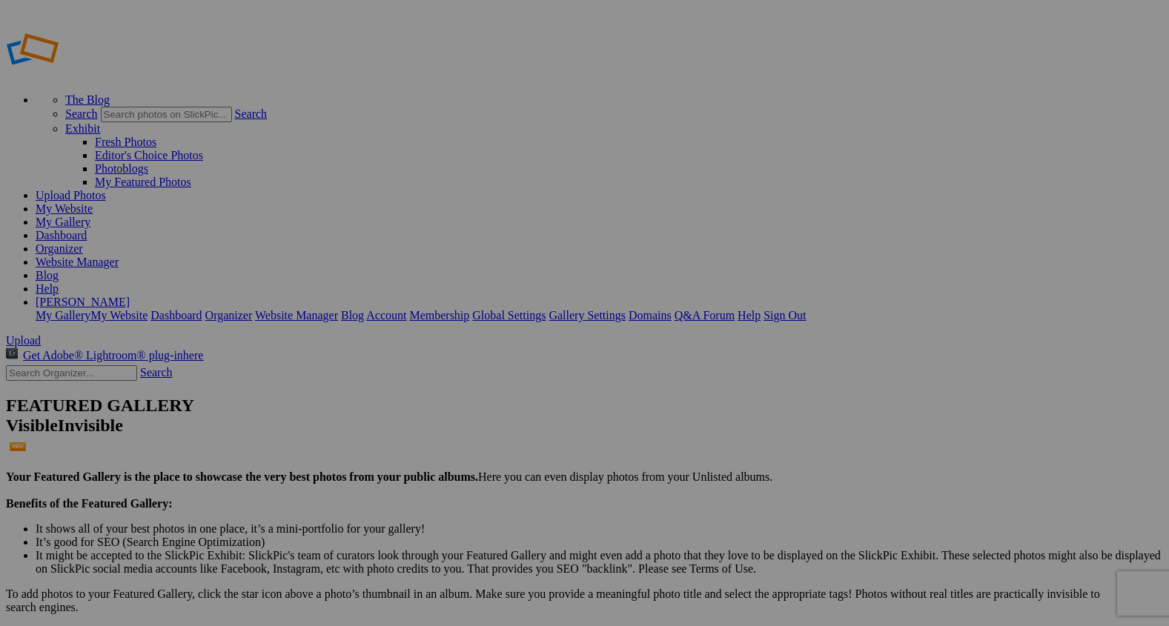
type input "2"
paste input "This summer, I travelled from the [GEOGRAPHIC_DATA] to spend two unforgettable …"
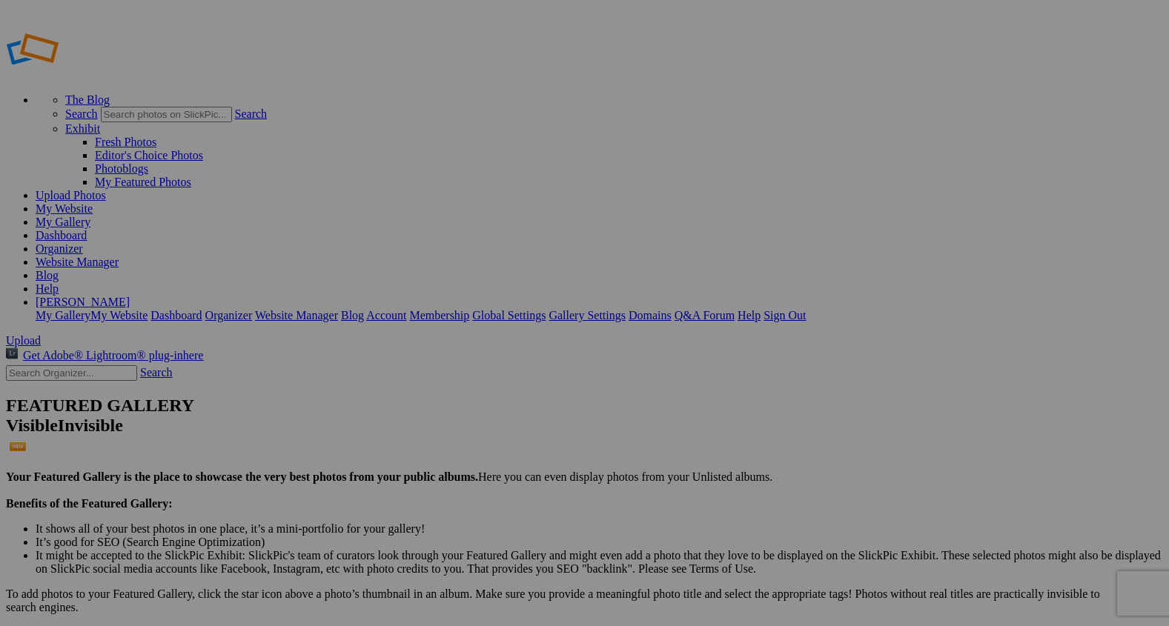
scroll to position [0, 352]
type input "This summer, I travelled from the [GEOGRAPHIC_DATA] to spend two unforgettable …"
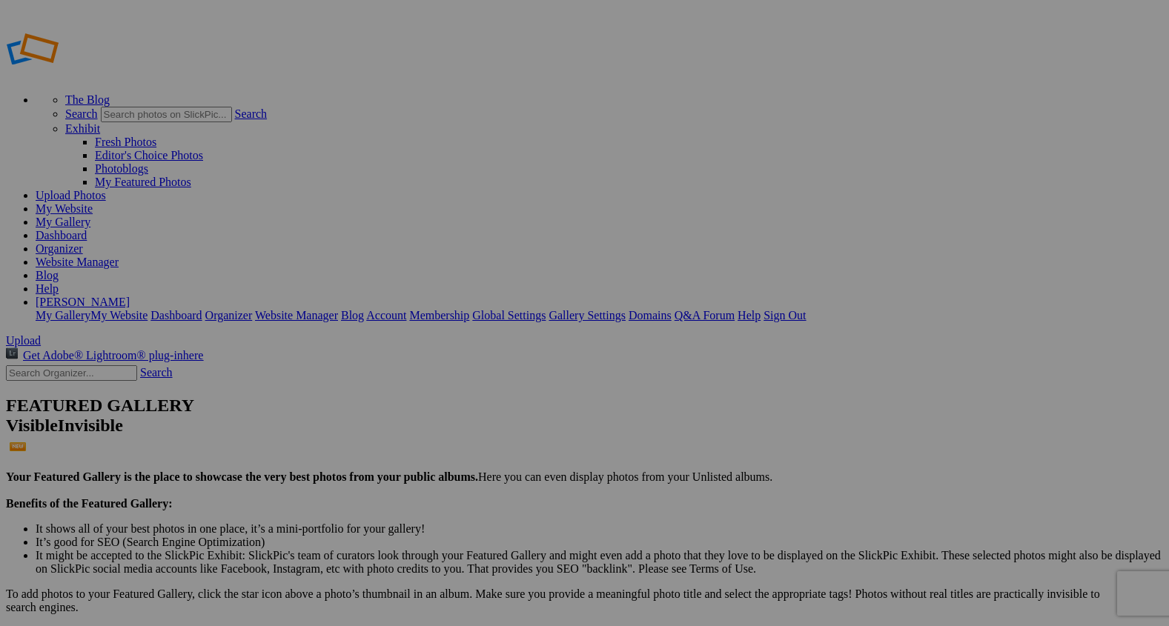
type input "2"
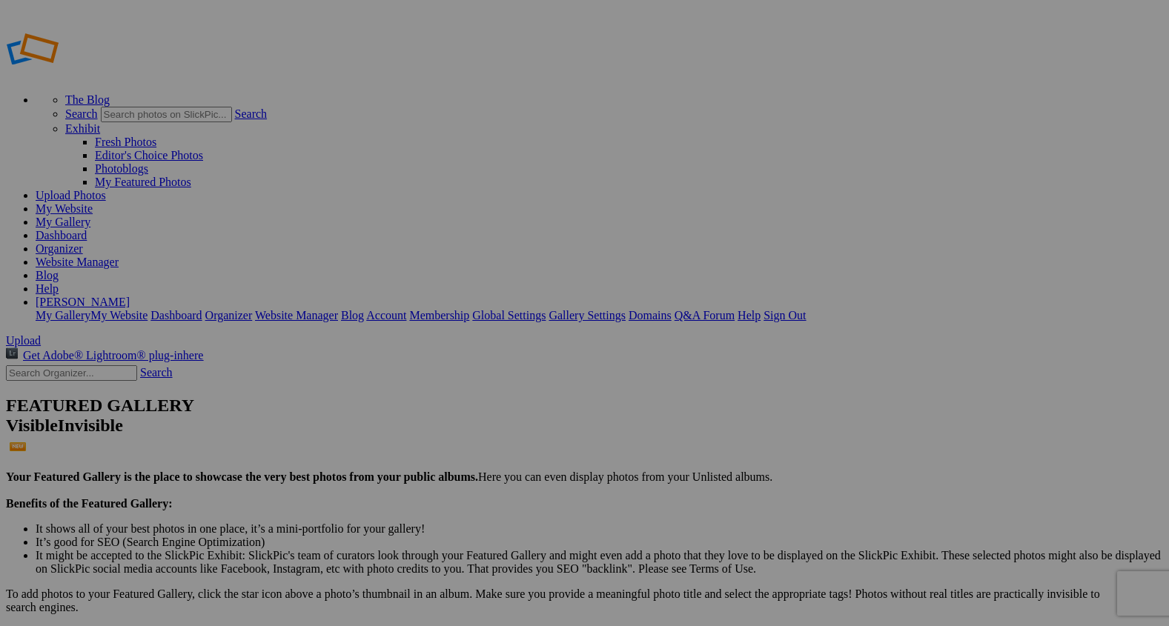
type input "a"
type input "A Wave Of Fun"
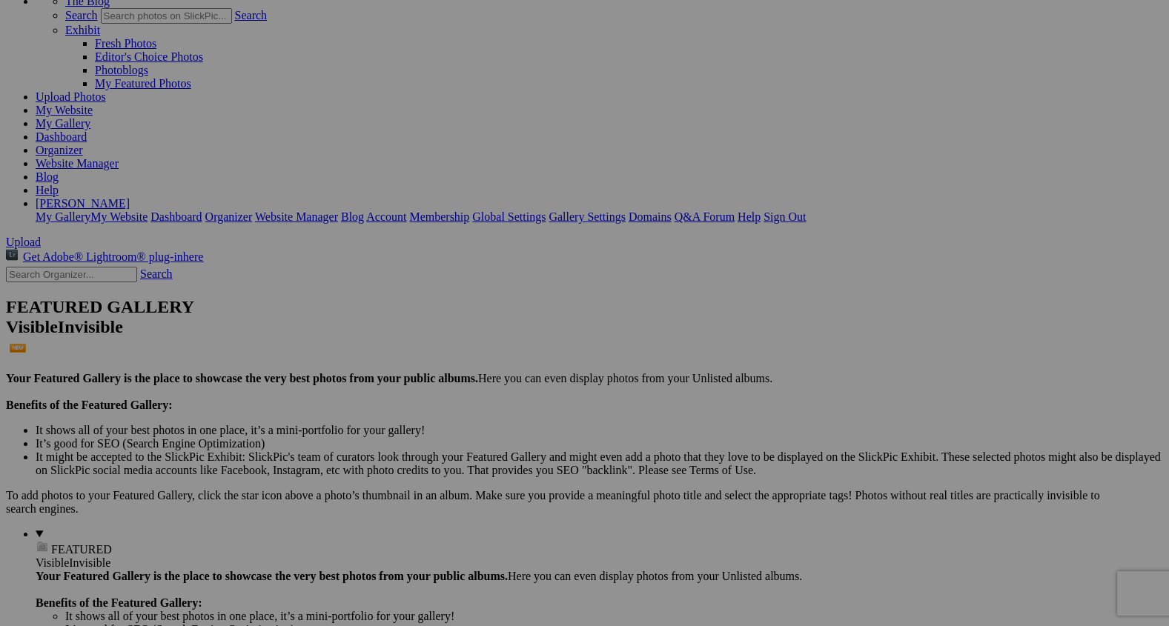
scroll to position [101, 0]
type input "Learning The Ropes"
drag, startPoint x: 544, startPoint y: 311, endPoint x: 549, endPoint y: 523, distance: 212.1
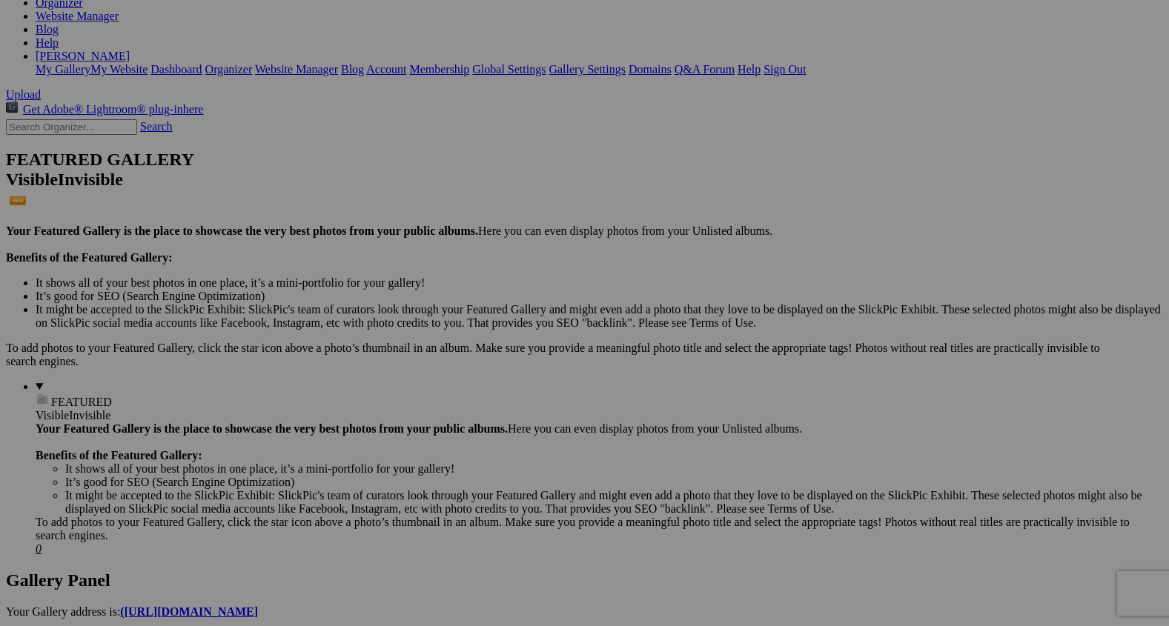
scroll to position [248, 0]
drag, startPoint x: 555, startPoint y: 383, endPoint x: 554, endPoint y: 573, distance: 190.5
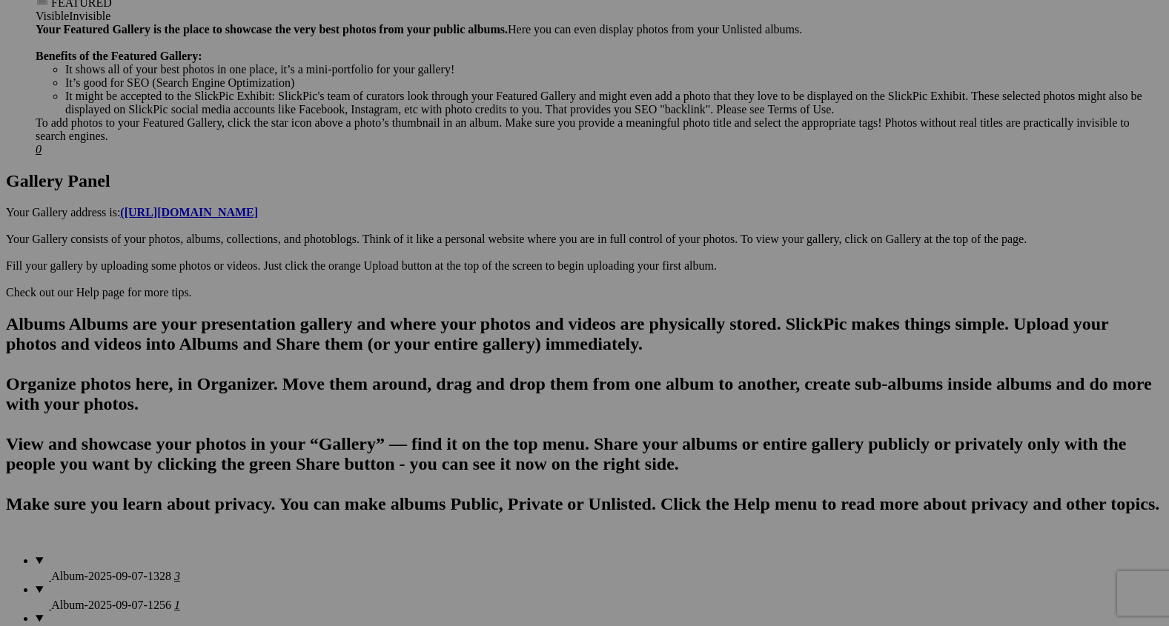
scroll to position [656, 0]
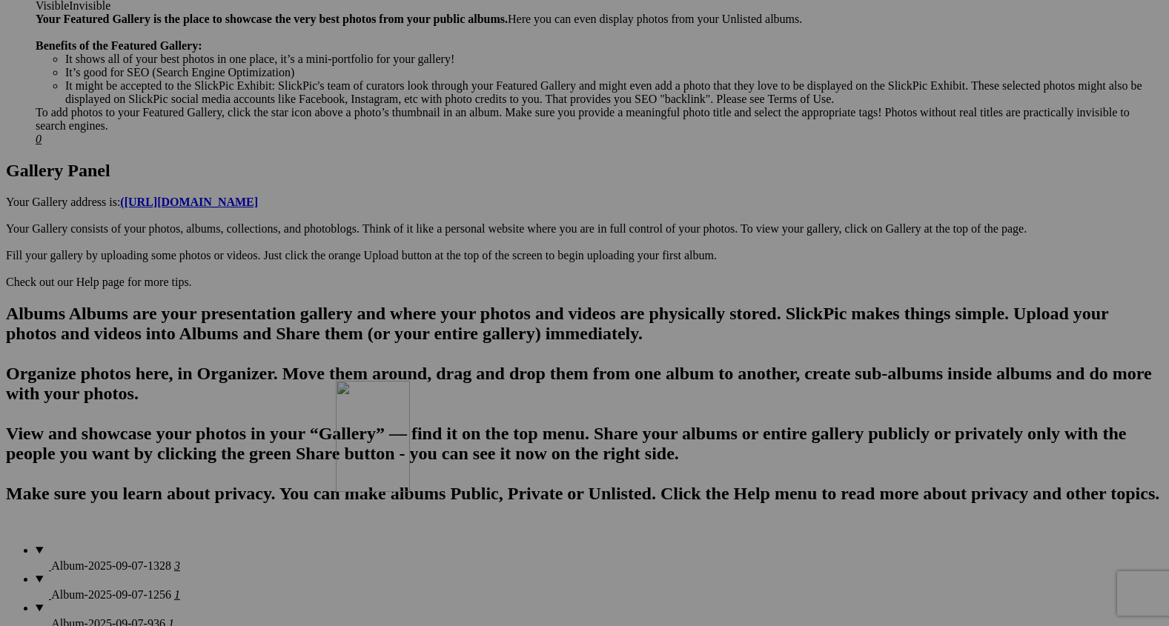
drag, startPoint x: 546, startPoint y: 176, endPoint x: 549, endPoint y: 510, distance: 333.7
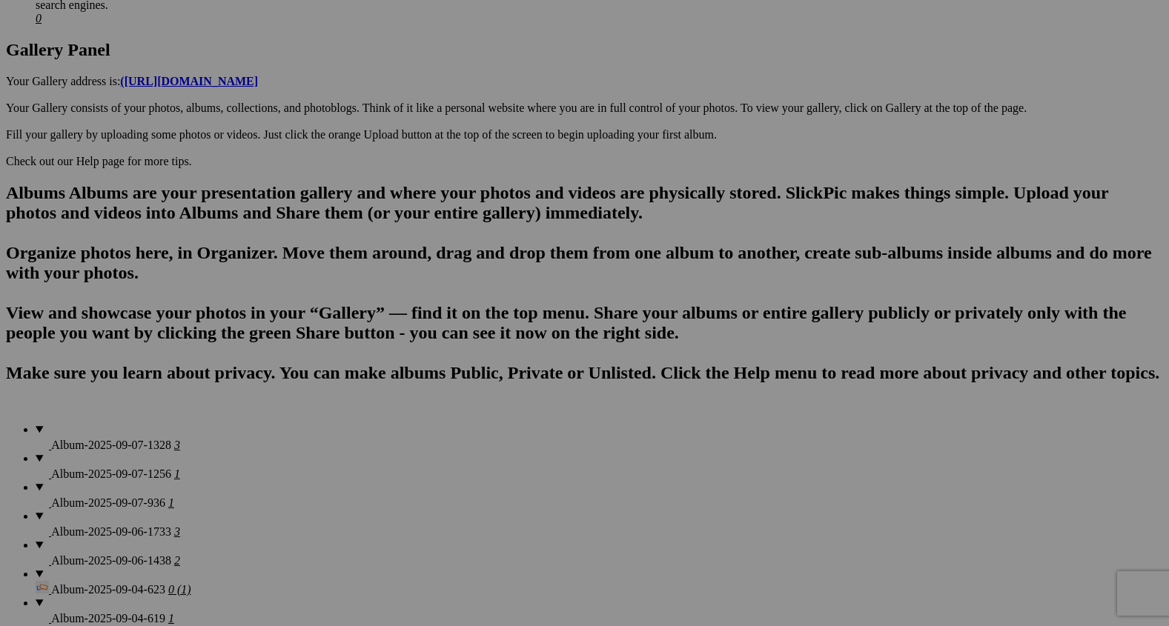
scroll to position [846, 0]
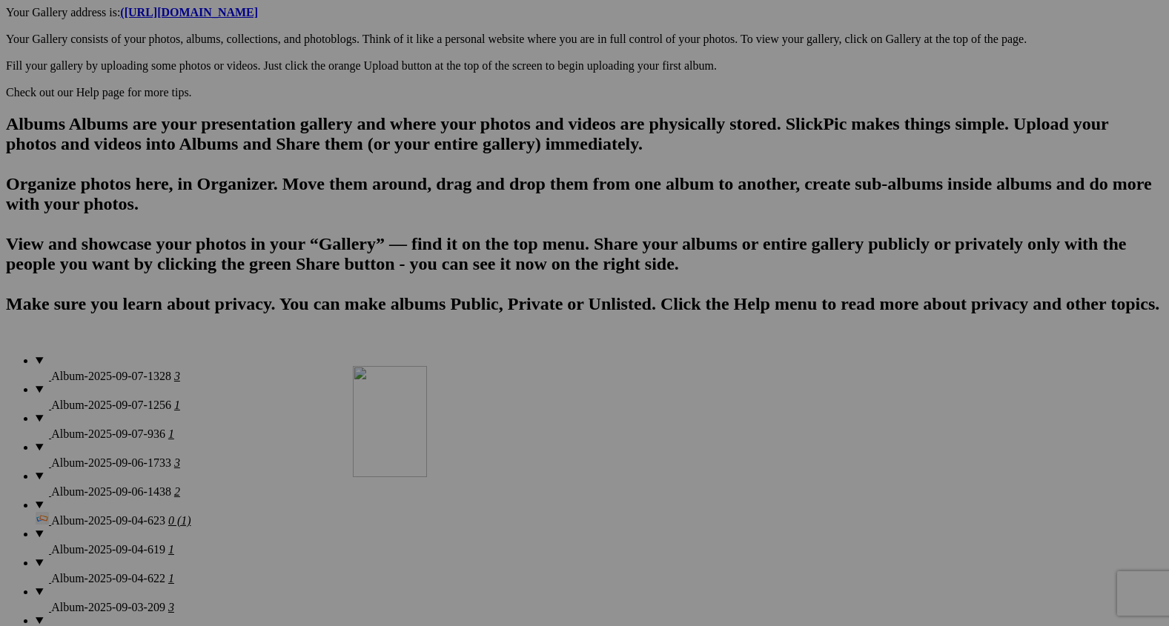
drag, startPoint x: 555, startPoint y: 168, endPoint x: 567, endPoint y: 510, distance: 342.0
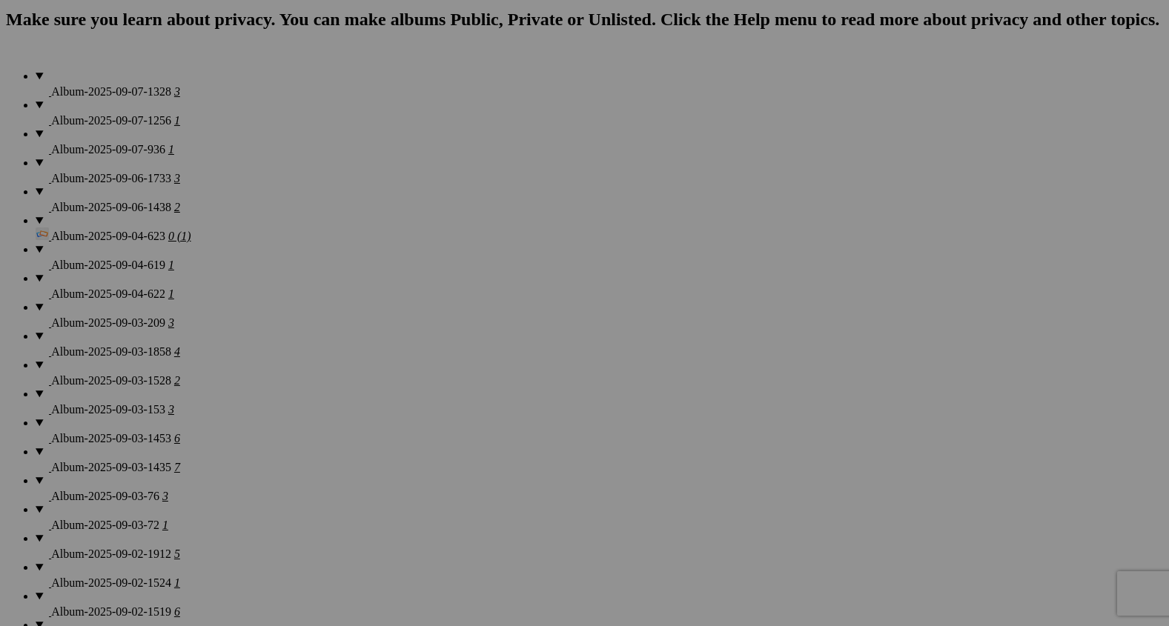
scroll to position [1180, 0]
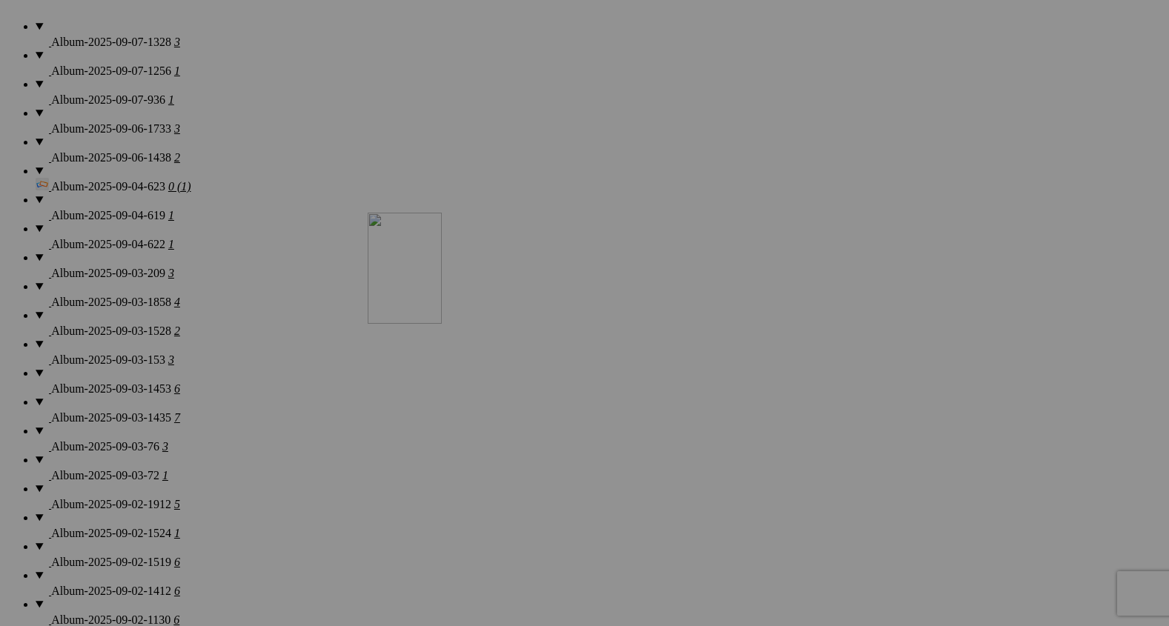
drag, startPoint x: 535, startPoint y: 182, endPoint x: 584, endPoint y: 340, distance: 165.3
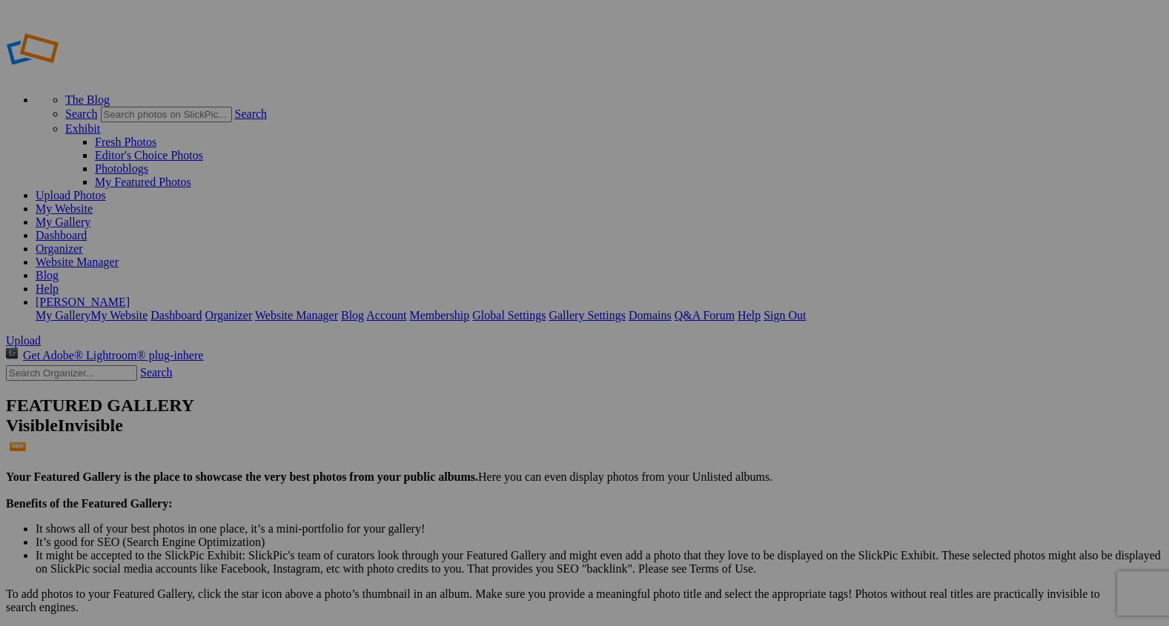
type input "2"
type input "Summer Cool Off"
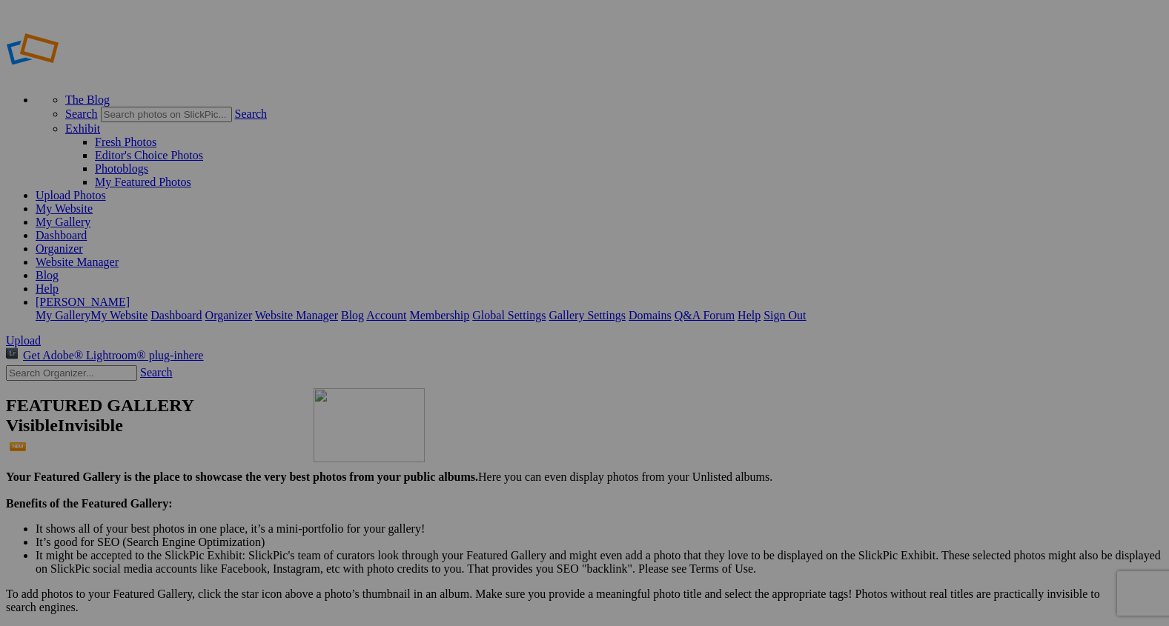
drag, startPoint x: 294, startPoint y: 234, endPoint x: 538, endPoint y: 522, distance: 377.6
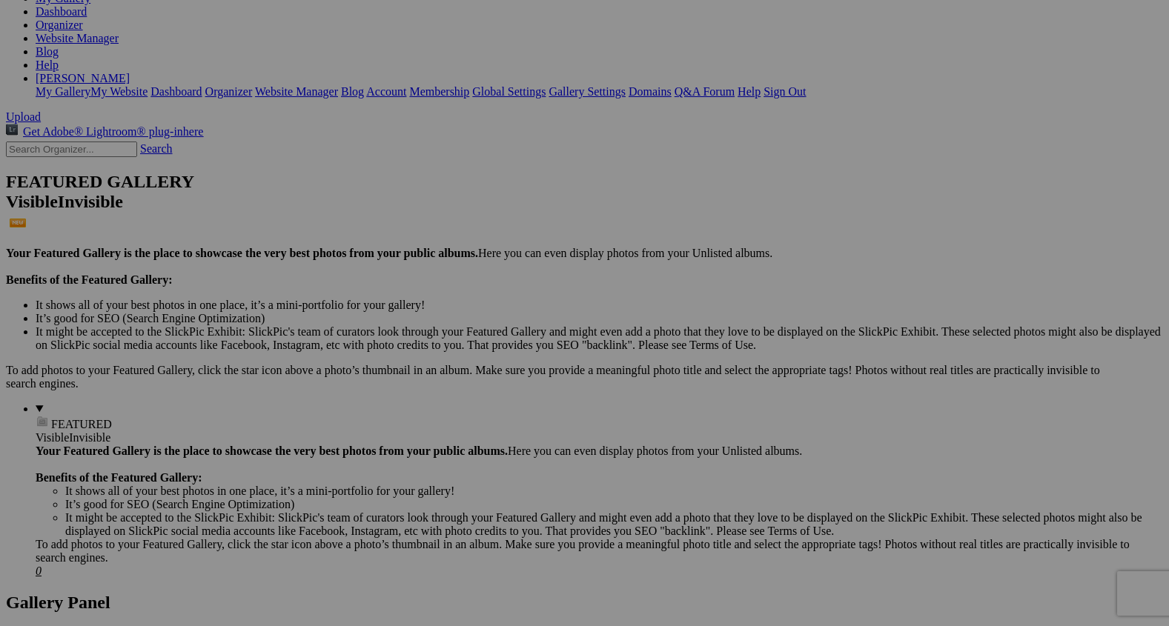
scroll to position [227, 0]
drag, startPoint x: 407, startPoint y: 215, endPoint x: 583, endPoint y: 515, distance: 348.3
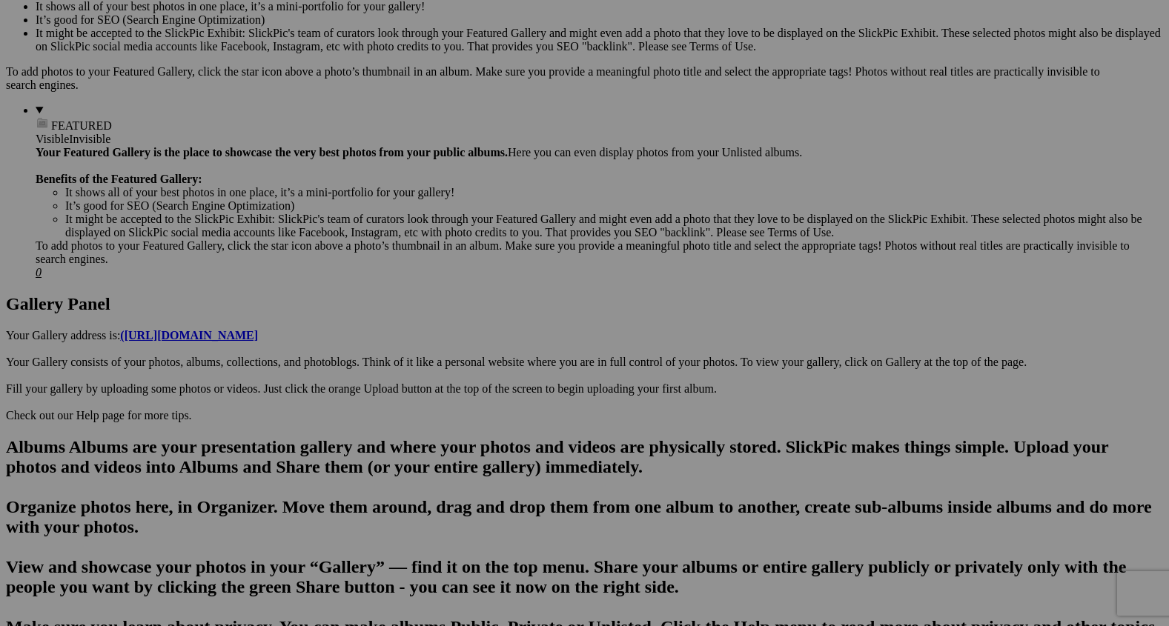
scroll to position [526, 0]
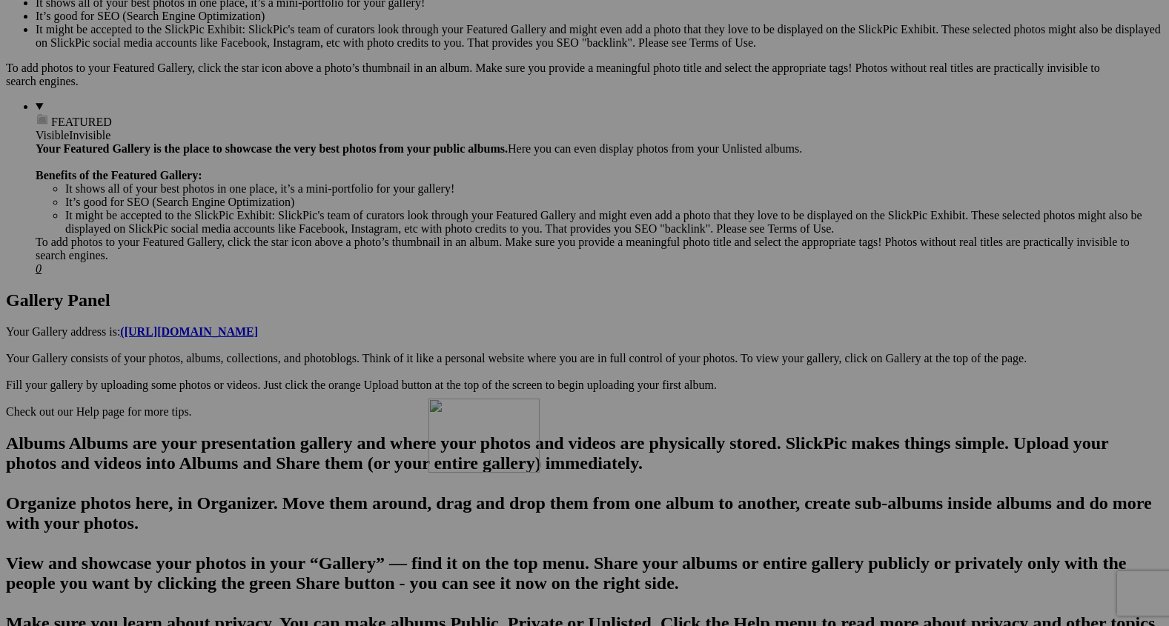
drag, startPoint x: 538, startPoint y: 278, endPoint x: 644, endPoint y: 529, distance: 272.8
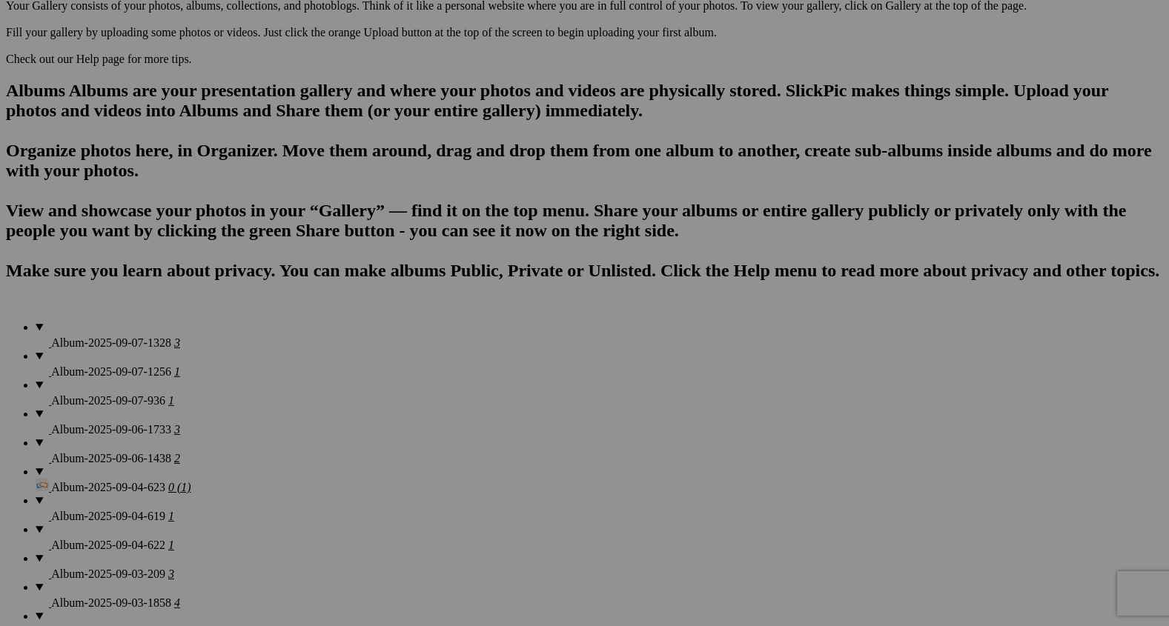
scroll to position [873, 0]
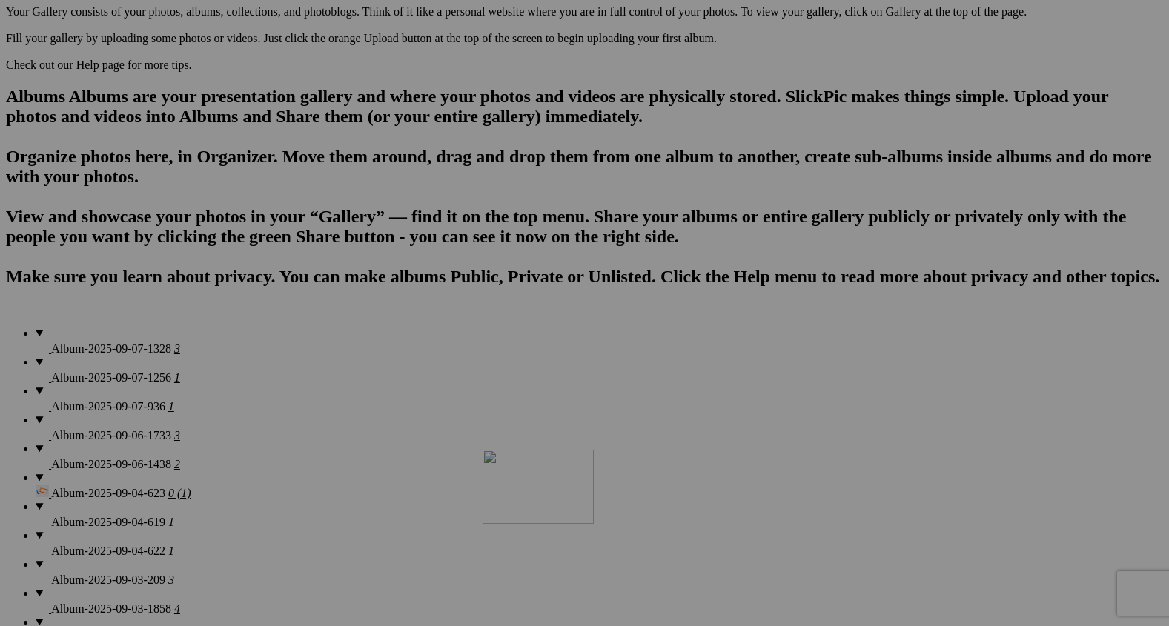
drag, startPoint x: 671, startPoint y: 138, endPoint x: 696, endPoint y: 557, distance: 419.7
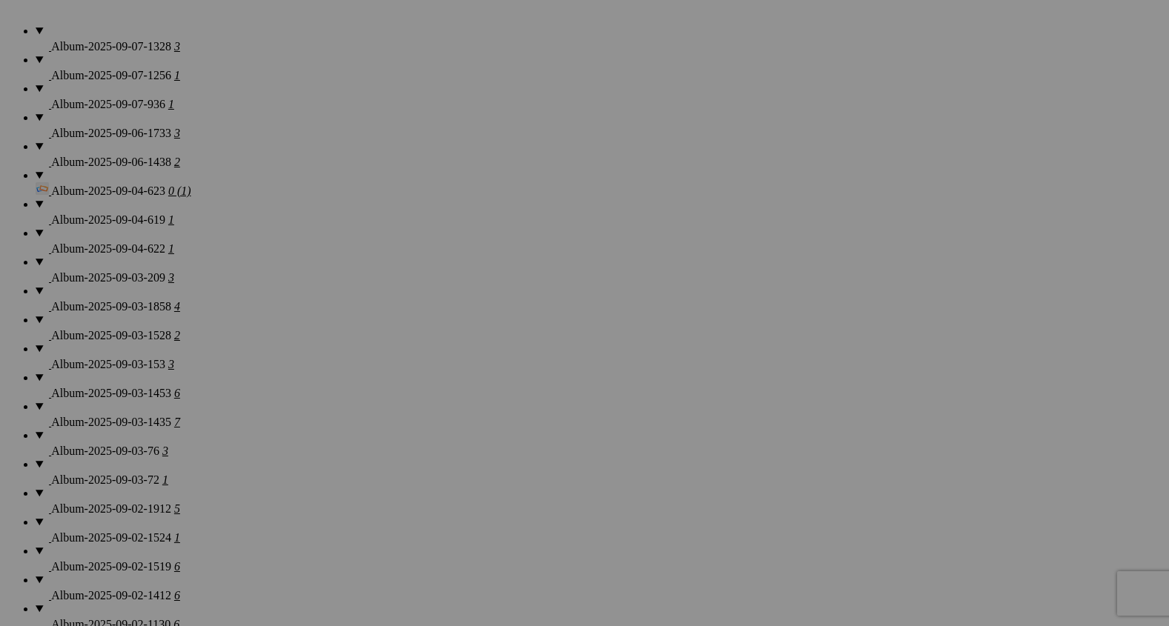
scroll to position [1179, 0]
drag, startPoint x: 670, startPoint y: 187, endPoint x: 362, endPoint y: 569, distance: 490.4
drag, startPoint x: 397, startPoint y: 571, endPoint x: 282, endPoint y: 553, distance: 117.0
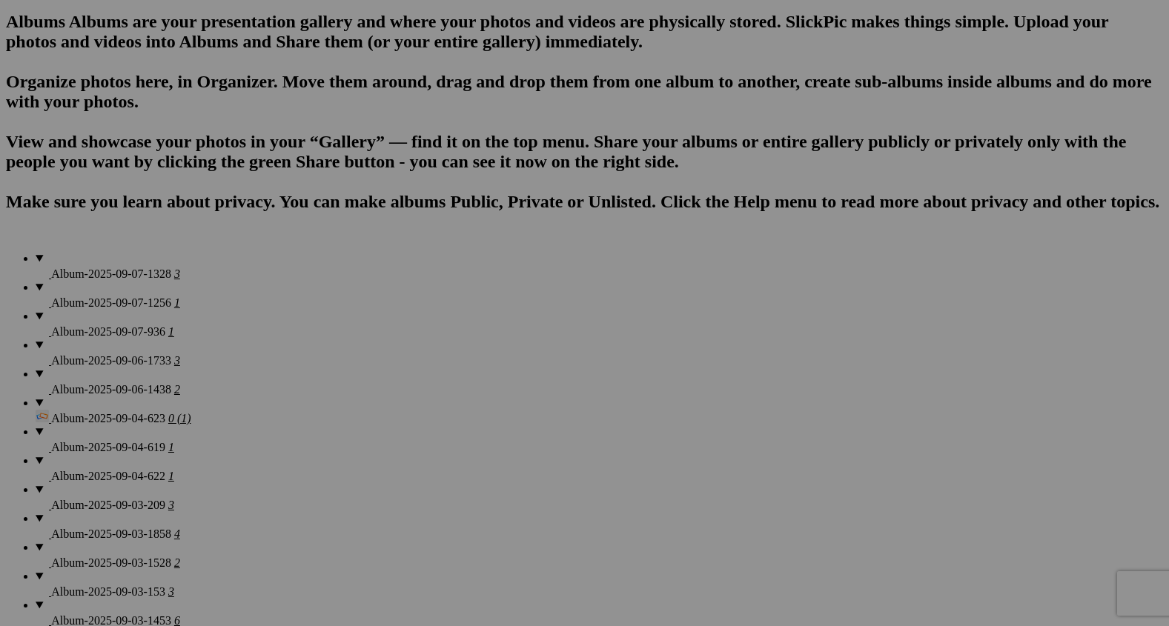
scroll to position [0, 0]
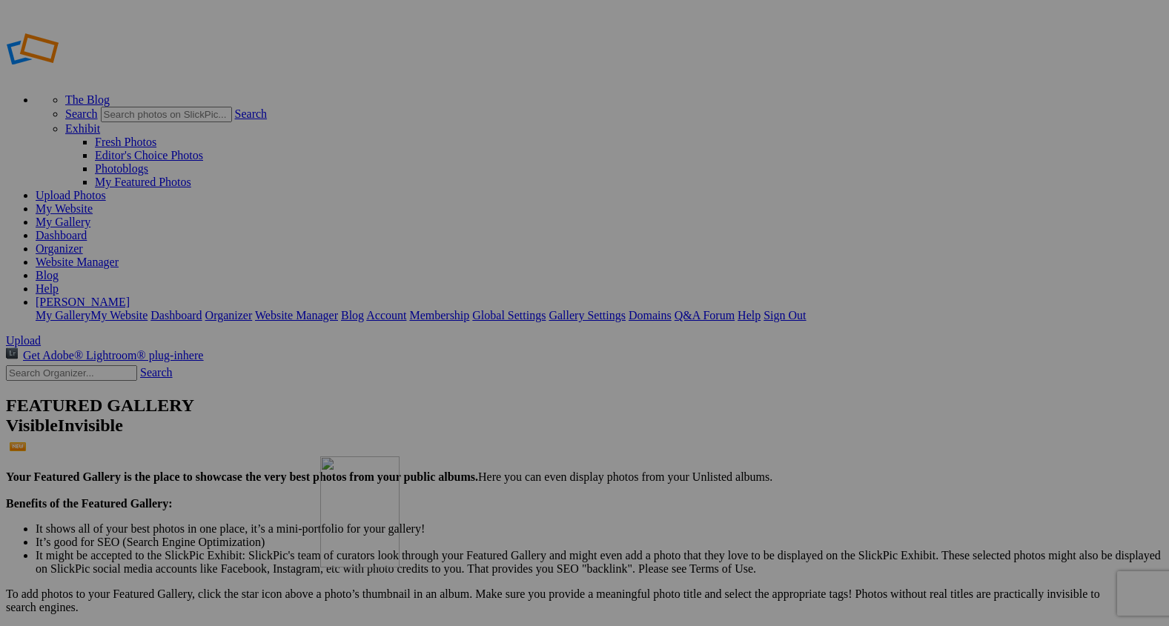
drag, startPoint x: 277, startPoint y: 207, endPoint x: 563, endPoint y: 582, distance: 471.9
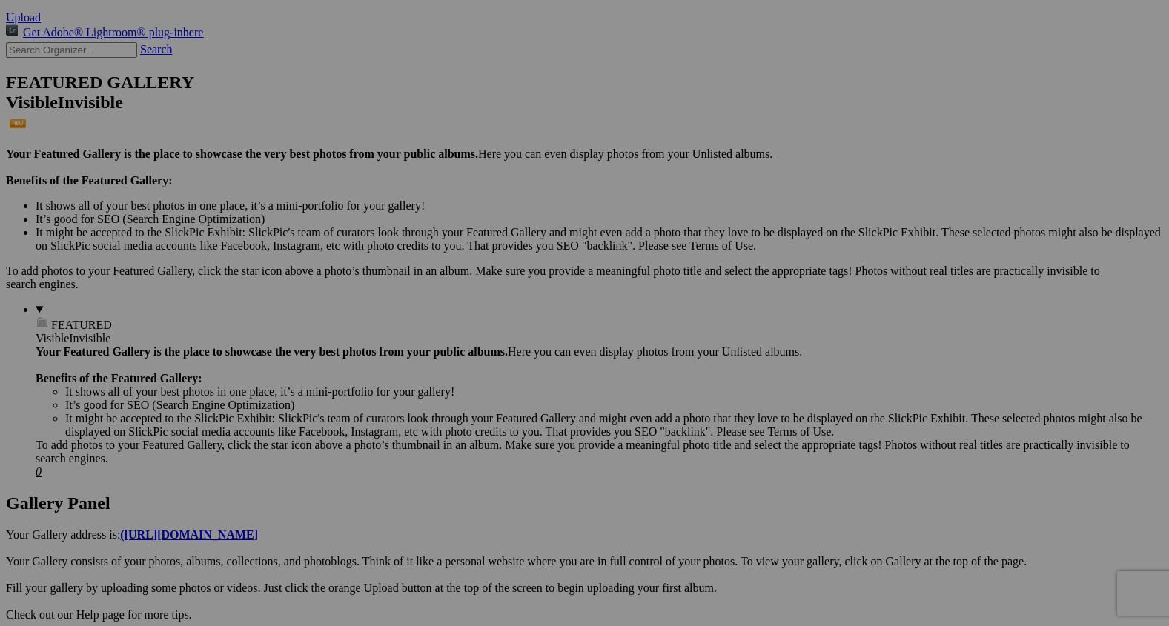
scroll to position [329, 0]
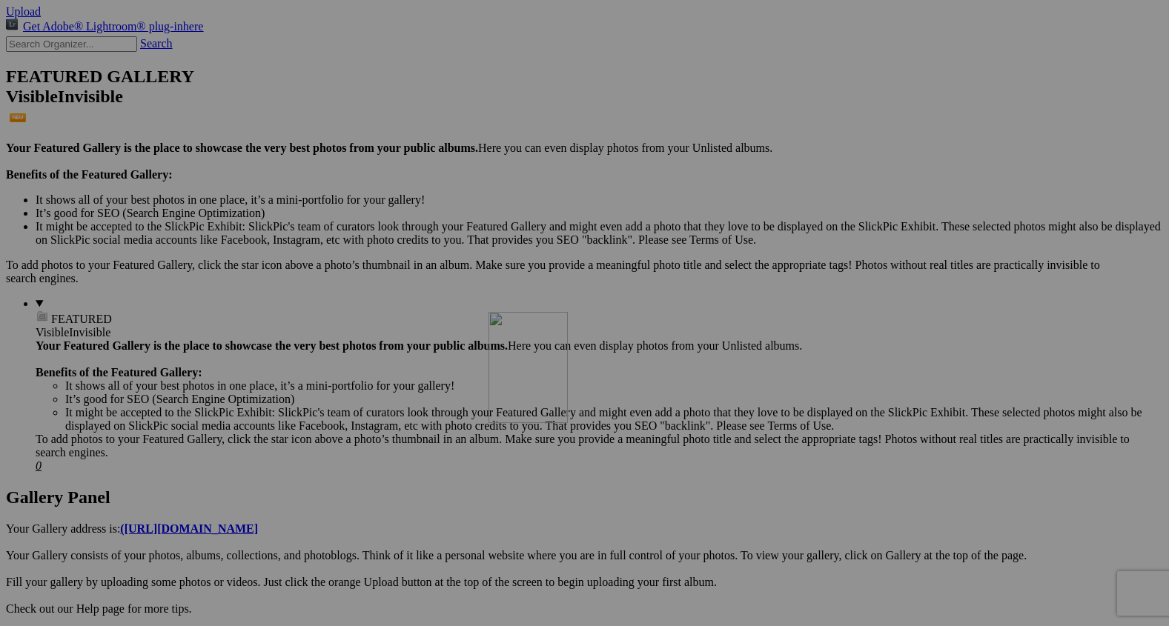
drag, startPoint x: 541, startPoint y: 278, endPoint x: 702, endPoint y: 441, distance: 229.1
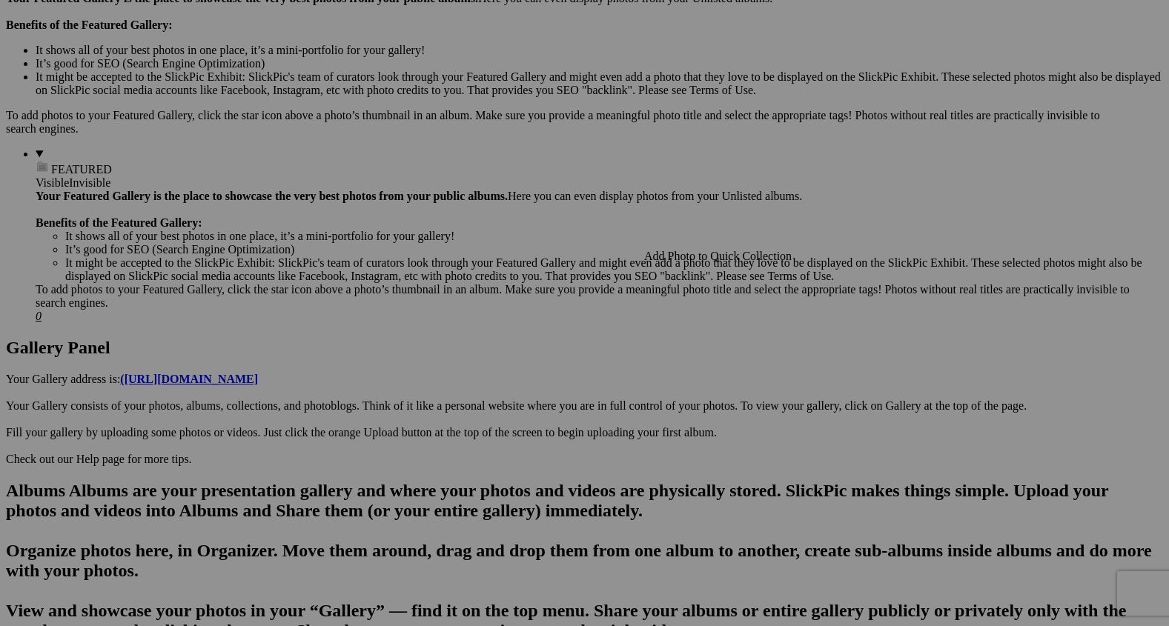
scroll to position [495, 0]
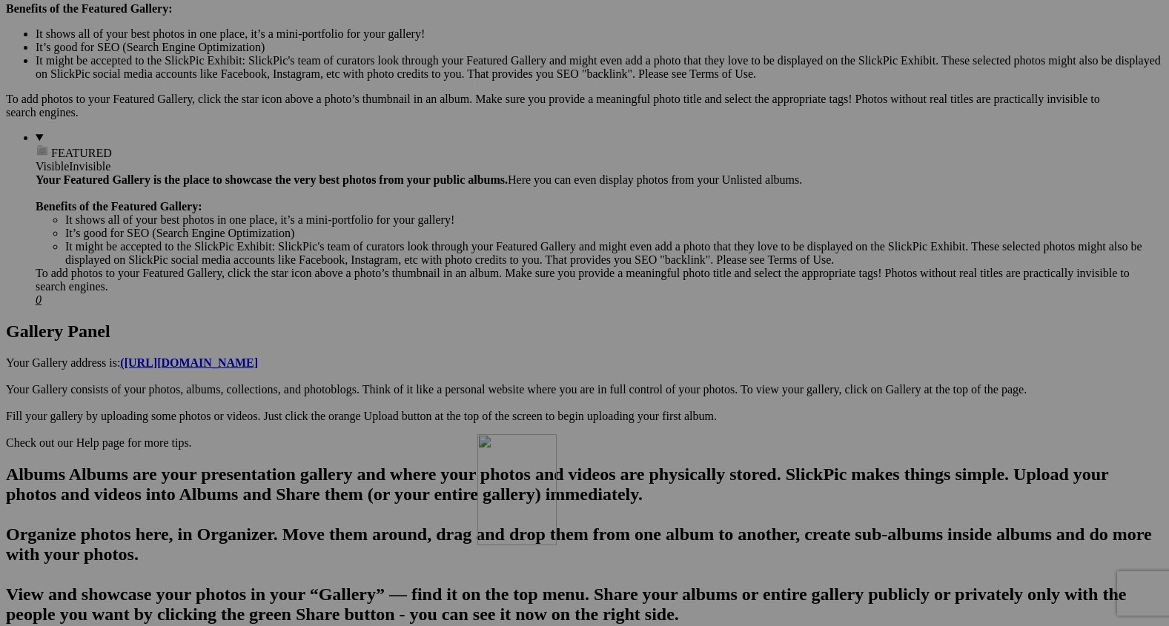
drag, startPoint x: 695, startPoint y: 352, endPoint x: 691, endPoint y: 575, distance: 223.2
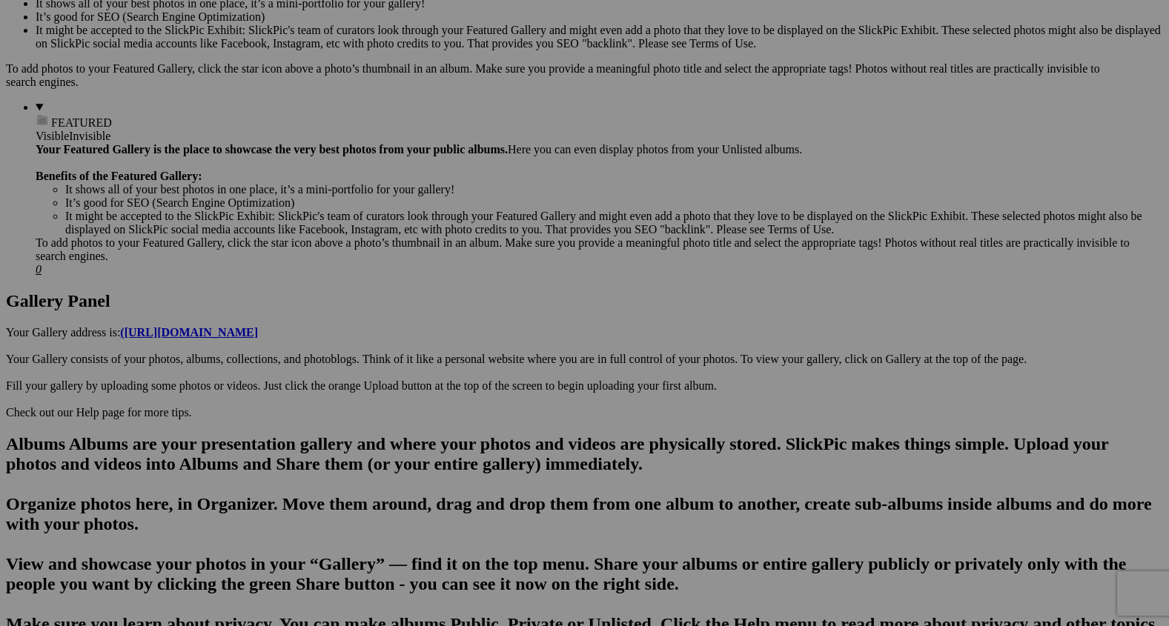
scroll to position [531, 0]
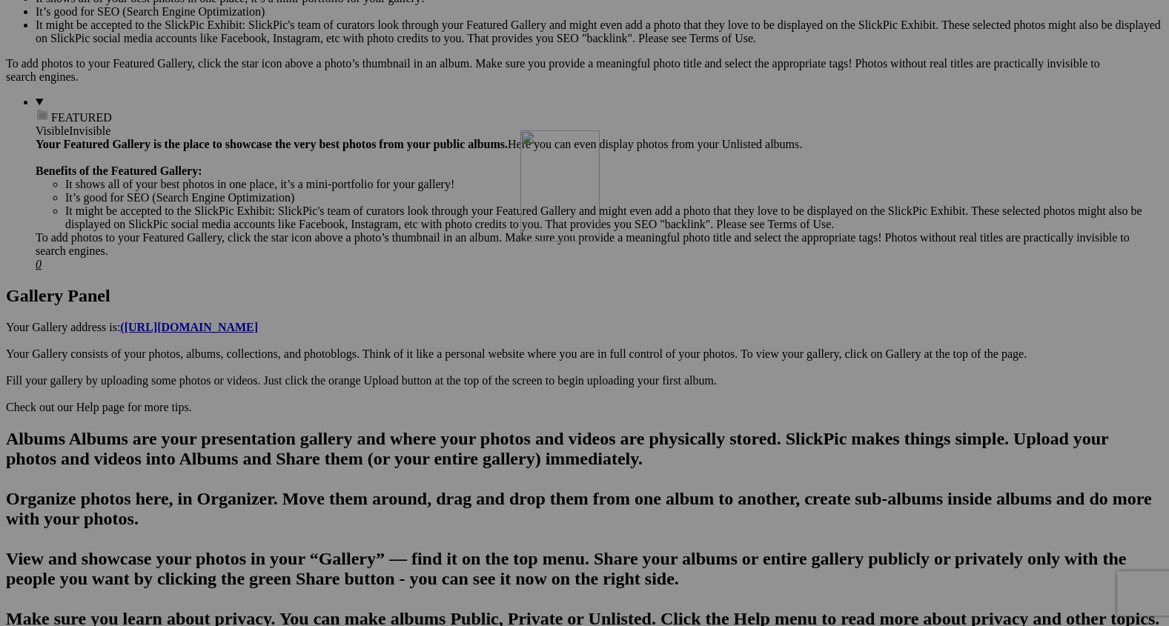
drag, startPoint x: 684, startPoint y: 489, endPoint x: 734, endPoint y: 259, distance: 235.3
drag, startPoint x: 734, startPoint y: 259, endPoint x: 858, endPoint y: 233, distance: 126.7
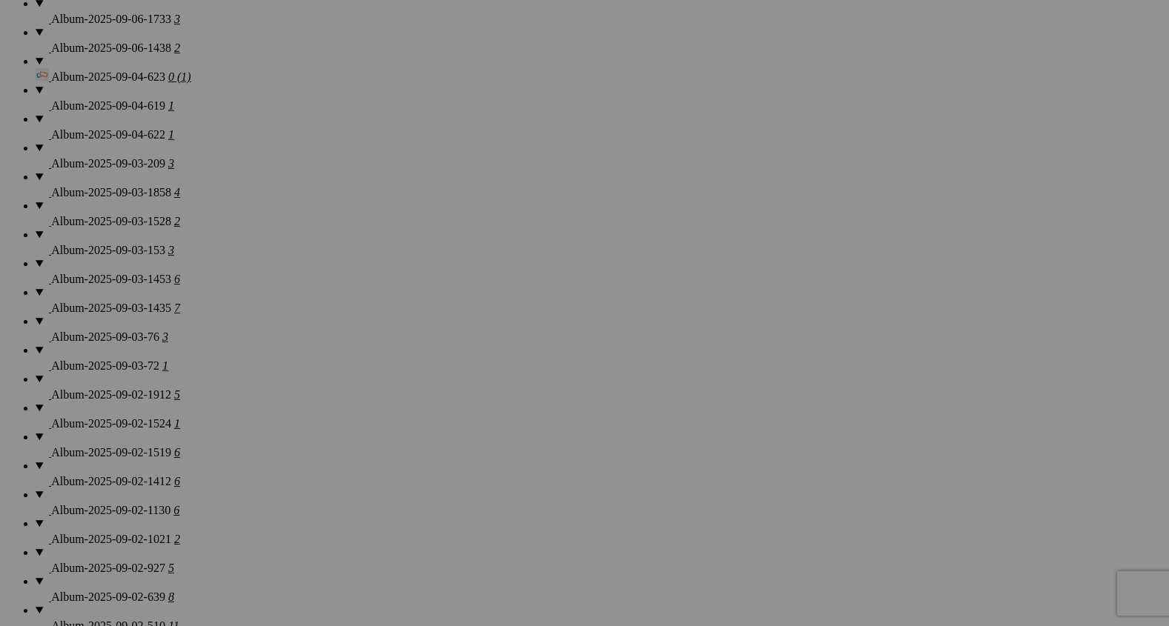
scroll to position [1238, 0]
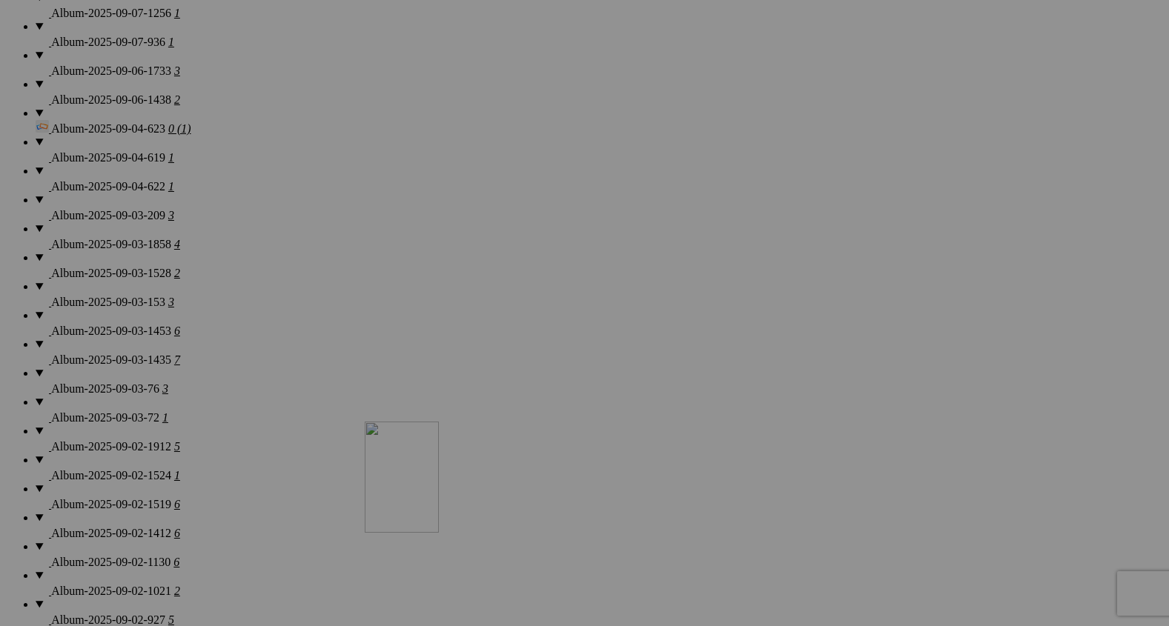
drag, startPoint x: 417, startPoint y: 310, endPoint x: 676, endPoint y: 573, distance: 369.1
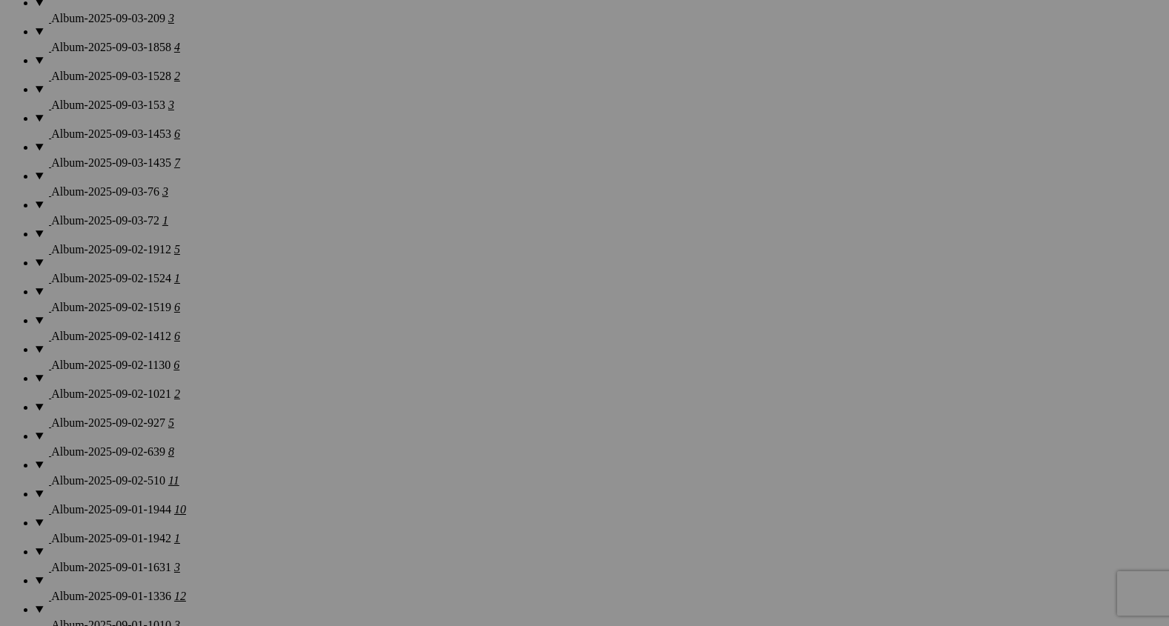
scroll to position [1451, 0]
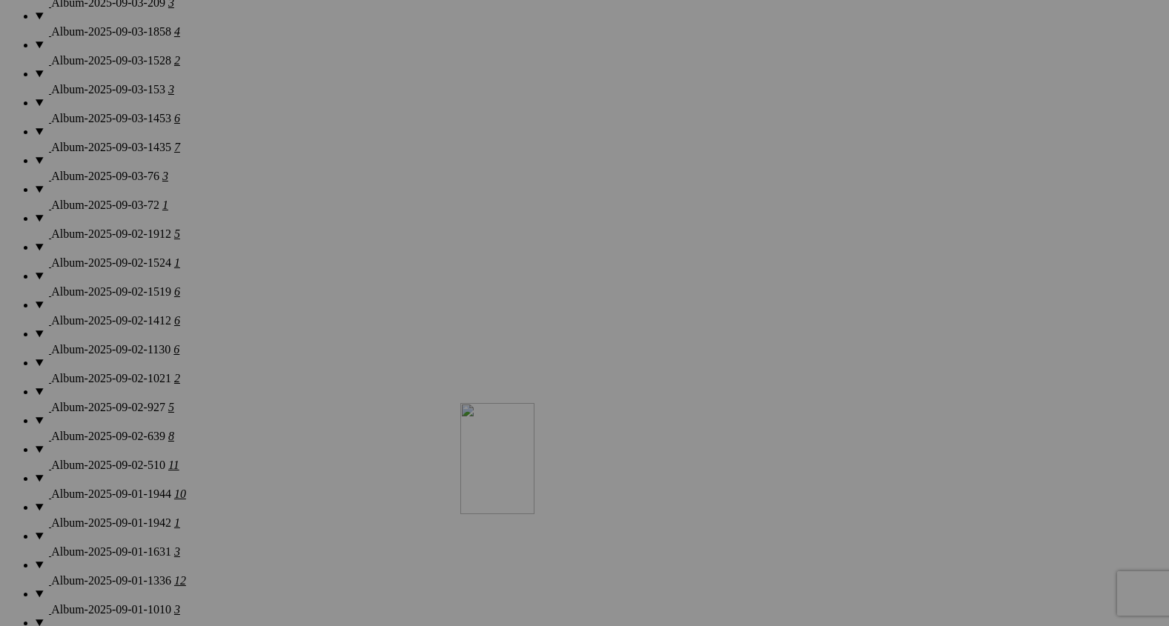
drag, startPoint x: 543, startPoint y: 318, endPoint x: 687, endPoint y: 540, distance: 263.9
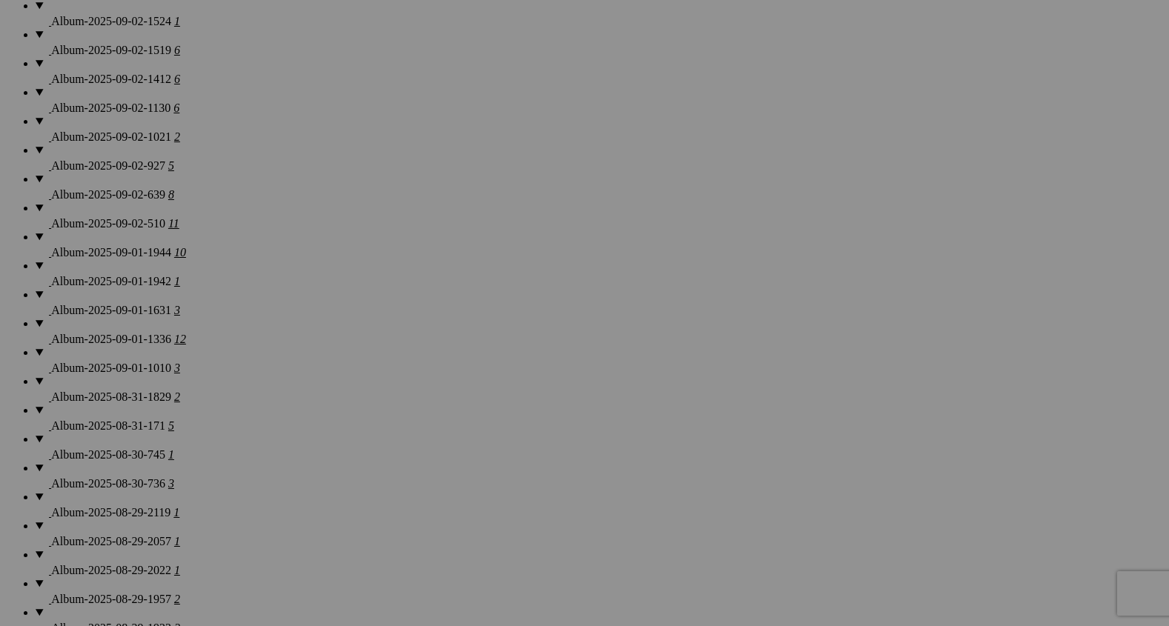
scroll to position [1716, 0]
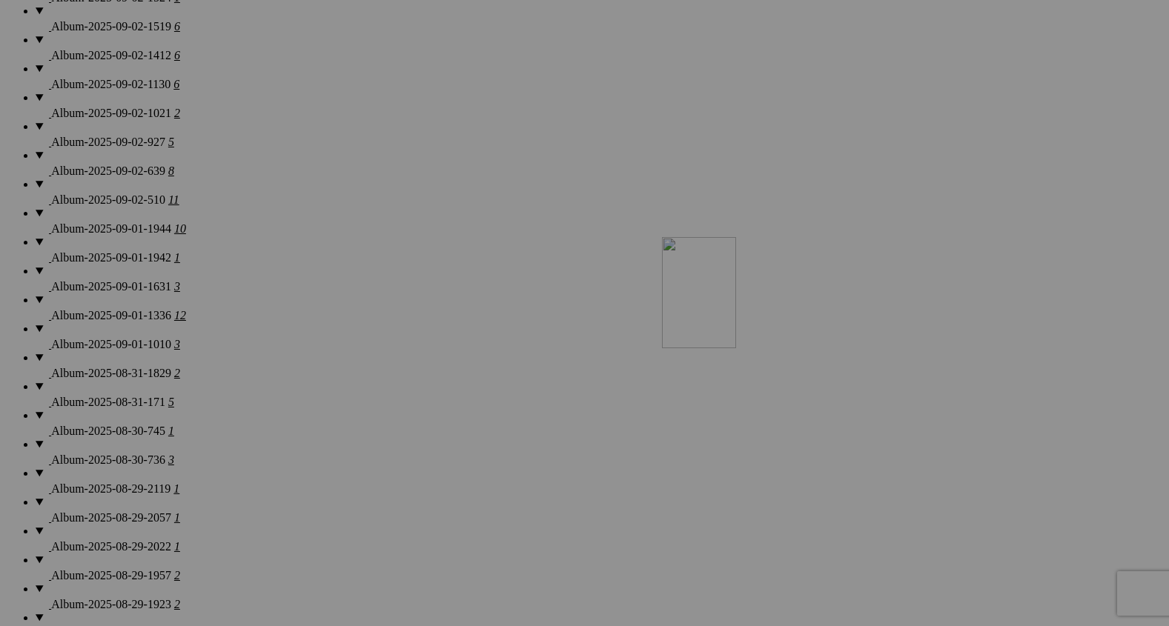
drag, startPoint x: 667, startPoint y: 211, endPoint x: 873, endPoint y: 363, distance: 255.9
drag, startPoint x: 683, startPoint y: 403, endPoint x: 482, endPoint y: 372, distance: 203.3
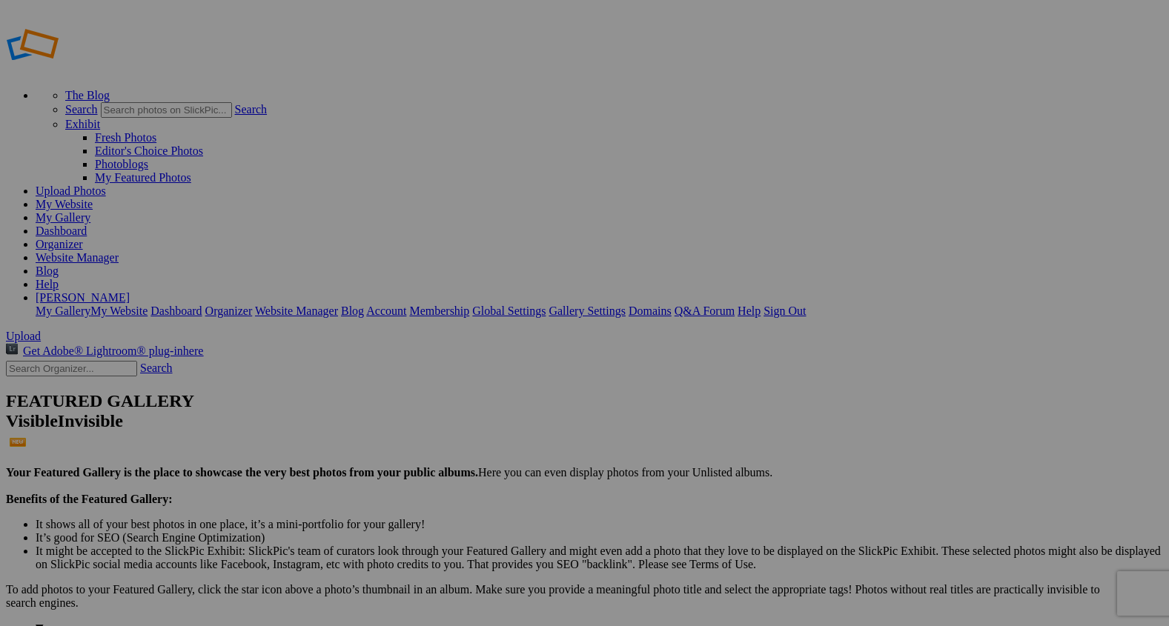
scroll to position [0, 0]
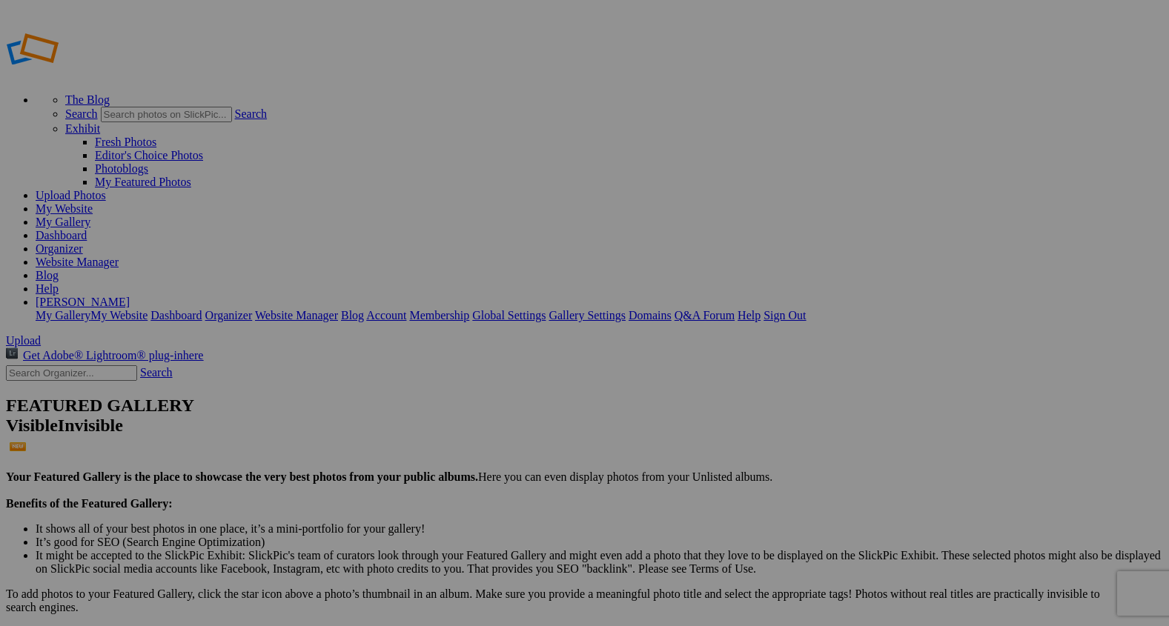
click at [41, 334] on span "Upload" at bounding box center [23, 340] width 35 height 13
type input "2"
type input "Old Friends"
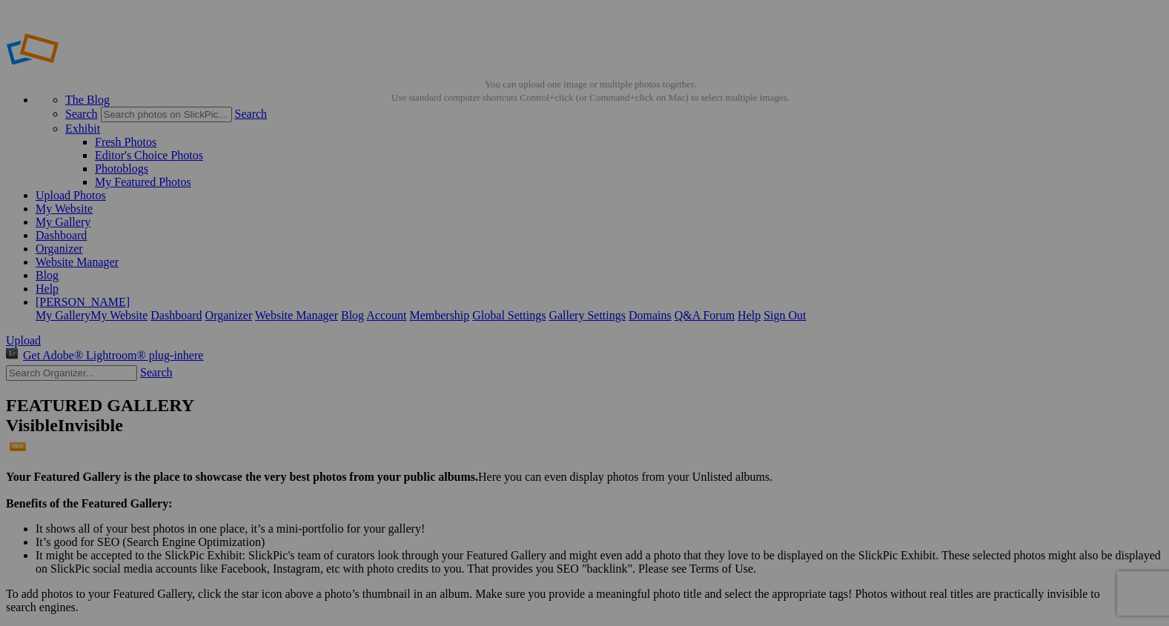
type input "4"
paste input "The Bond In Simple Moments"
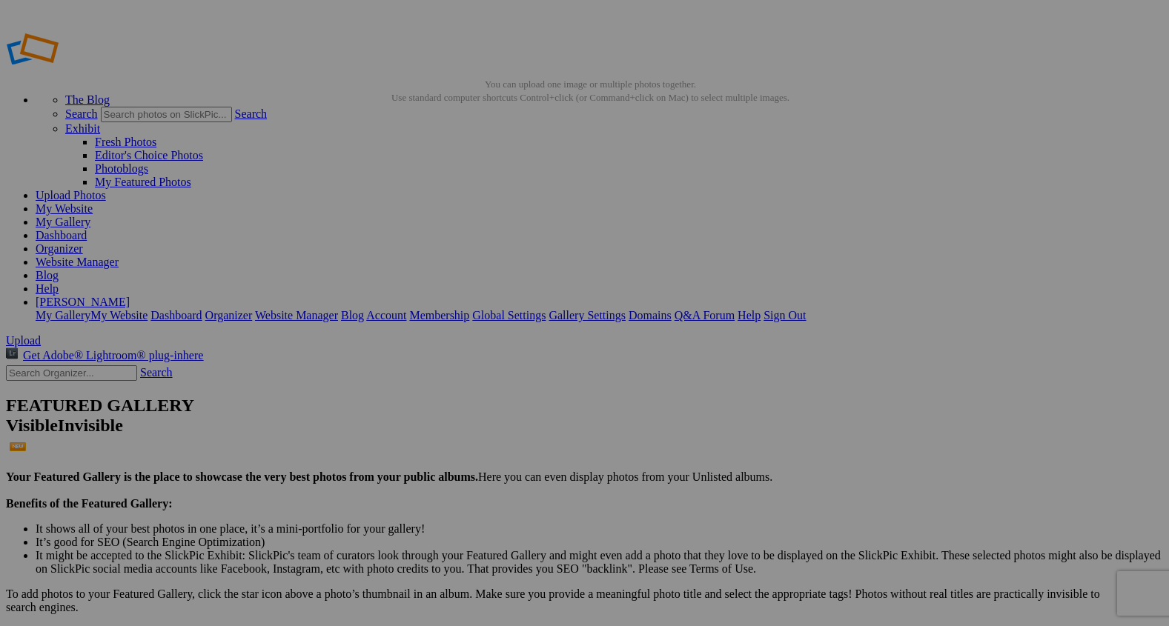
type input "The Bond In Simple Moments"
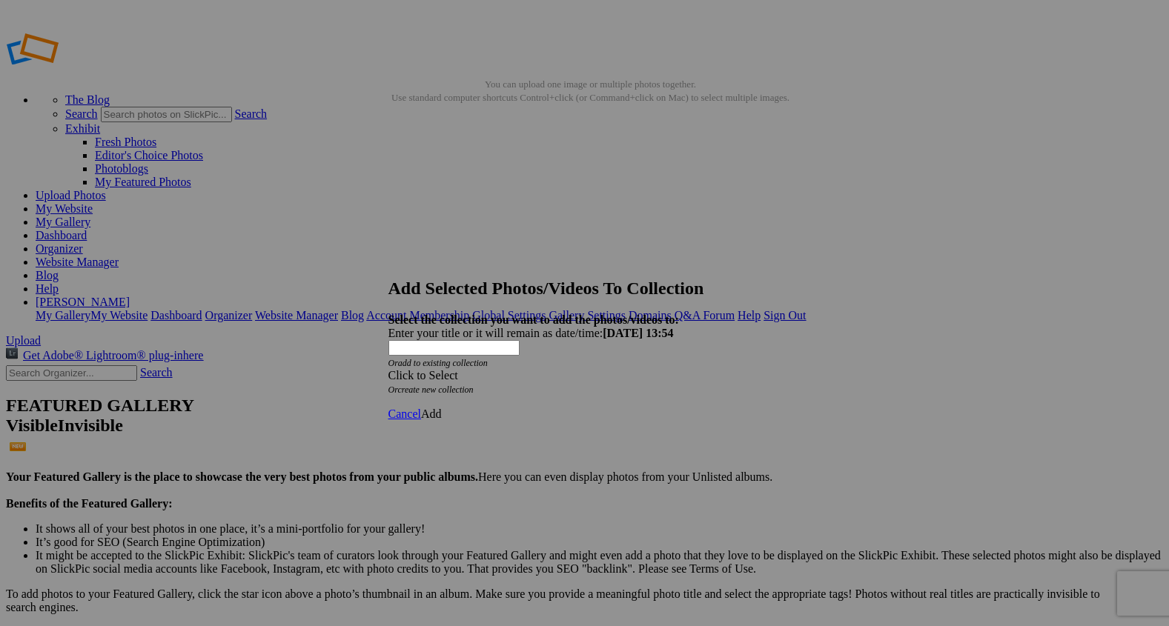
click at [389, 369] on span at bounding box center [389, 375] width 0 height 13
click at [575, 377] on link "Rocking Z [GEOGRAPHIC_DATA]" at bounding box center [539, 370] width 174 height 13
click at [442, 408] on span "Add" at bounding box center [431, 414] width 21 height 13
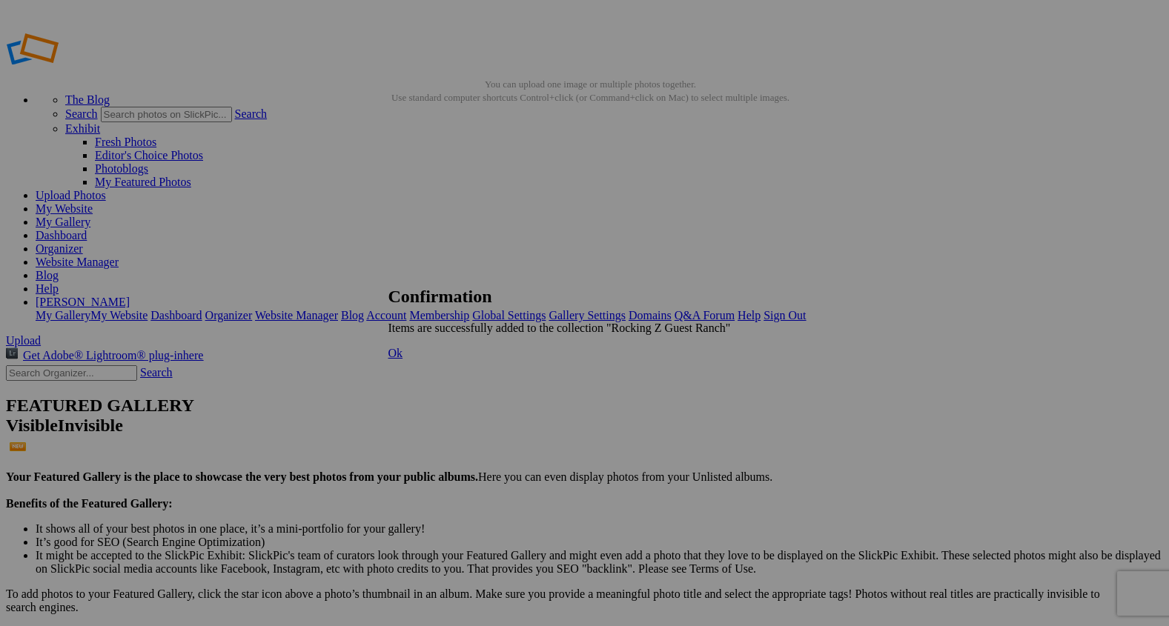
click at [403, 360] on span "Ok" at bounding box center [396, 353] width 15 height 13
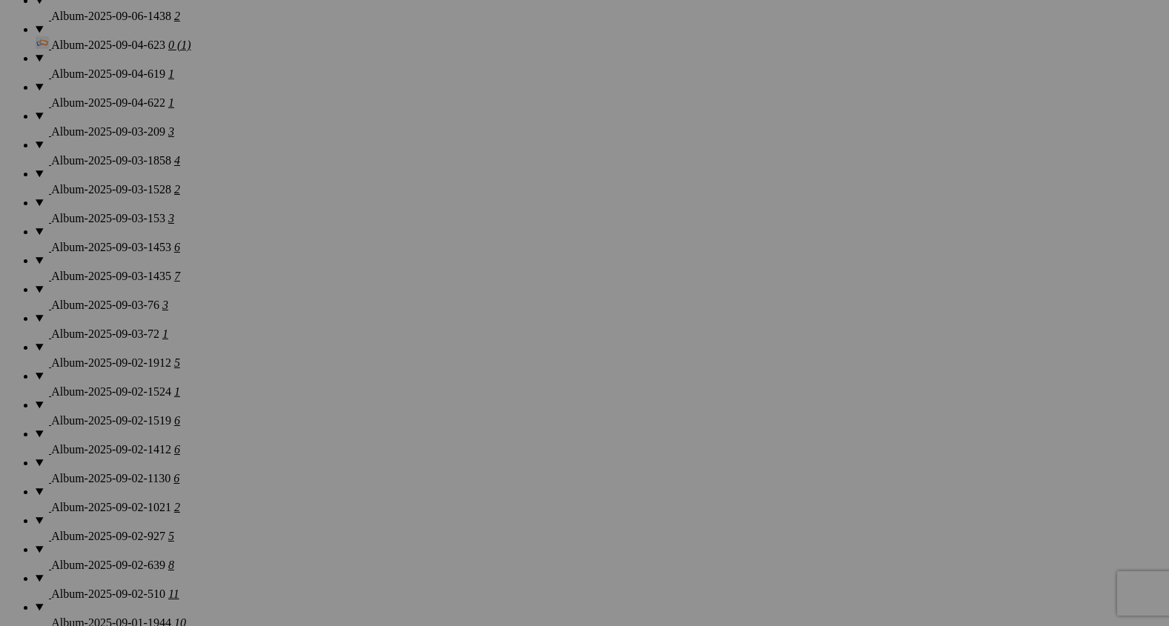
scroll to position [1418, 0]
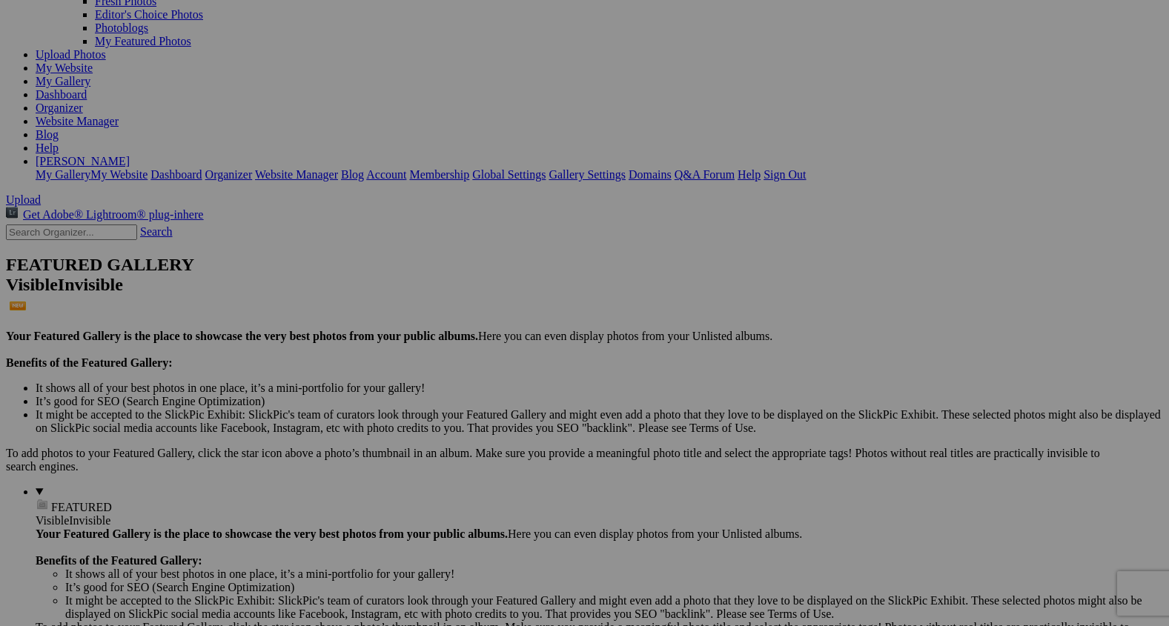
scroll to position [136, 0]
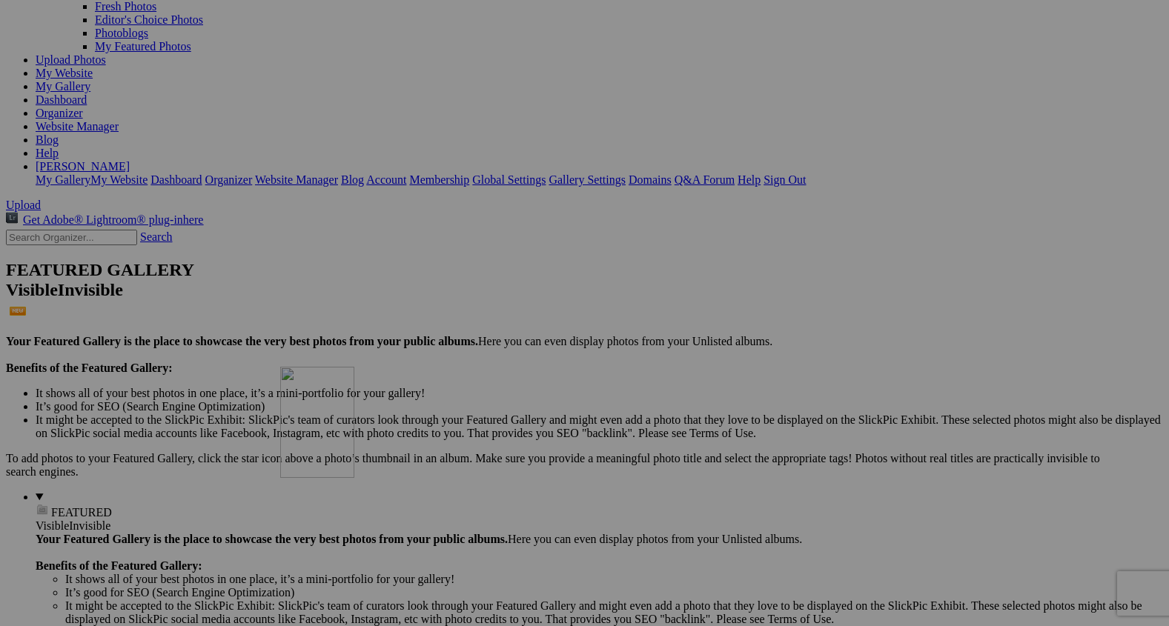
drag, startPoint x: 410, startPoint y: 105, endPoint x: 494, endPoint y: 496, distance: 400.3
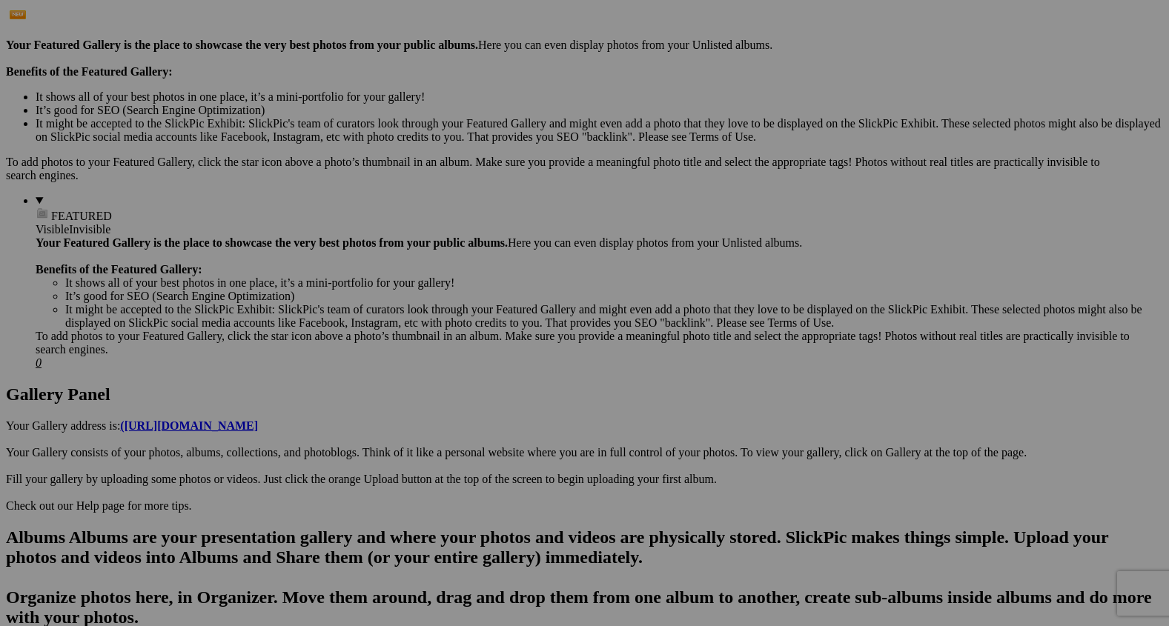
scroll to position [460, 0]
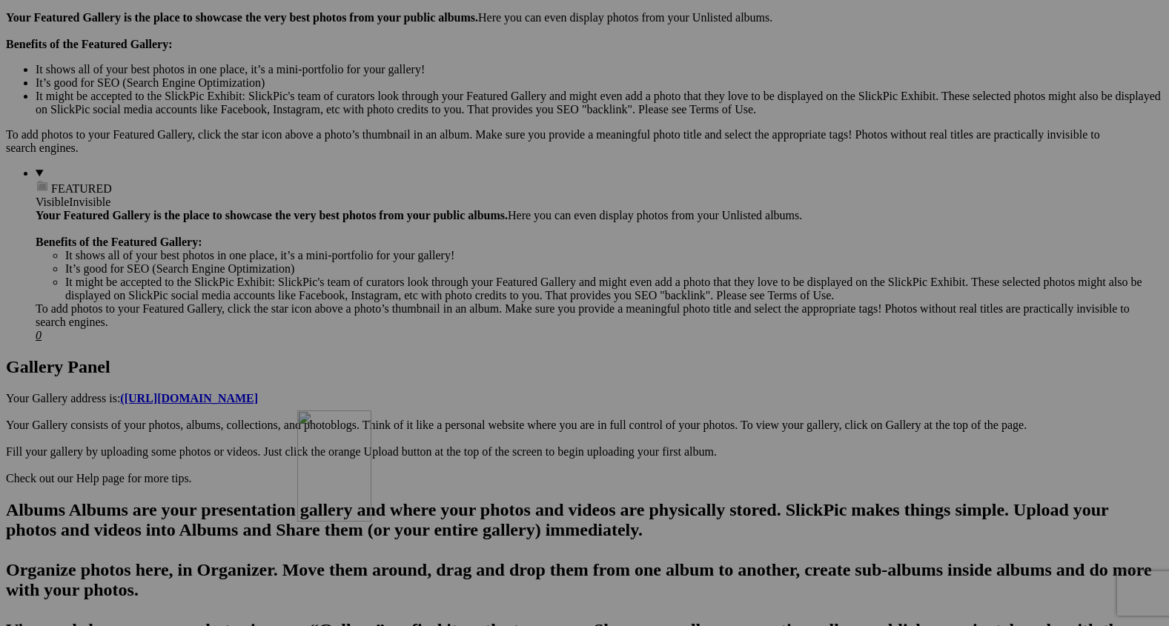
drag, startPoint x: 535, startPoint y: 225, endPoint x: 512, endPoint y: 544, distance: 319.7
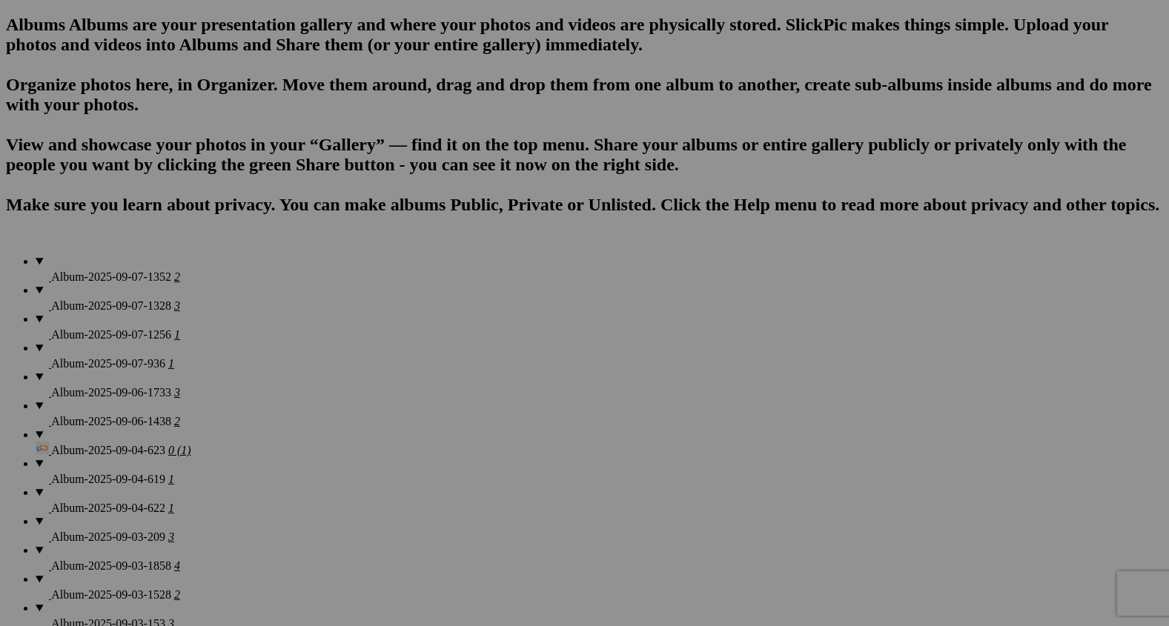
scroll to position [954, 0]
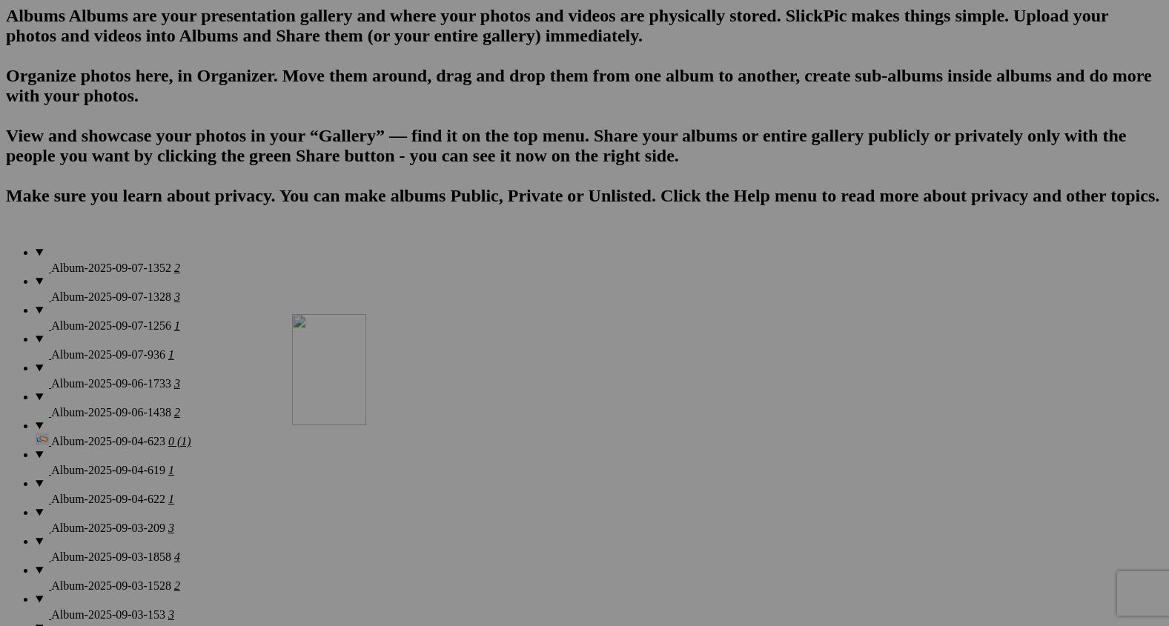
drag, startPoint x: 546, startPoint y: 89, endPoint x: 506, endPoint y: 443, distance: 355.8
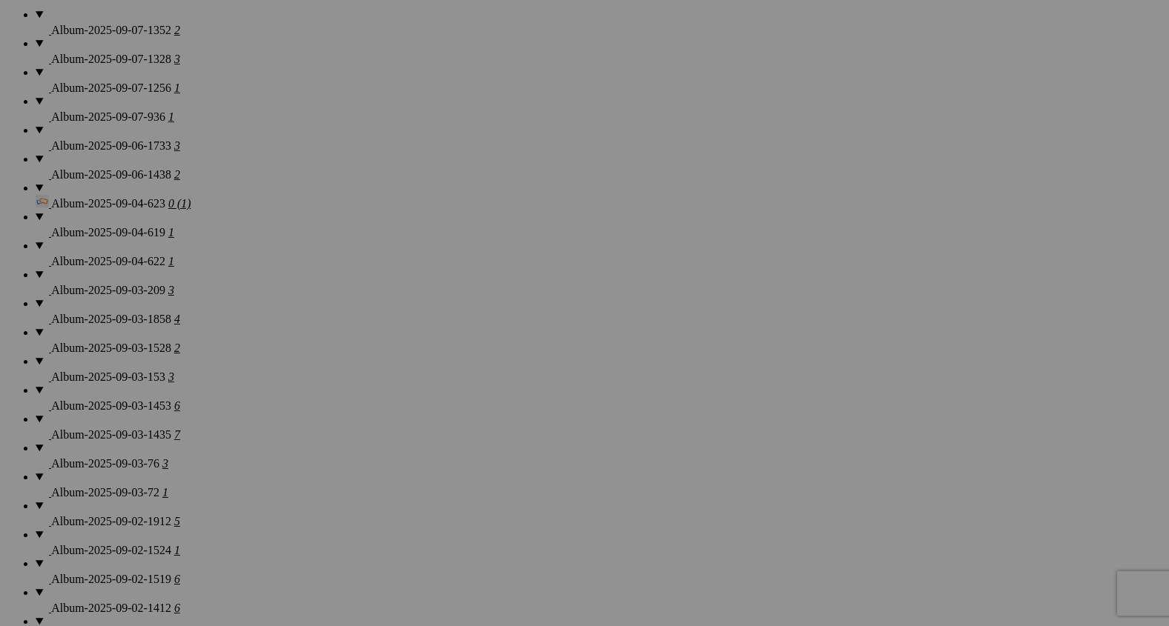
scroll to position [1223, 0]
drag, startPoint x: 538, startPoint y: 219, endPoint x: 488, endPoint y: 562, distance: 346.2
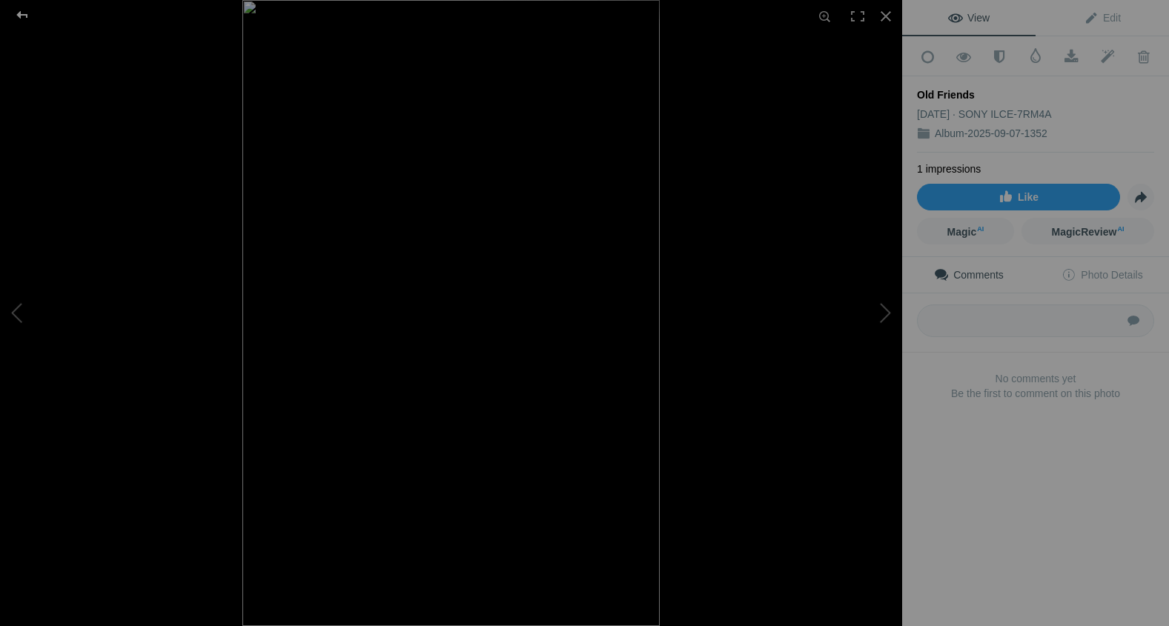
click at [24, 16] on div at bounding box center [22, 15] width 53 height 30
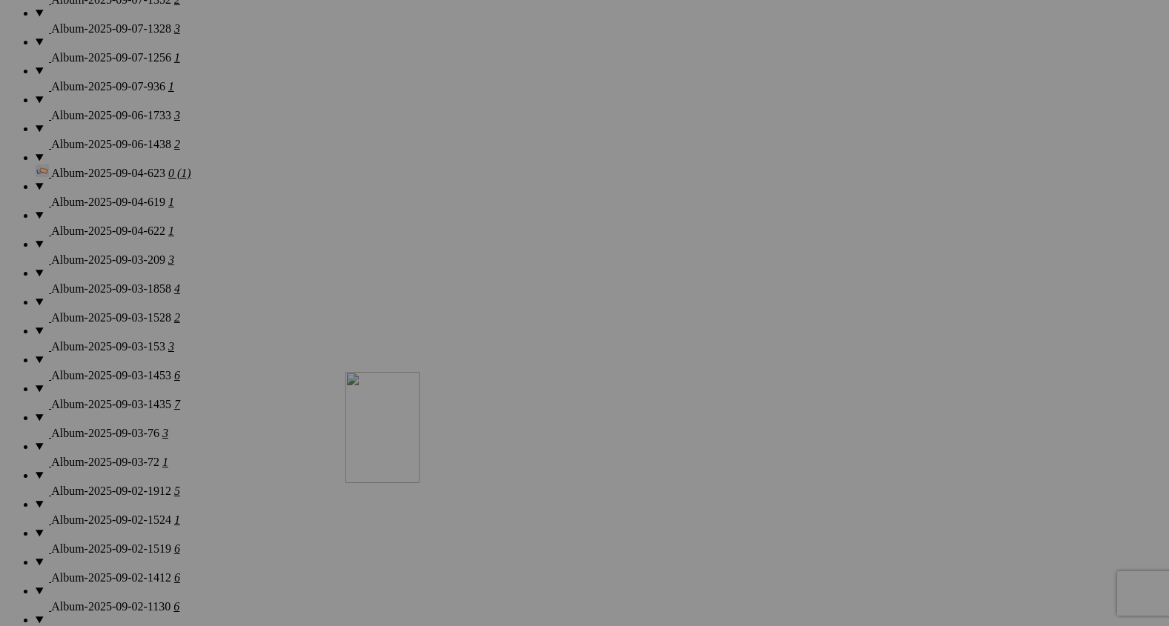
drag, startPoint x: 554, startPoint y: 166, endPoint x: 556, endPoint y: 527, distance: 361.1
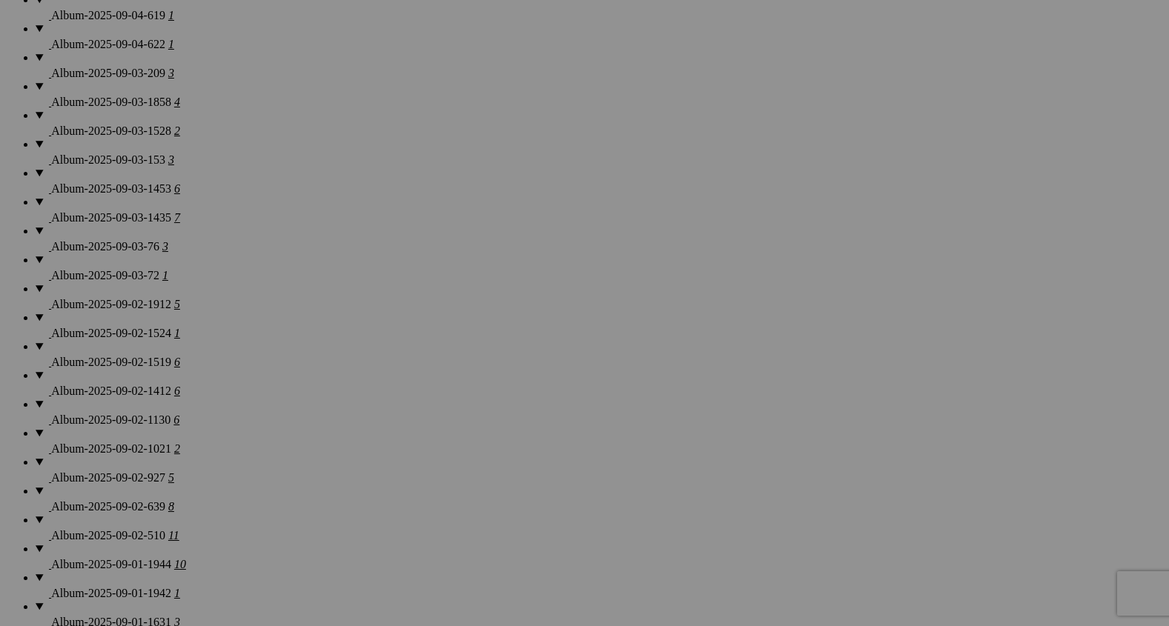
scroll to position [1423, 0]
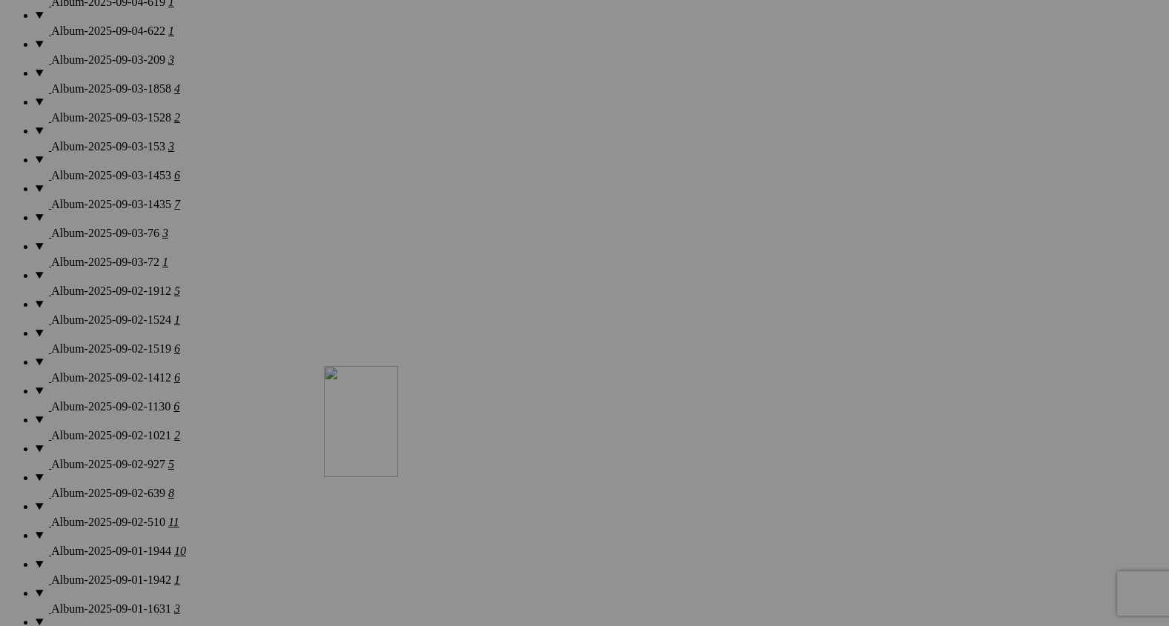
drag, startPoint x: 552, startPoint y: 171, endPoint x: 538, endPoint y: 496, distance: 325.8
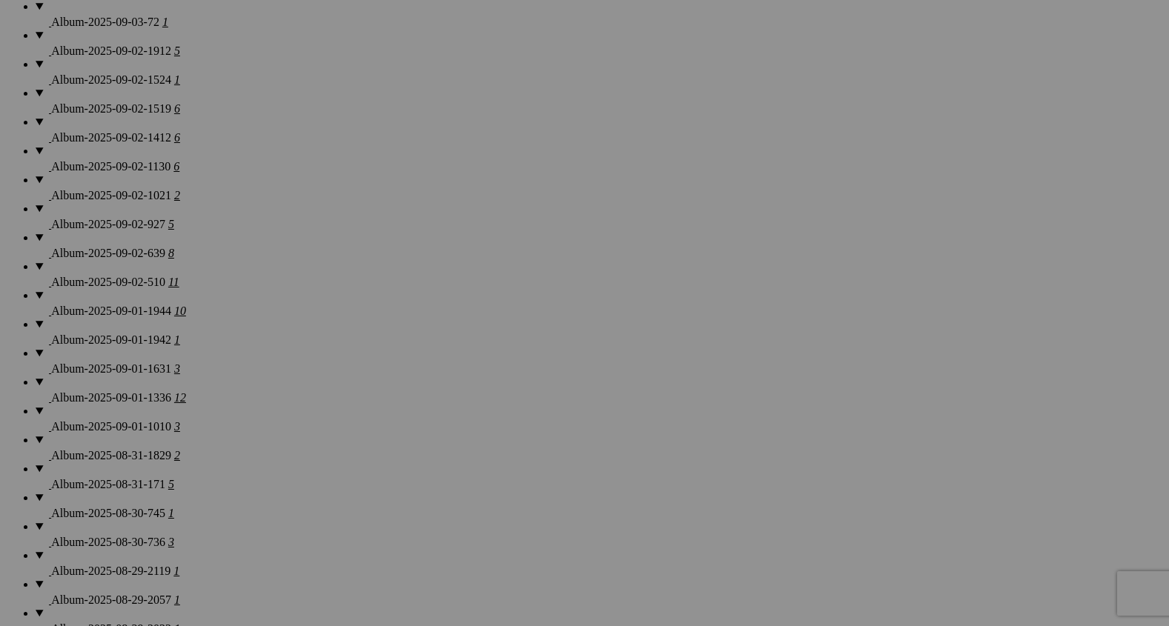
scroll to position [1665, 0]
drag, startPoint x: 543, startPoint y: 269, endPoint x: 532, endPoint y: 544, distance: 275.3
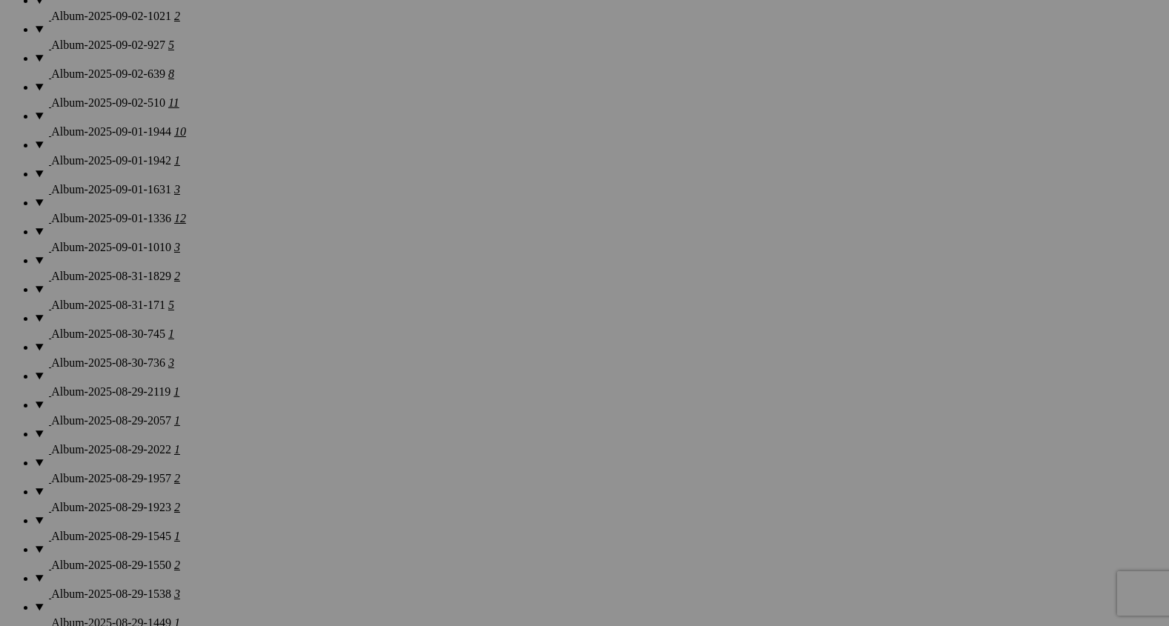
scroll to position [1827, 0]
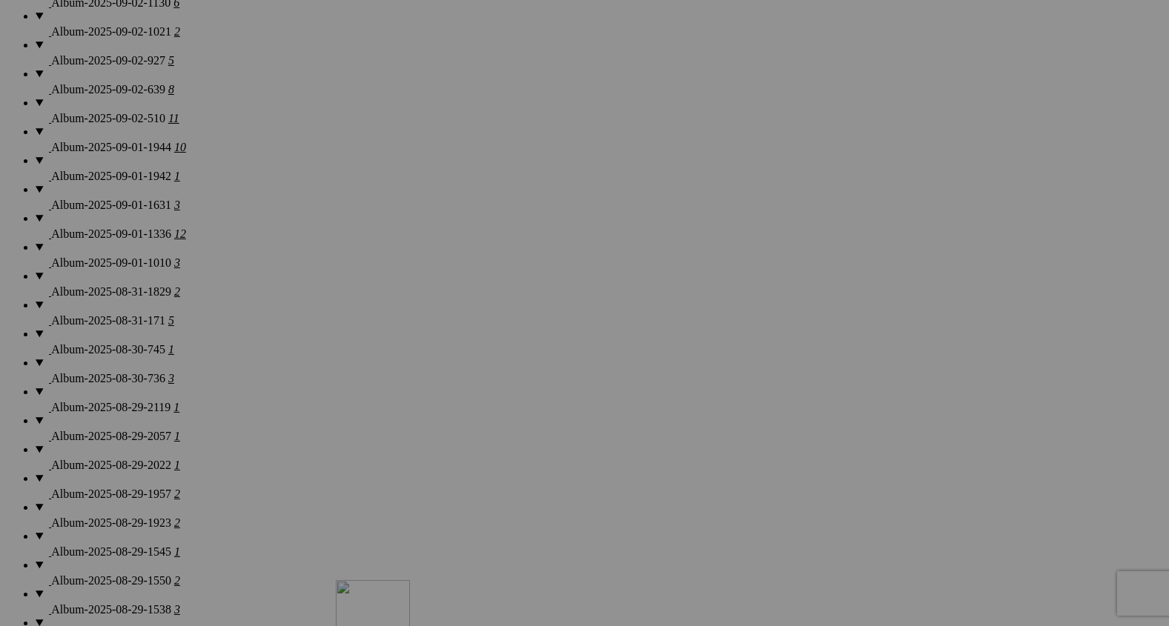
drag, startPoint x: 549, startPoint y: 325, endPoint x: 549, endPoint y: 710, distance: 384.8
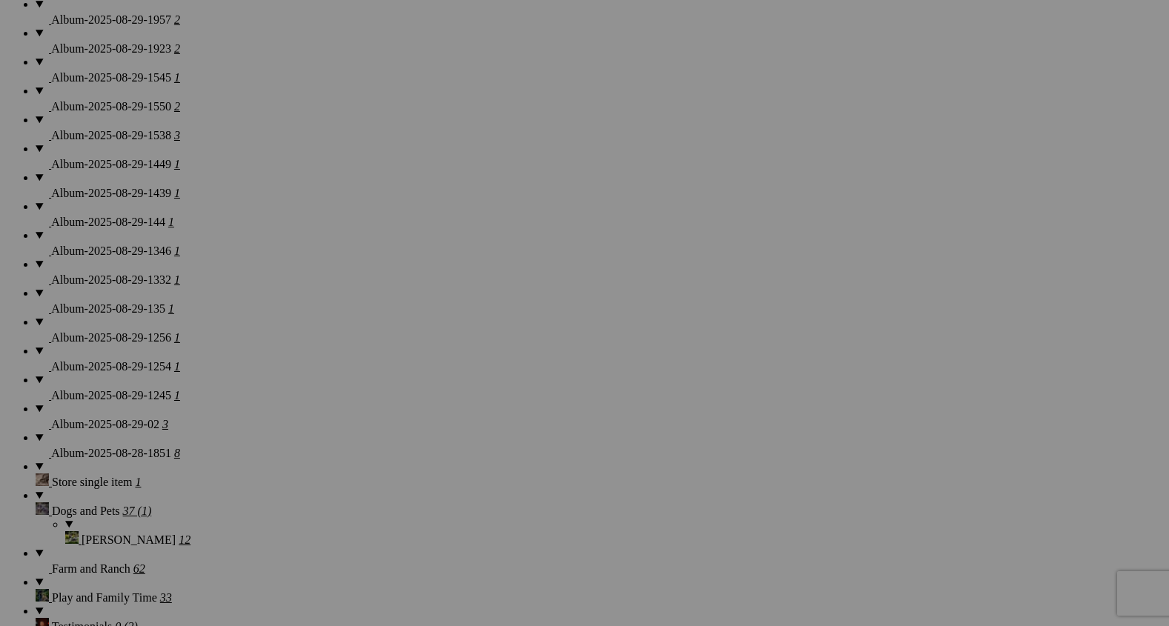
scroll to position [2310, 0]
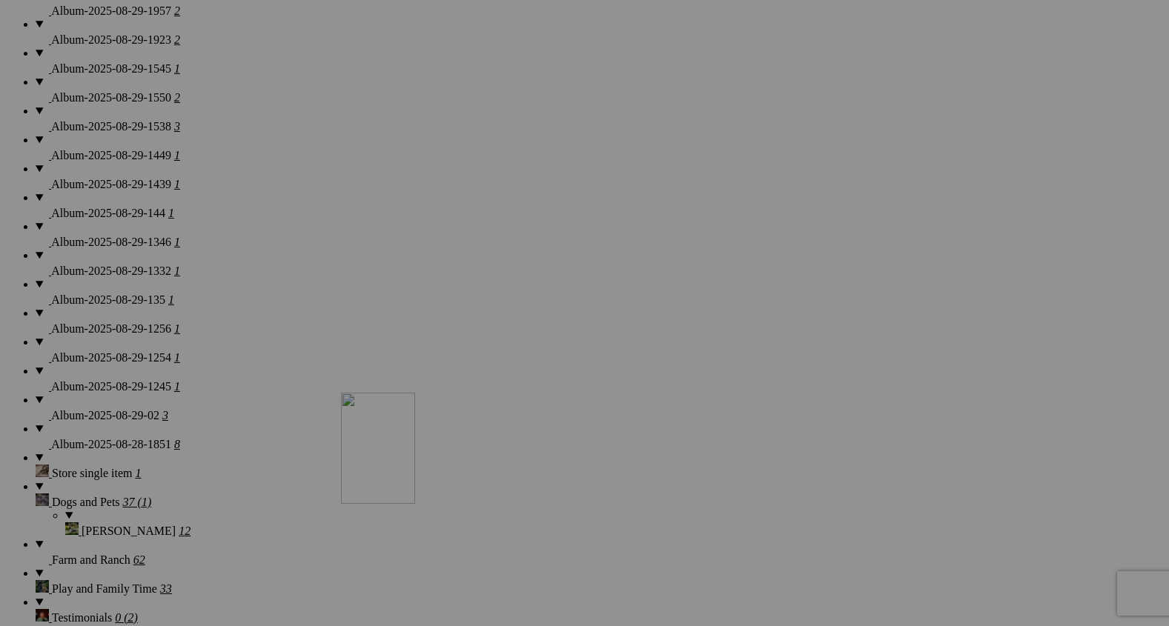
drag, startPoint x: 555, startPoint y: 199, endPoint x: 555, endPoint y: 533, distance: 334.4
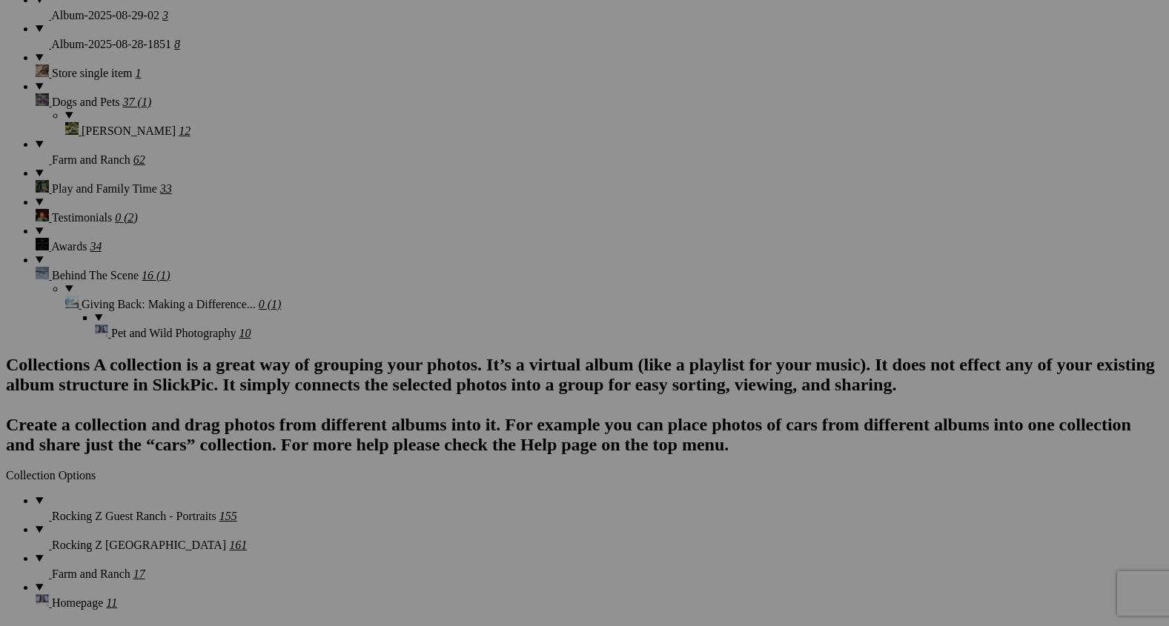
scroll to position [2639, 0]
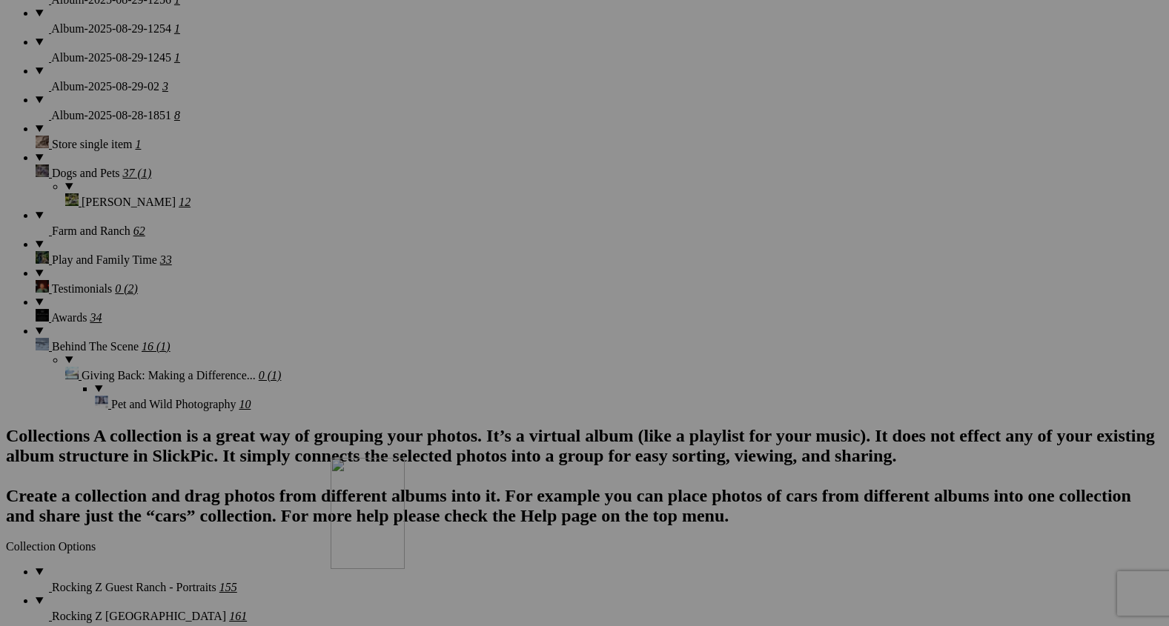
drag, startPoint x: 545, startPoint y: 205, endPoint x: 548, endPoint y: 630, distance: 425.6
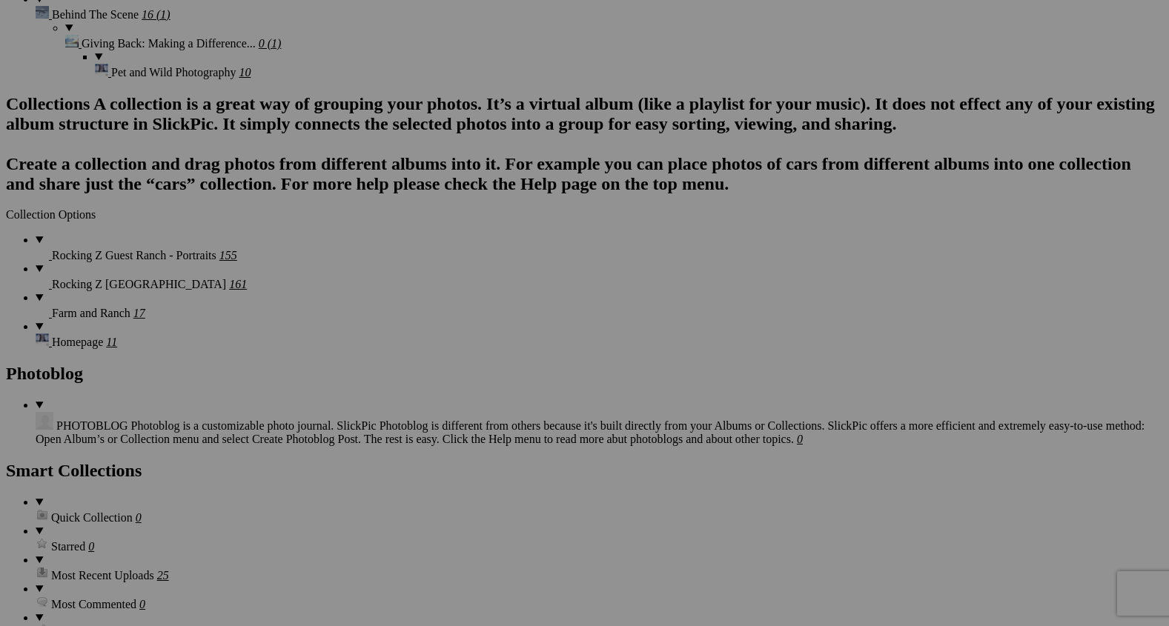
scroll to position [3199, 0]
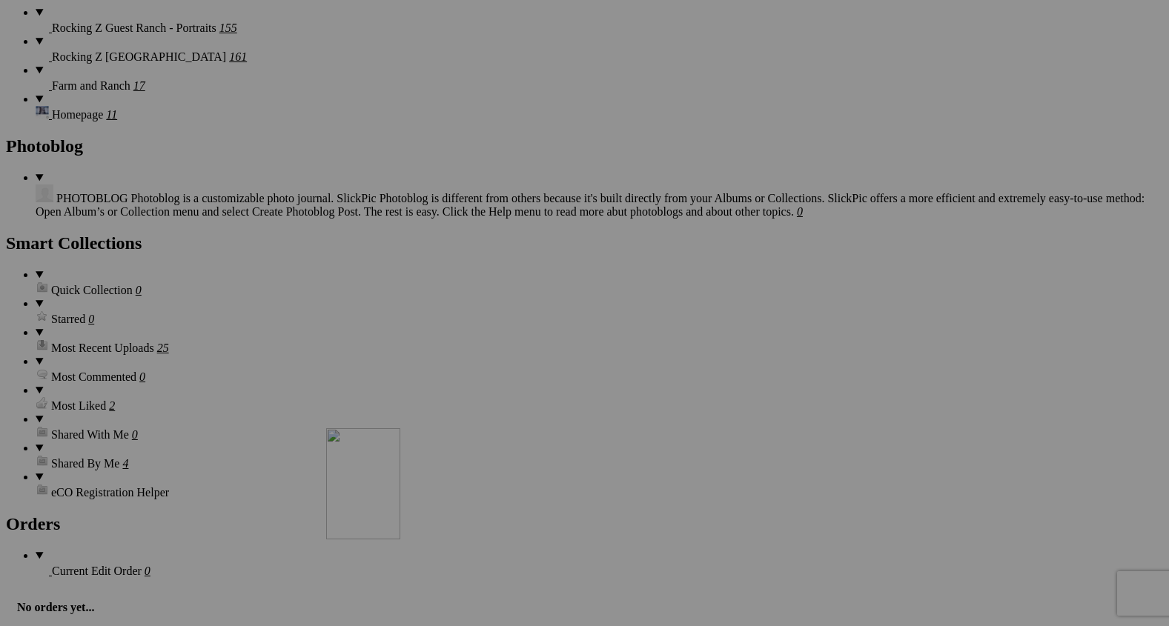
drag, startPoint x: 547, startPoint y: 105, endPoint x: 540, endPoint y: 566, distance: 462.0
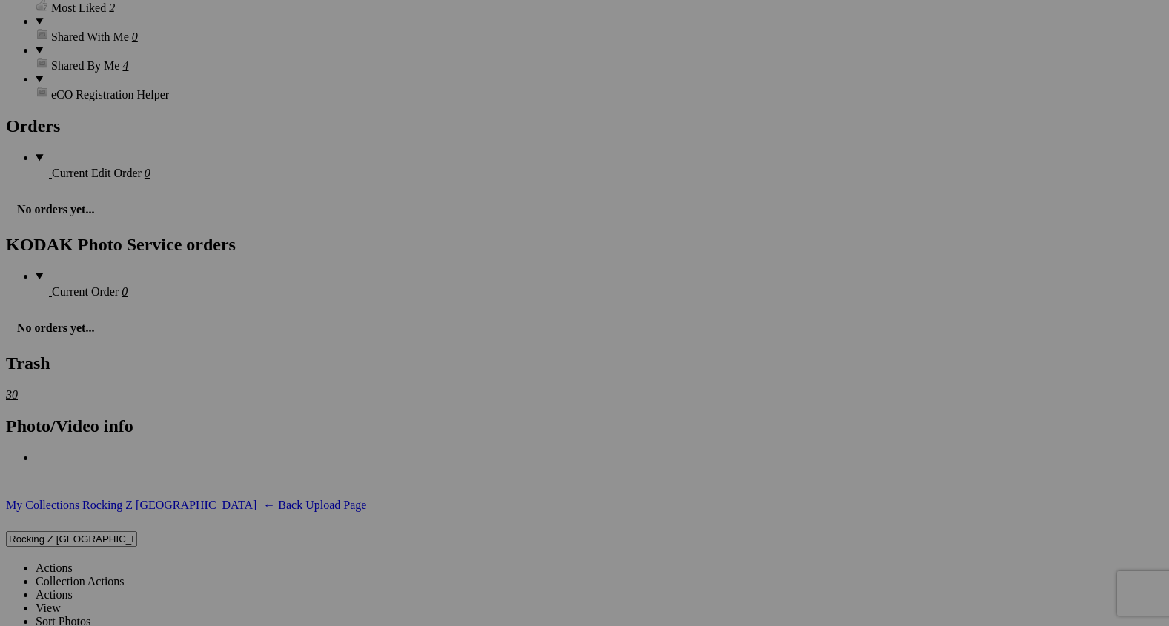
scroll to position [3599, 0]
drag, startPoint x: 543, startPoint y: 216, endPoint x: 545, endPoint y: 625, distance: 409.3
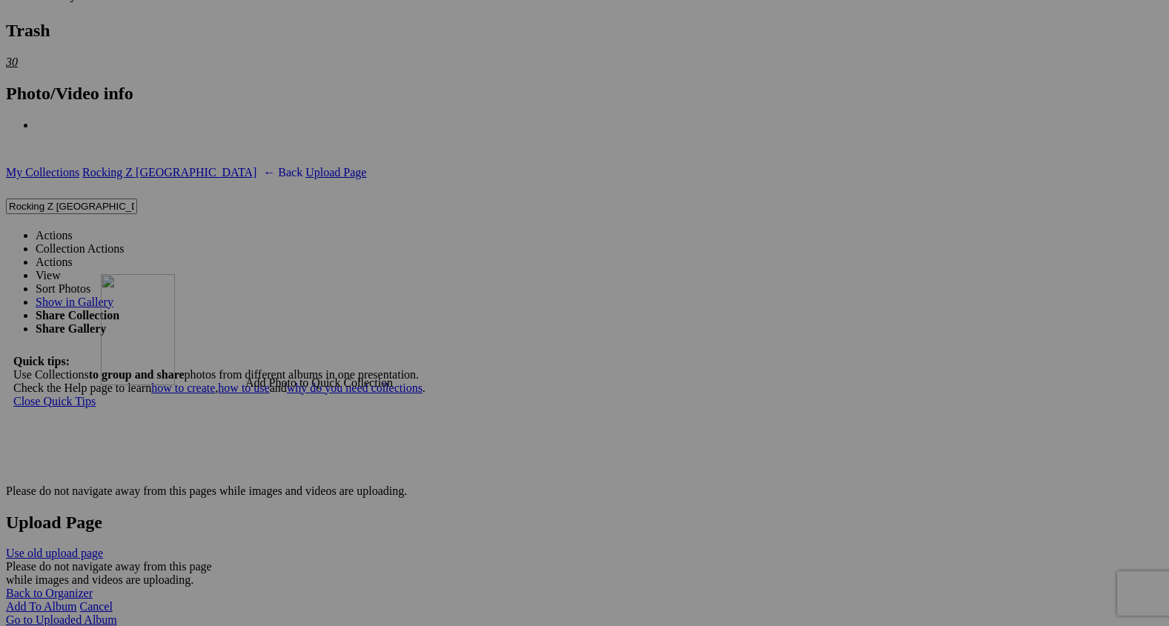
drag, startPoint x: 555, startPoint y: 283, endPoint x: 314, endPoint y: 403, distance: 268.6
drag, startPoint x: 400, startPoint y: 466, endPoint x: 729, endPoint y: 226, distance: 407.1
drag, startPoint x: 837, startPoint y: 285, endPoint x: 644, endPoint y: 253, distance: 195.4
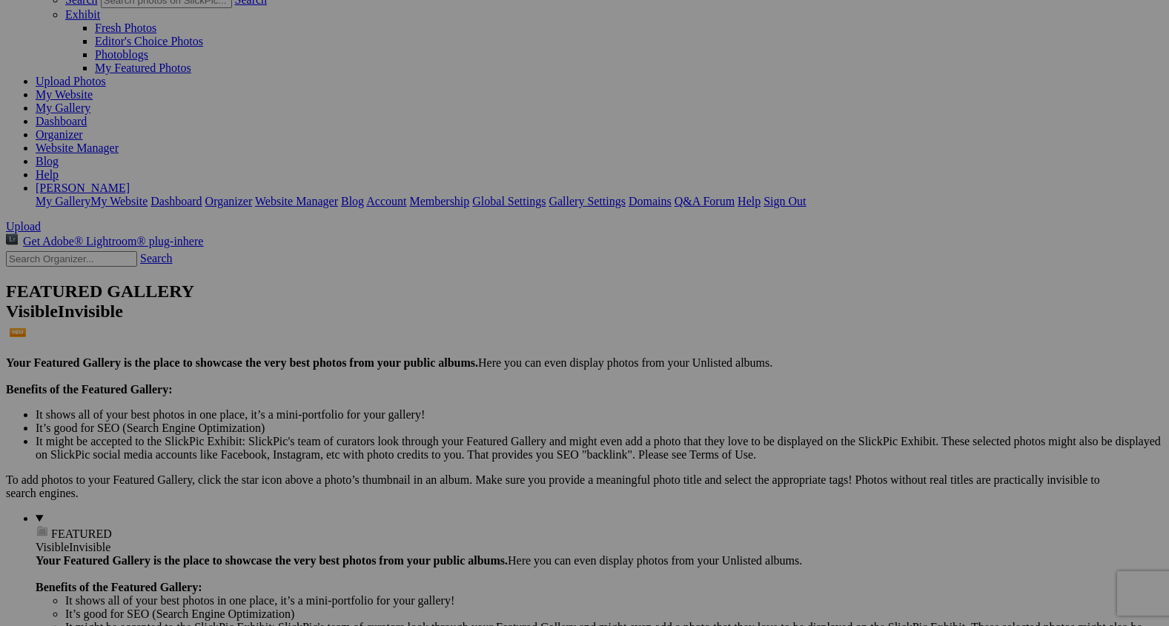
scroll to position [0, 0]
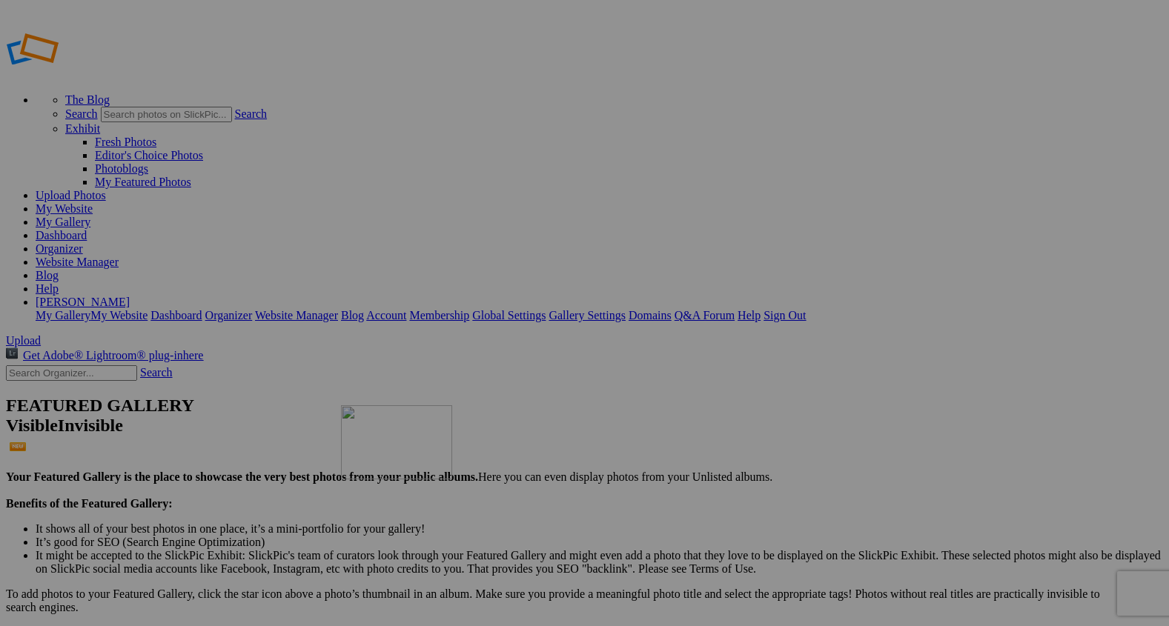
drag, startPoint x: 279, startPoint y: 231, endPoint x: 556, endPoint y: 515, distance: 396.9
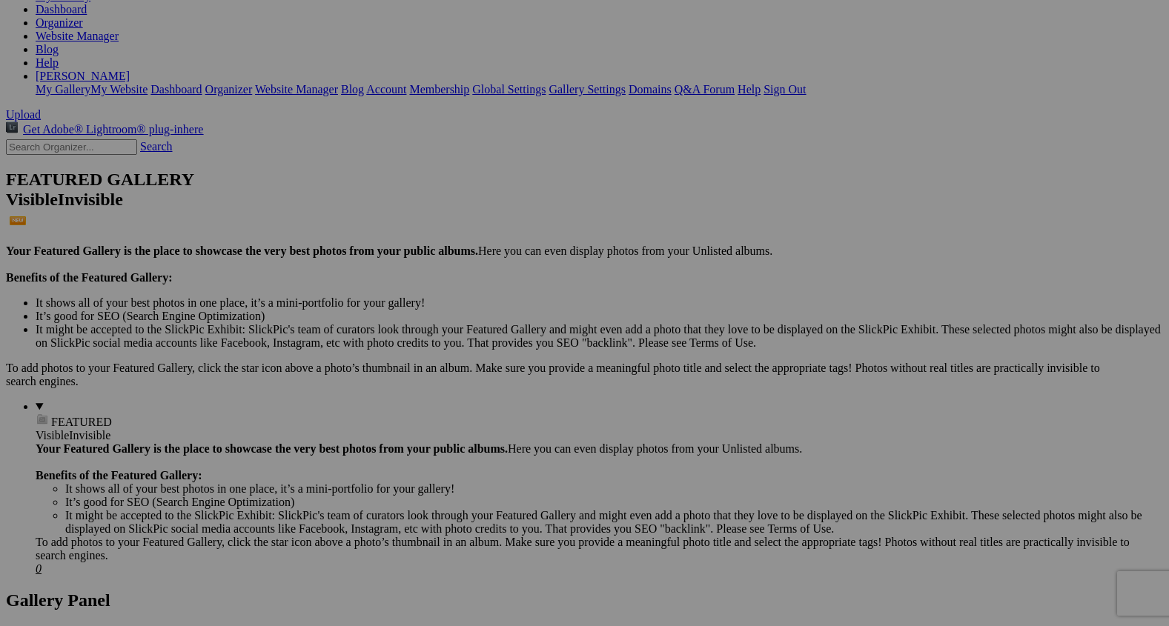
scroll to position [246, 0]
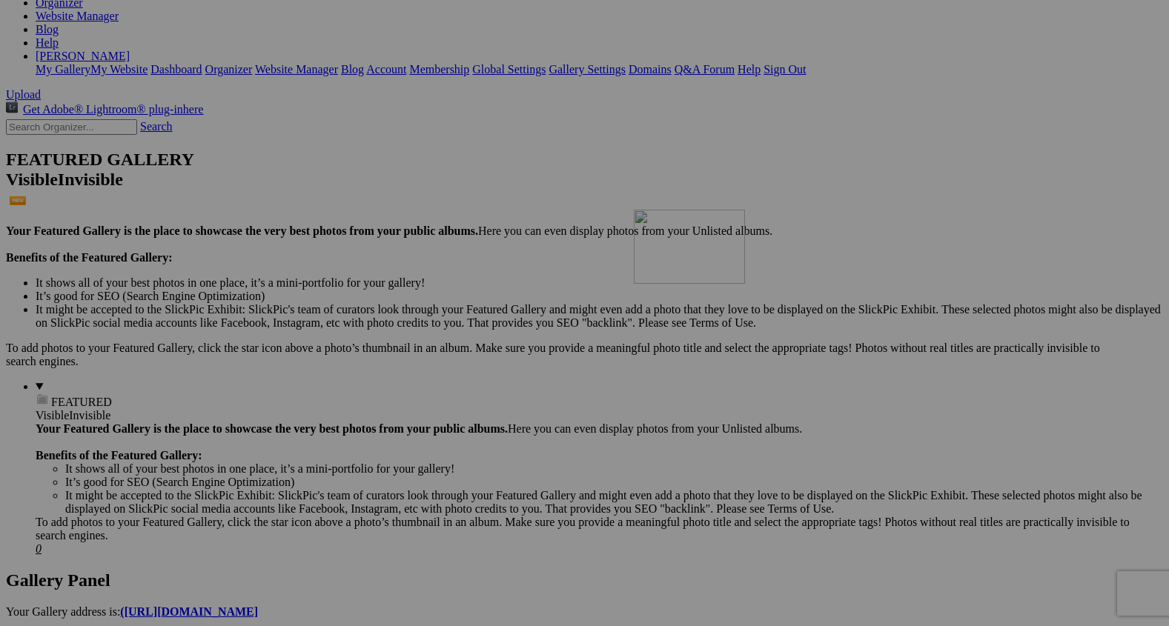
drag, startPoint x: 528, startPoint y: 358, endPoint x: 850, endPoint y: 337, distance: 322.5
drag, startPoint x: 826, startPoint y: 401, endPoint x: 958, endPoint y: 360, distance: 138.1
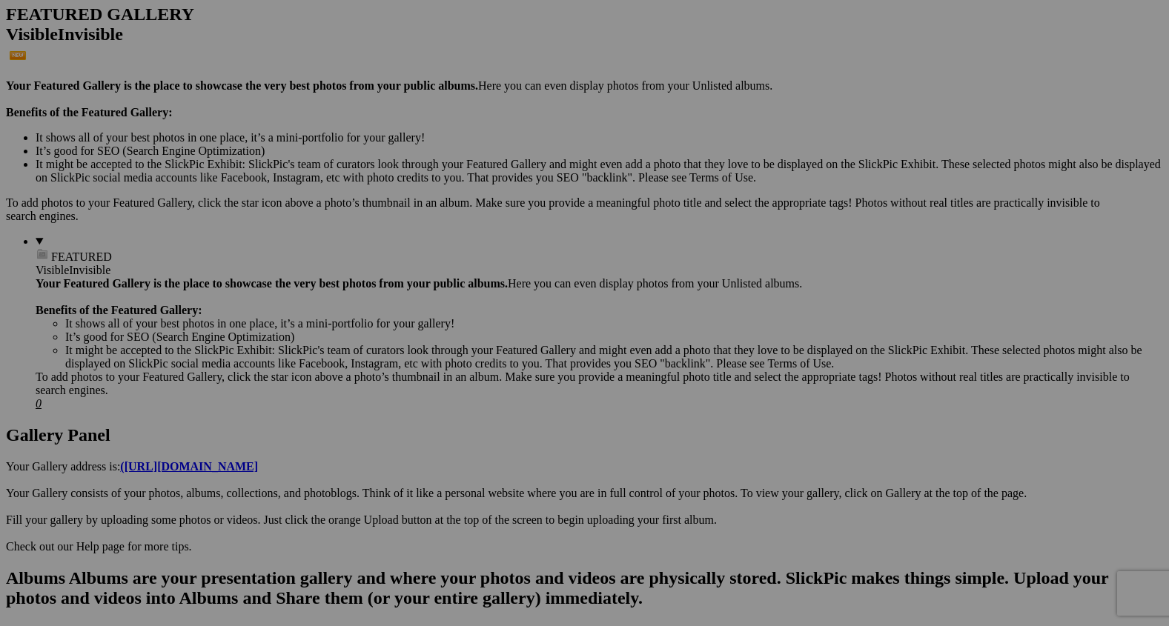
scroll to position [393, 0]
click at [486, 364] on span "Yes" at bounding box center [477, 370] width 17 height 13
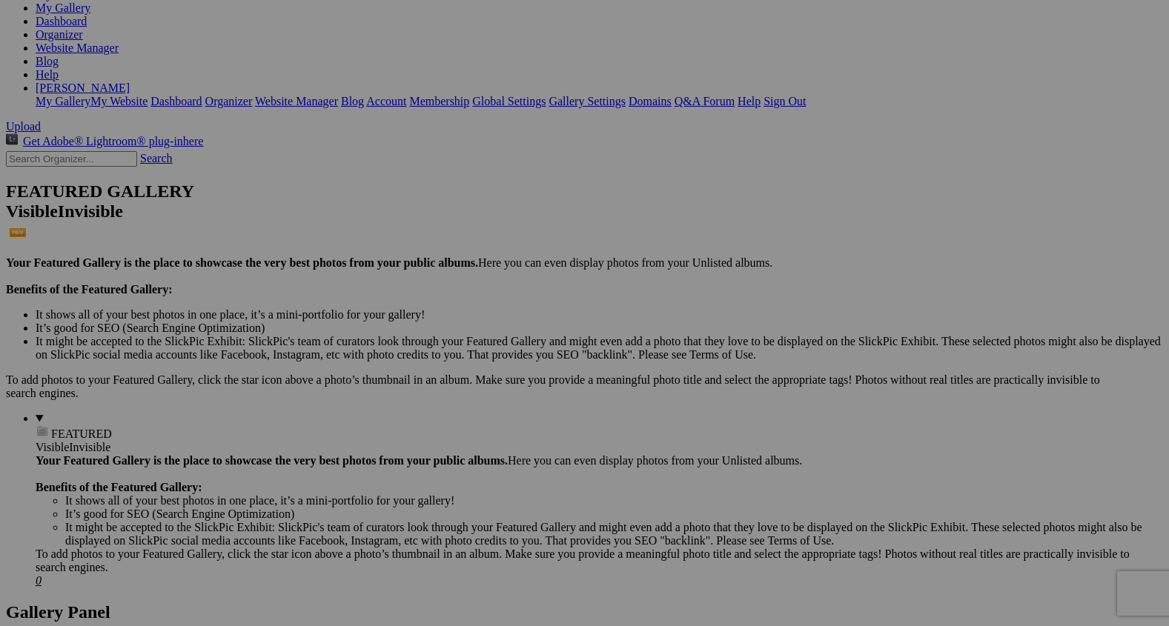
scroll to position [0, 0]
